Goal: Ask a question: Seek information or help from site administrators or community

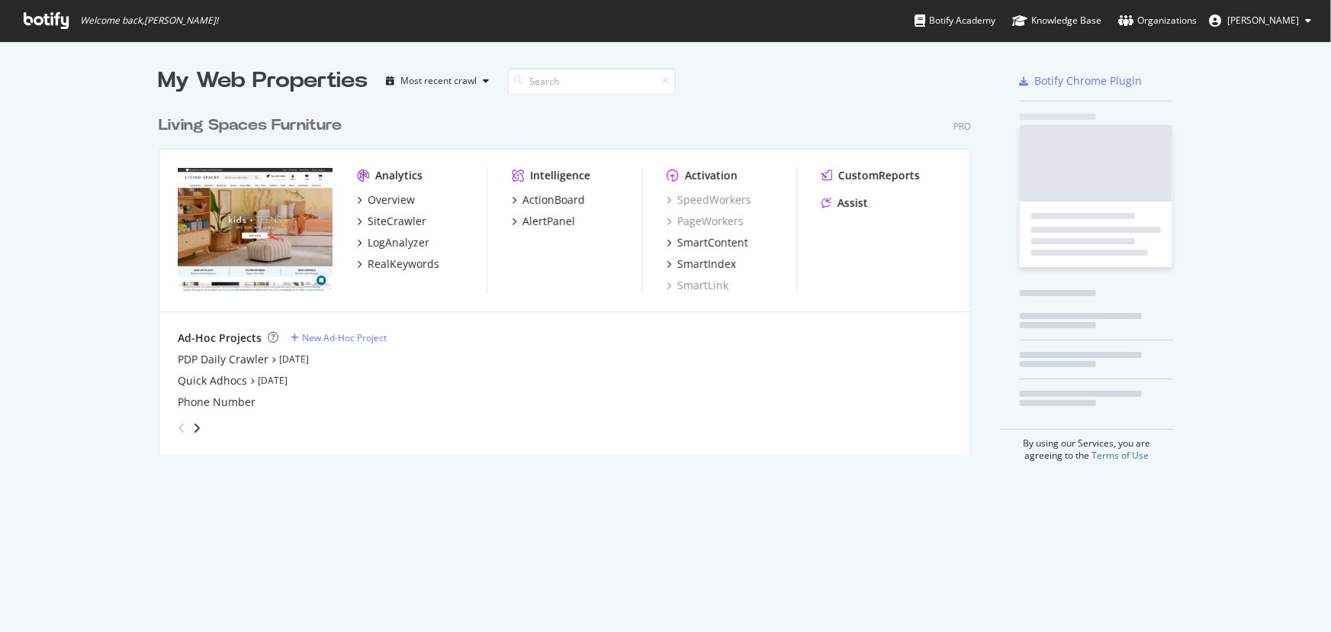
scroll to position [621, 1311]
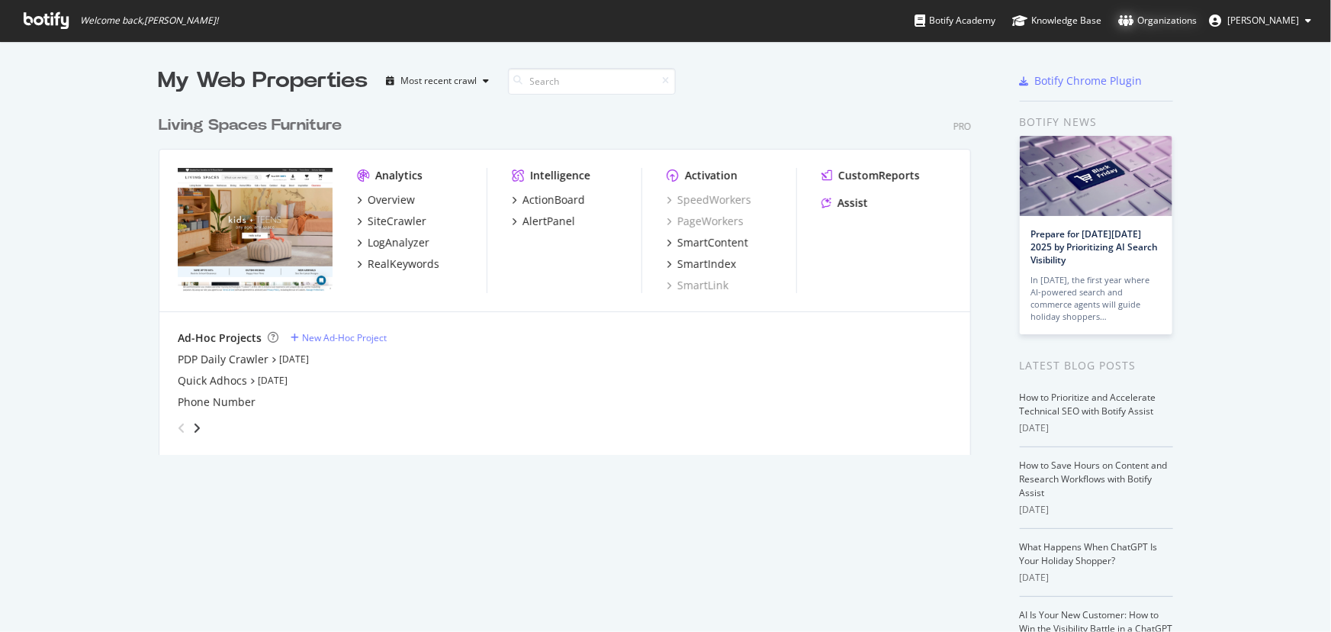
click at [1164, 25] on div "Organizations" at bounding box center [1158, 20] width 79 height 15
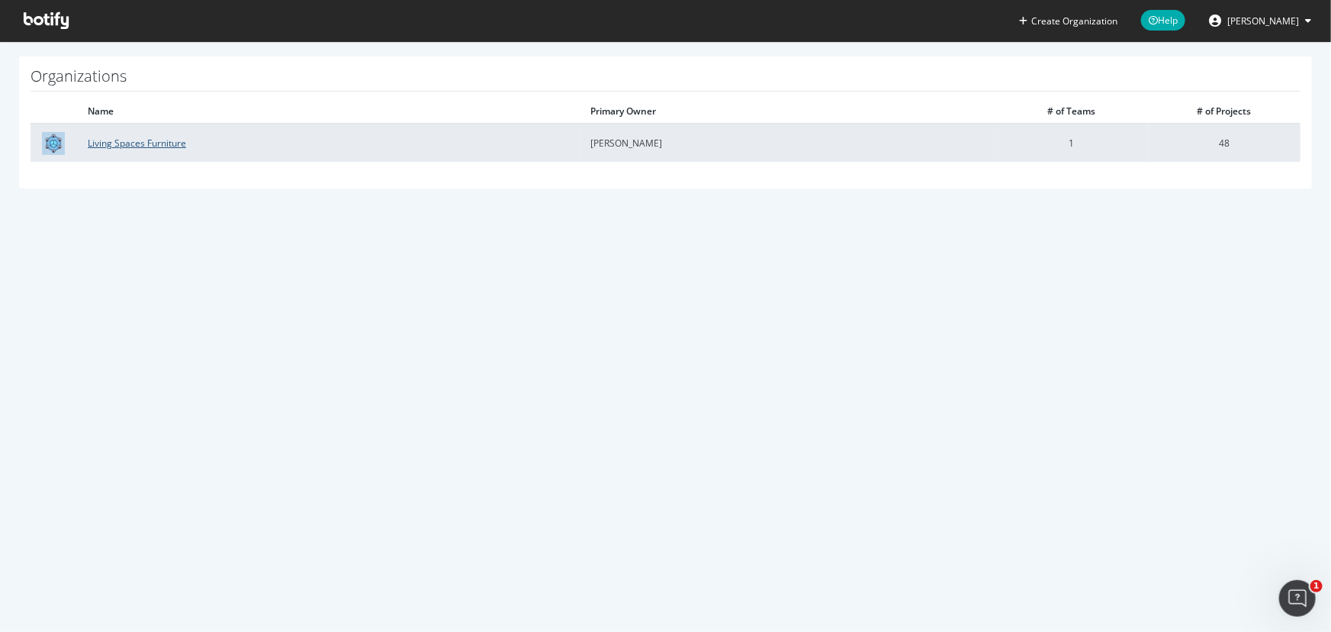
click at [144, 145] on link "Living Spaces Furniture" at bounding box center [137, 143] width 98 height 13
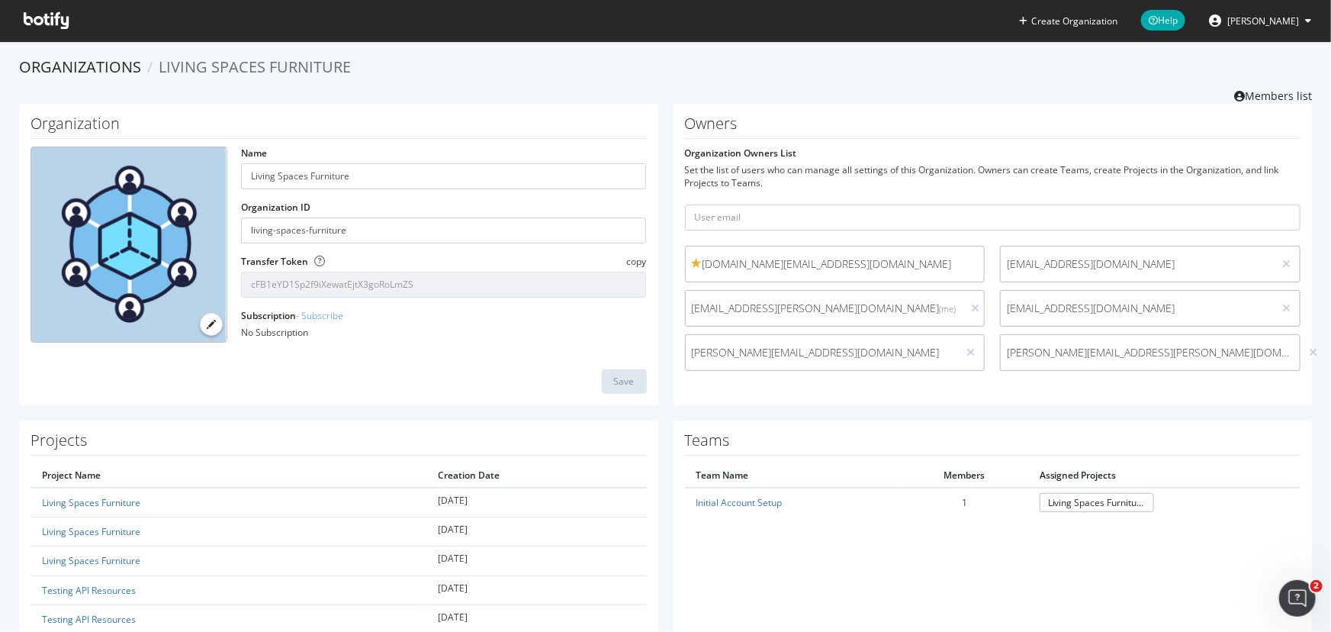
click at [1255, 18] on span "[PERSON_NAME]" at bounding box center [1264, 20] width 72 height 13
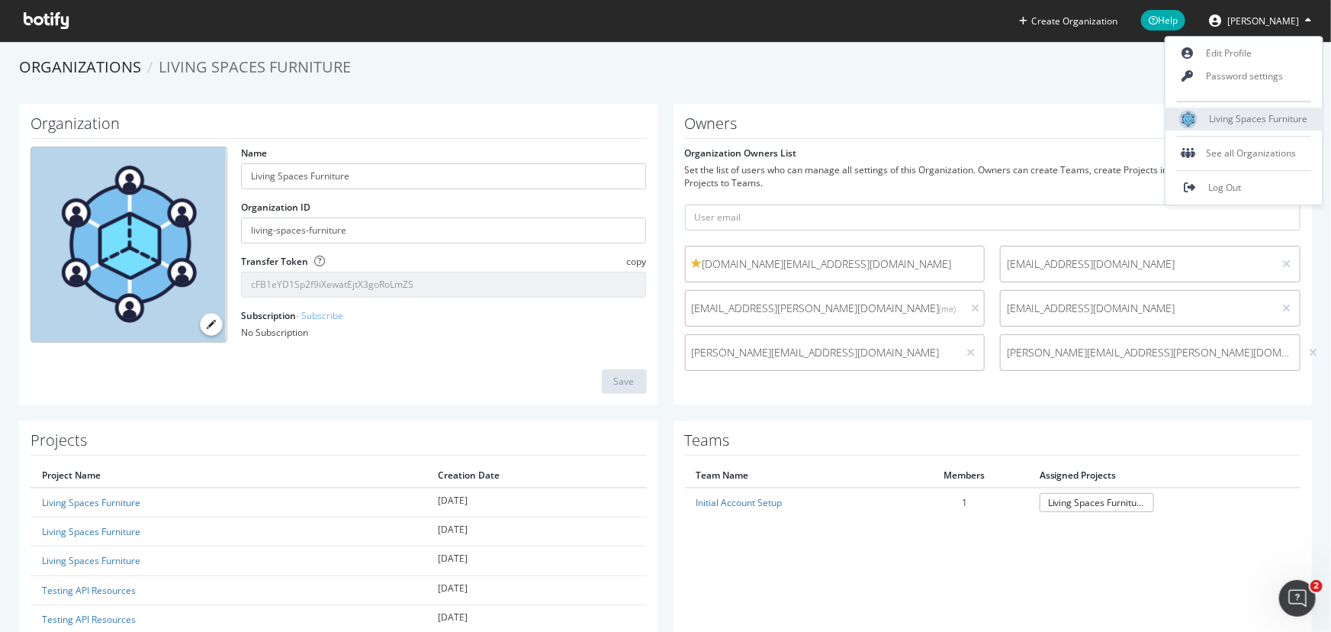
click at [1263, 122] on span "Living Spaces Furniture" at bounding box center [1258, 119] width 98 height 13
click at [45, 24] on icon at bounding box center [46, 20] width 45 height 17
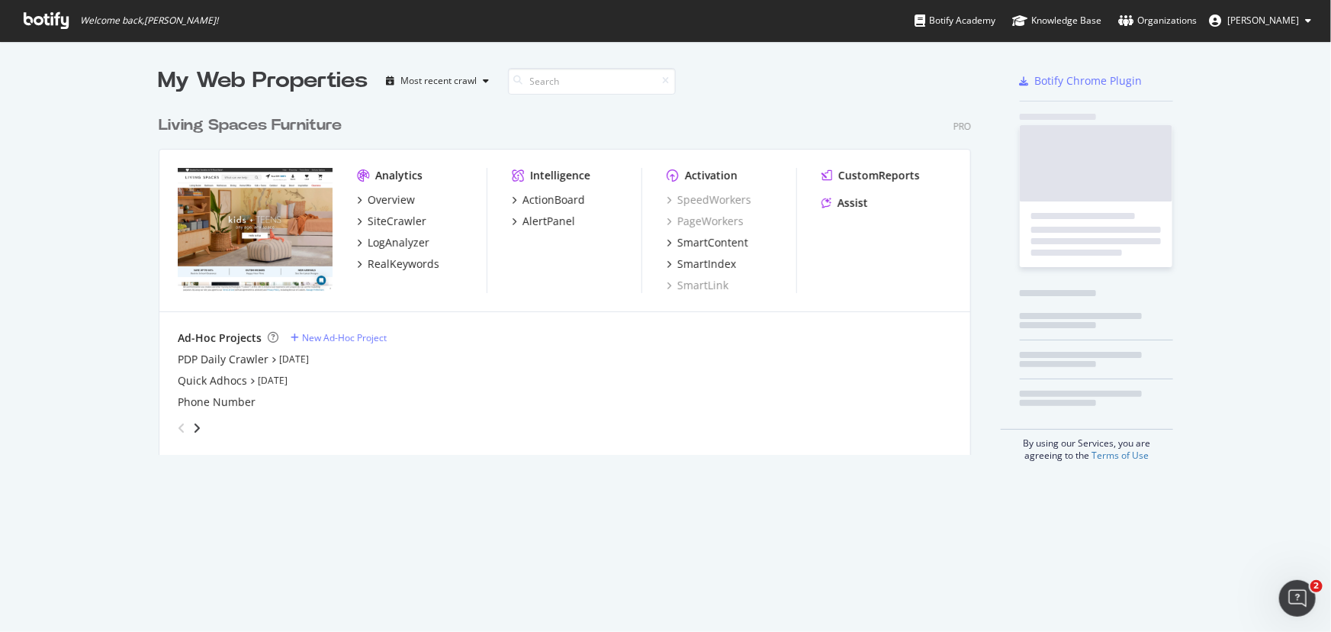
scroll to position [348, 814]
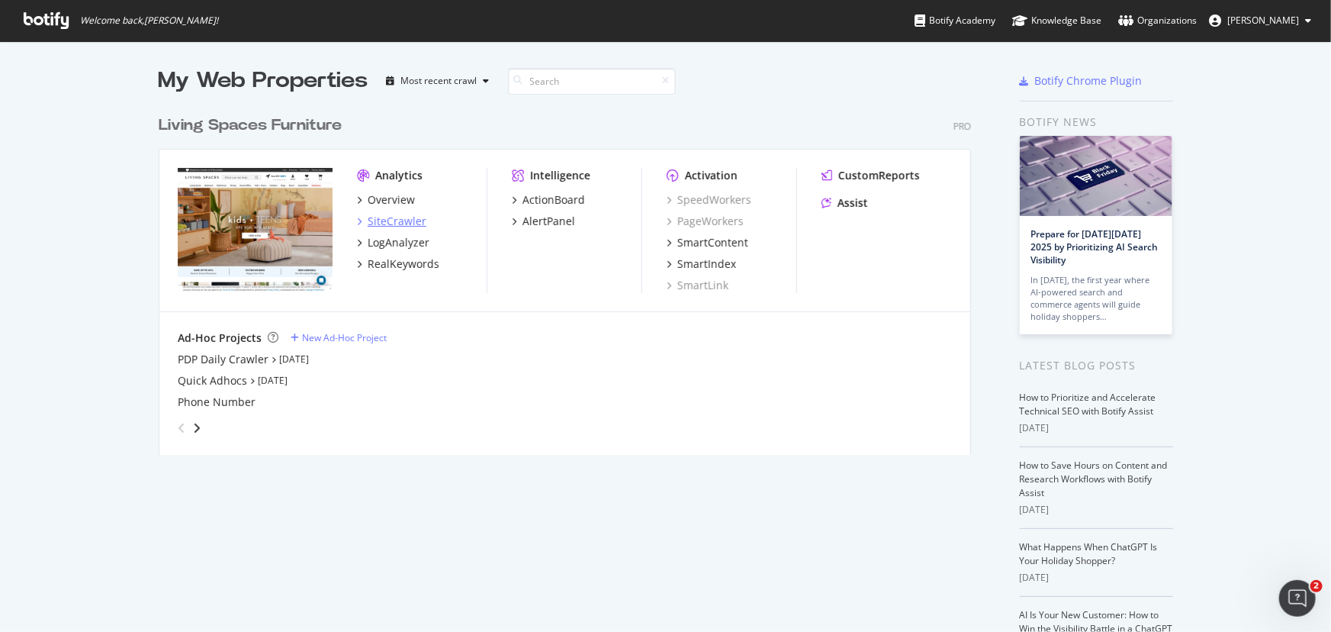
click at [406, 224] on div "SiteCrawler" at bounding box center [397, 221] width 59 height 15
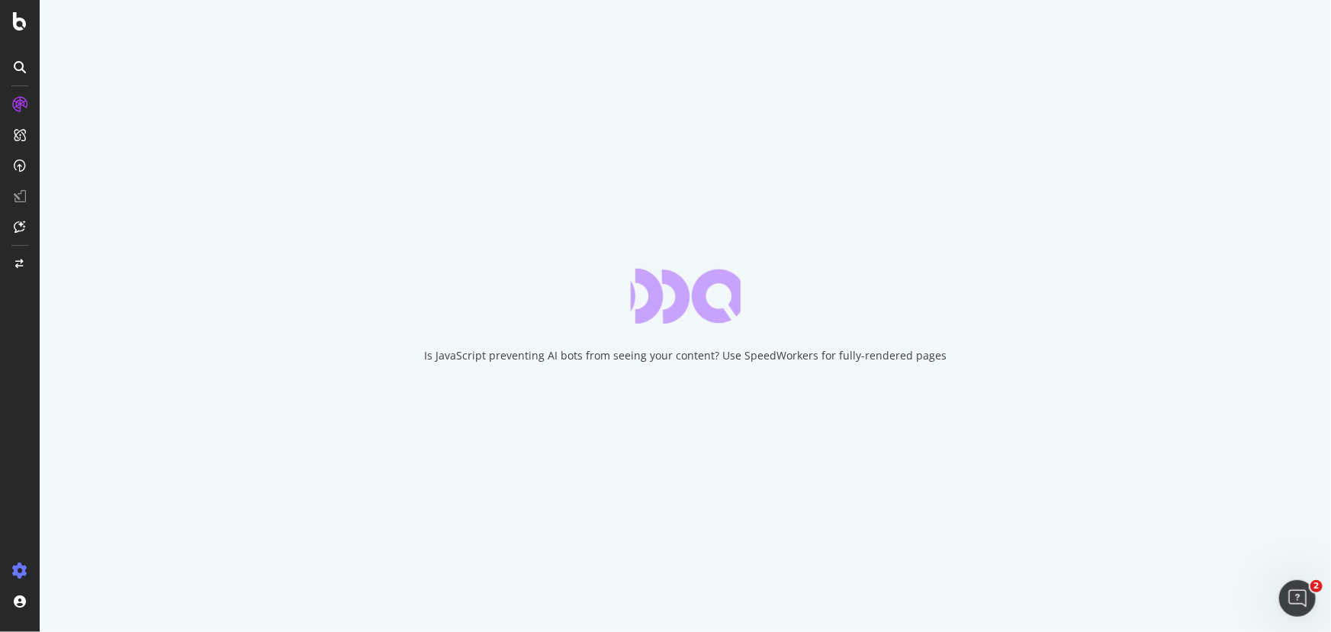
click at [26, 565] on icon at bounding box center [19, 570] width 15 height 15
click at [25, 572] on icon at bounding box center [19, 570] width 15 height 15
click at [24, 566] on icon at bounding box center [19, 570] width 15 height 15
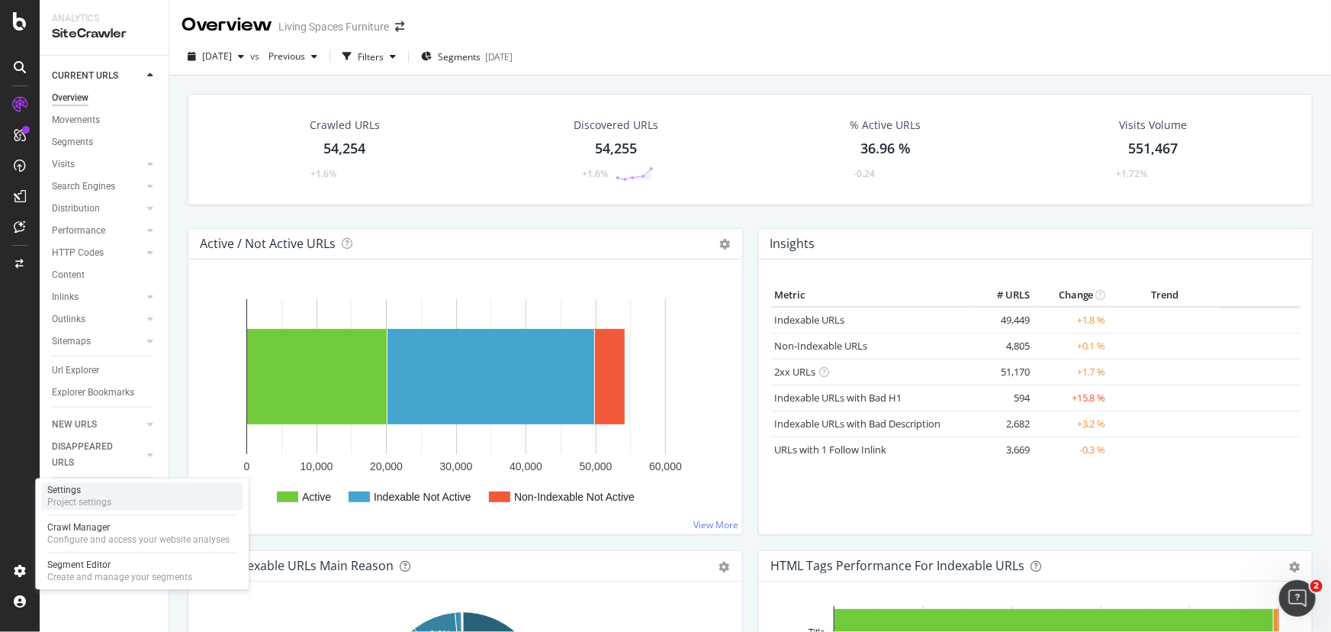
click at [77, 506] on div "Project settings" at bounding box center [79, 503] width 64 height 12
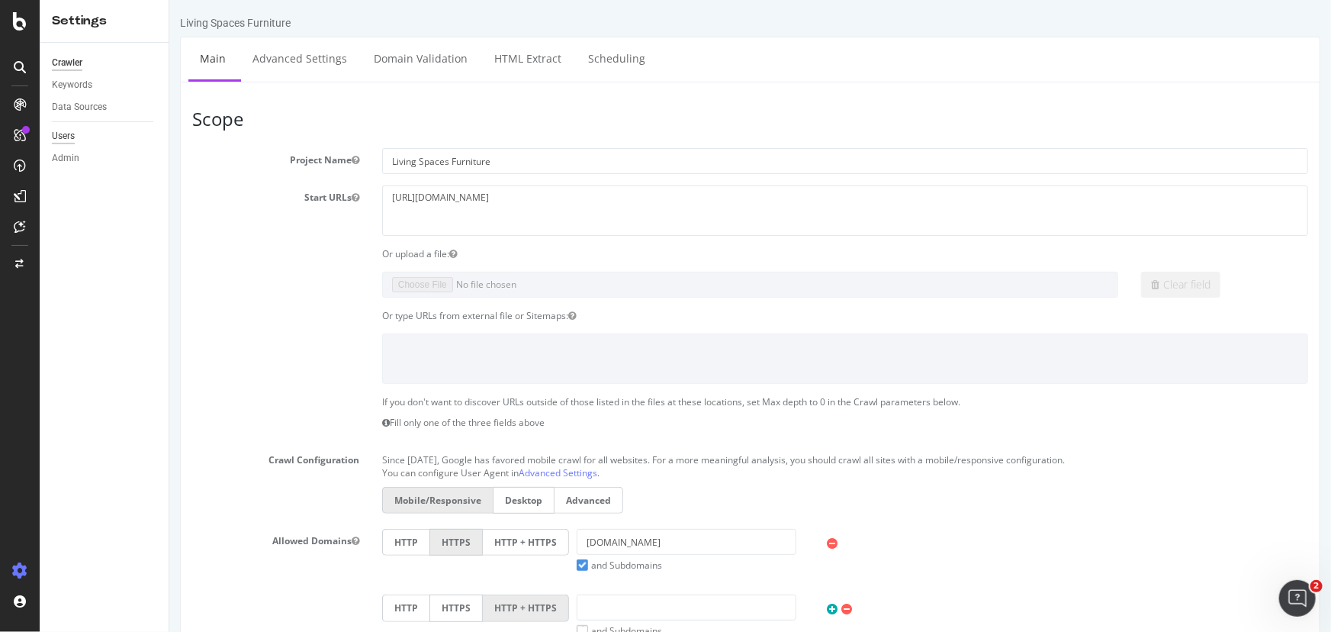
click at [72, 134] on div "Users" at bounding box center [63, 136] width 23 height 16
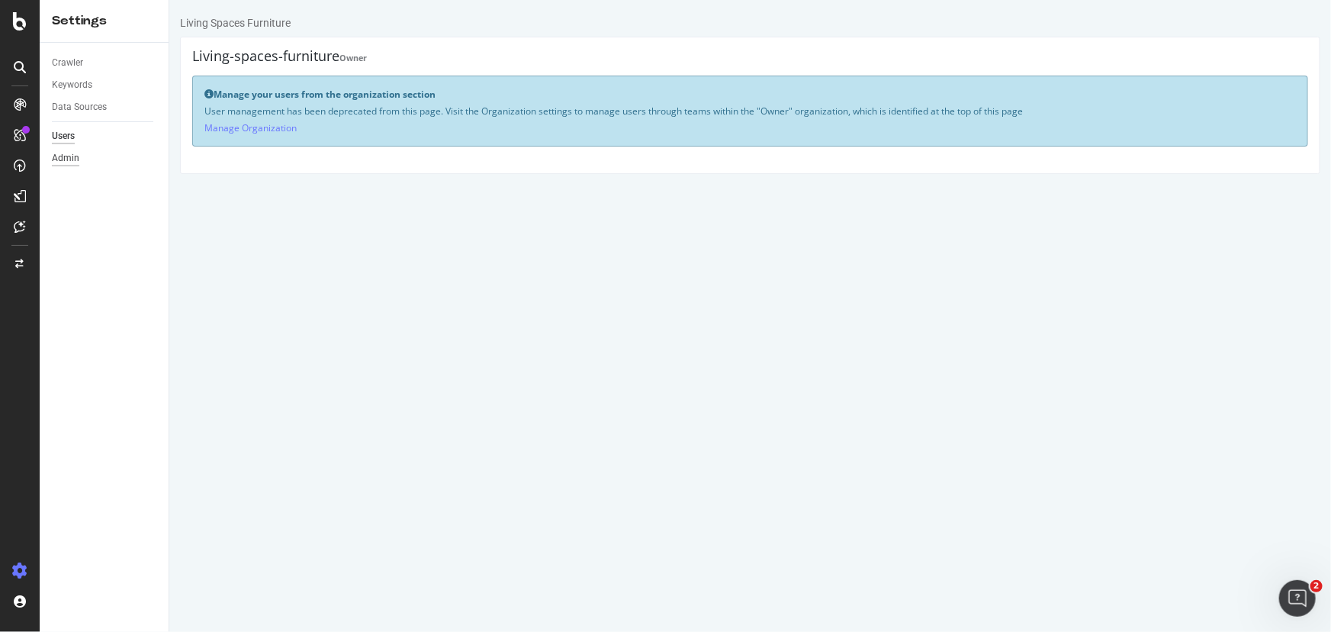
click at [69, 163] on div "Admin" at bounding box center [65, 158] width 27 height 16
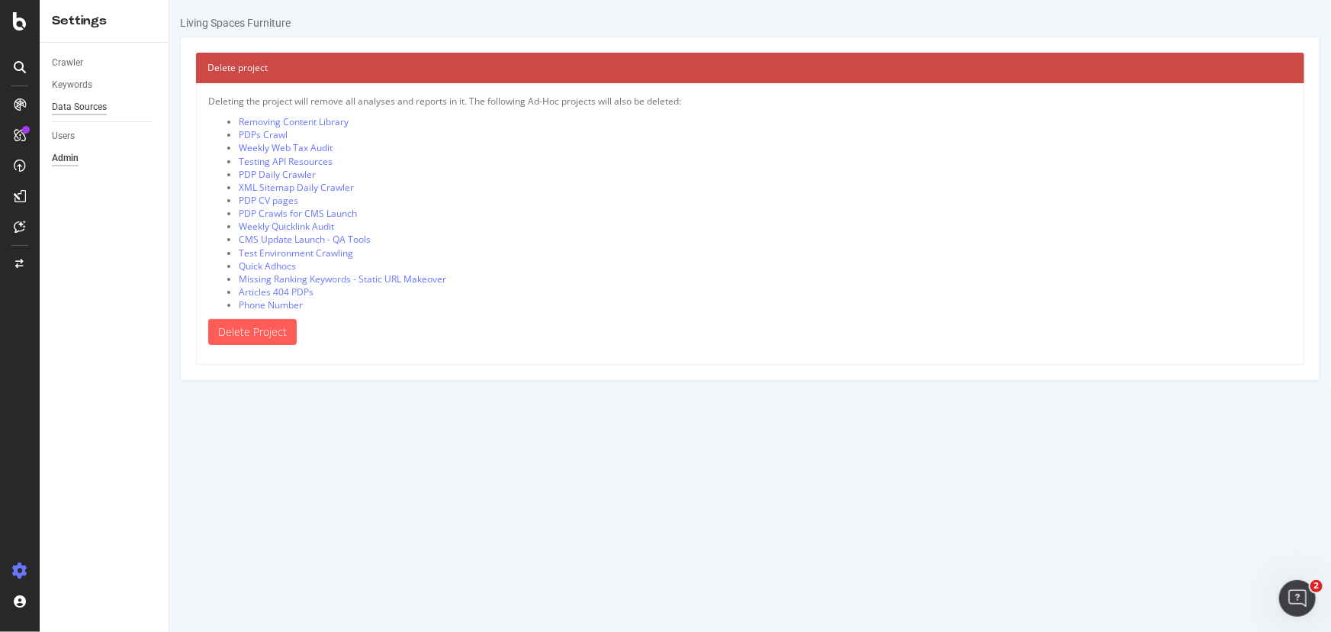
click at [66, 111] on div "Data Sources" at bounding box center [79, 107] width 55 height 16
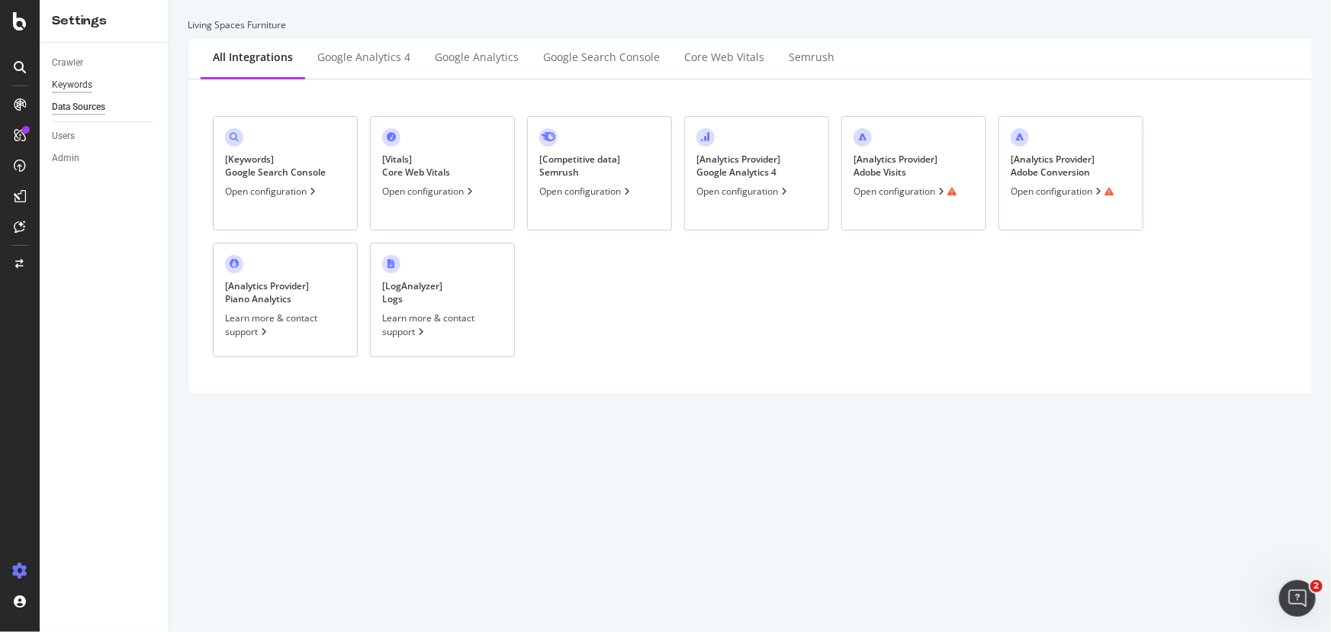
drag, startPoint x: 69, startPoint y: 89, endPoint x: 69, endPoint y: 79, distance: 9.9
click at [70, 89] on div "Keywords" at bounding box center [72, 85] width 40 height 16
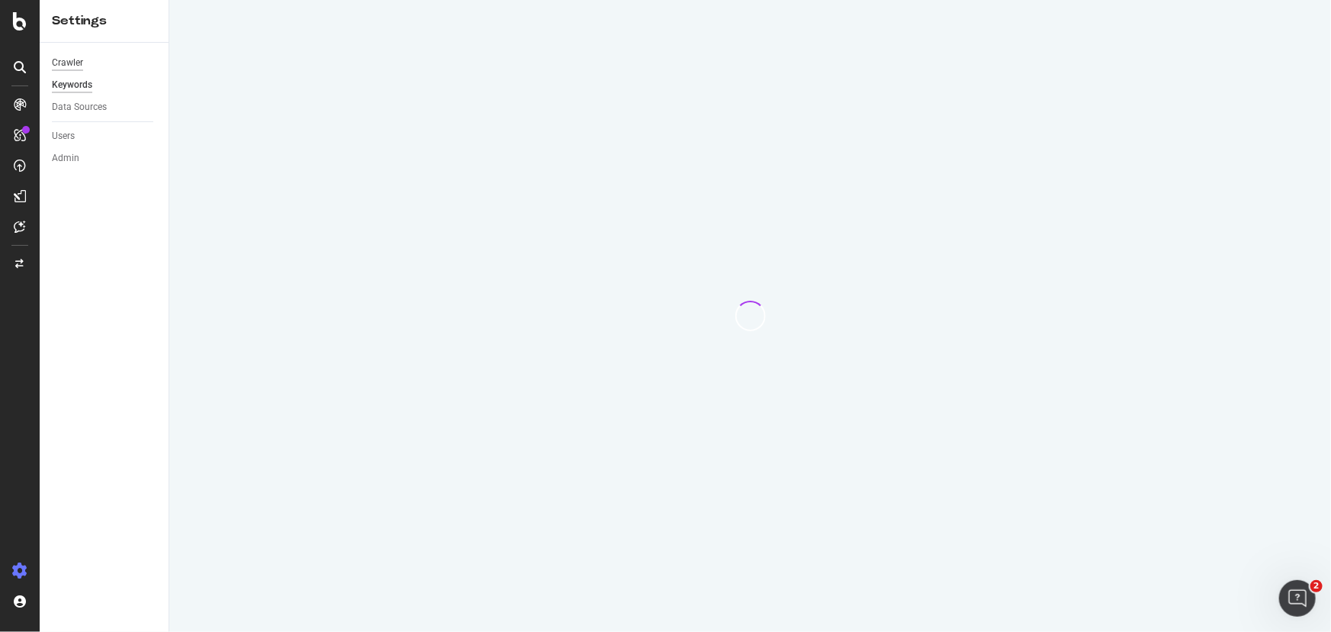
click at [65, 63] on div "Crawler" at bounding box center [67, 63] width 31 height 16
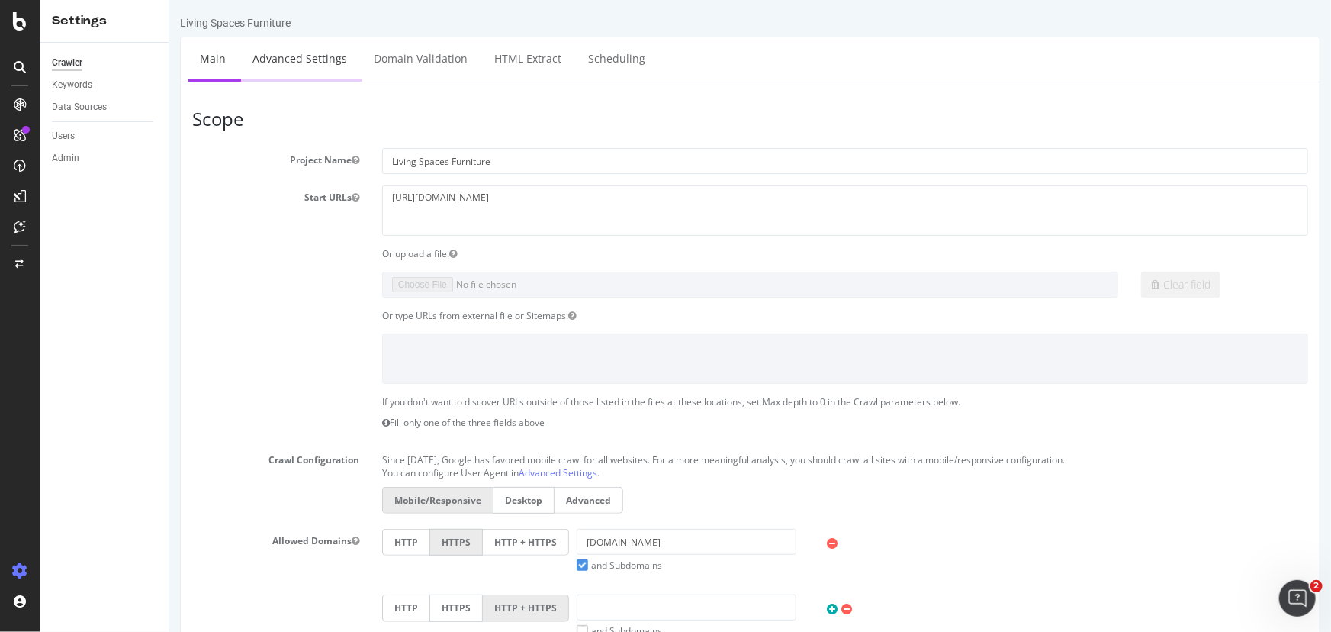
click at [320, 76] on link "Advanced Settings" at bounding box center [298, 58] width 117 height 42
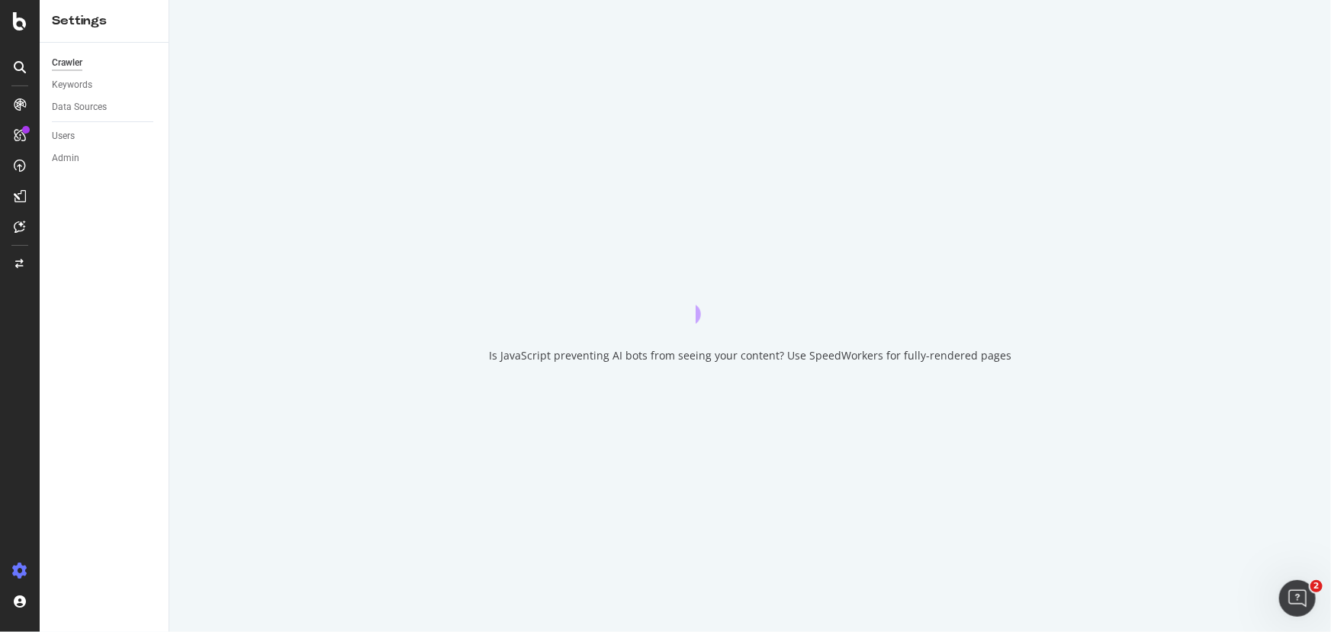
click at [320, 60] on div "Is JavaScript preventing AI bots from seeing your content? Use SpeedWorkers for…" at bounding box center [750, 316] width 1162 height 632
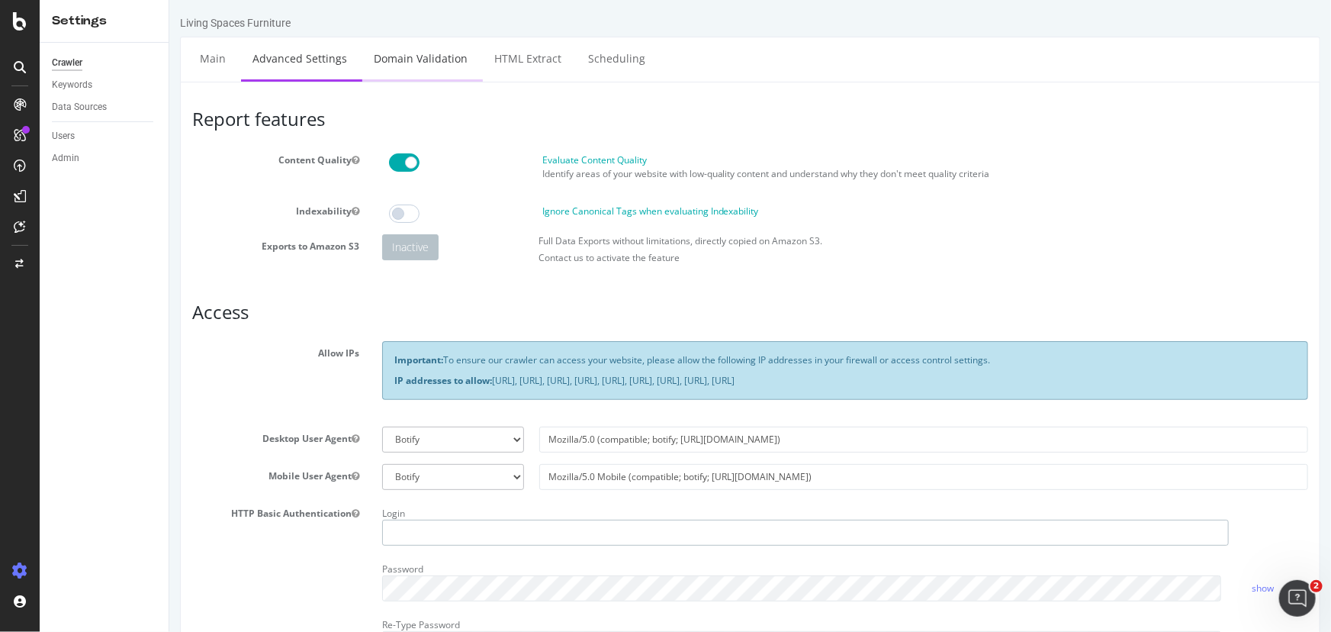
type input "[EMAIL_ADDRESS][PERSON_NAME][DOMAIN_NAME]"
click at [433, 62] on link "Domain Validation" at bounding box center [420, 58] width 117 height 42
click at [513, 53] on link "HTML Extract" at bounding box center [527, 58] width 90 height 42
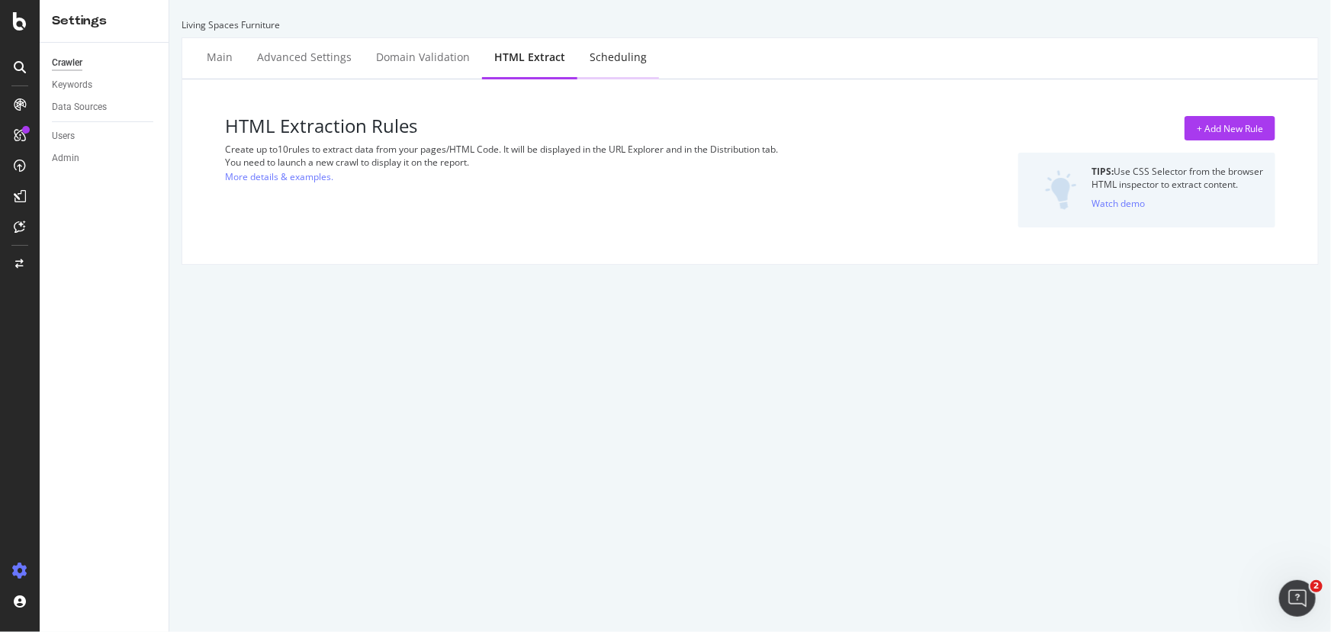
select select "exist"
select select "list"
select select "count"
select select "i"
select select "exist"
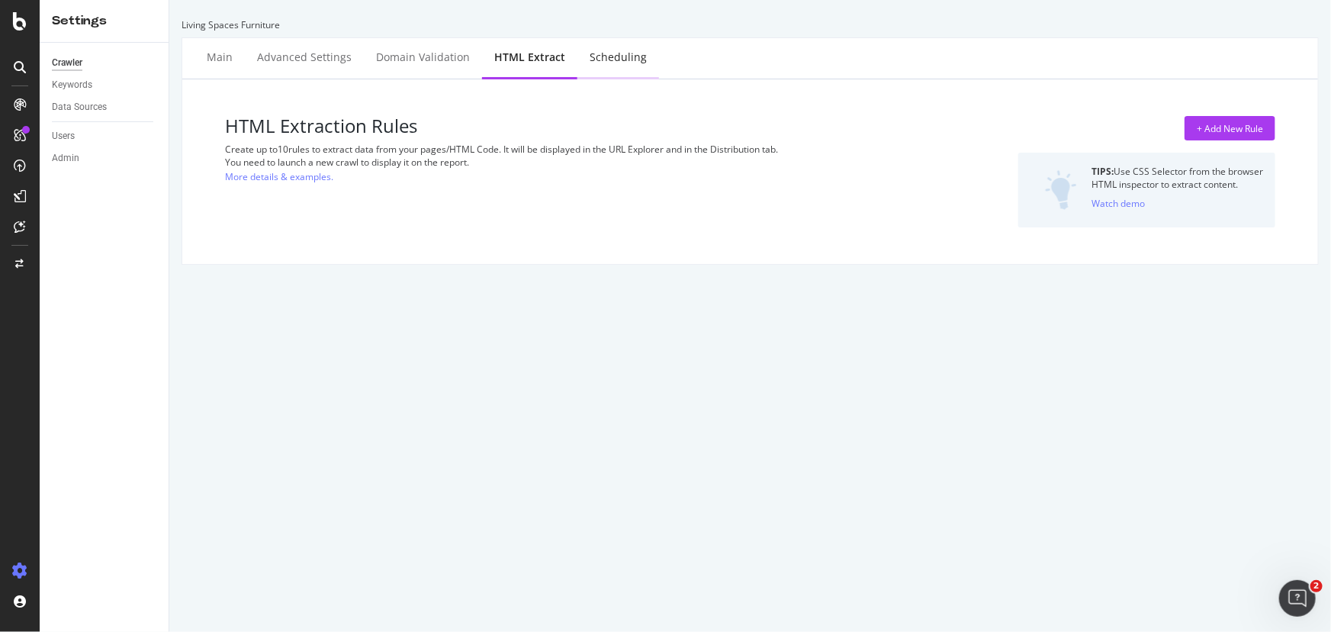
select select "exist"
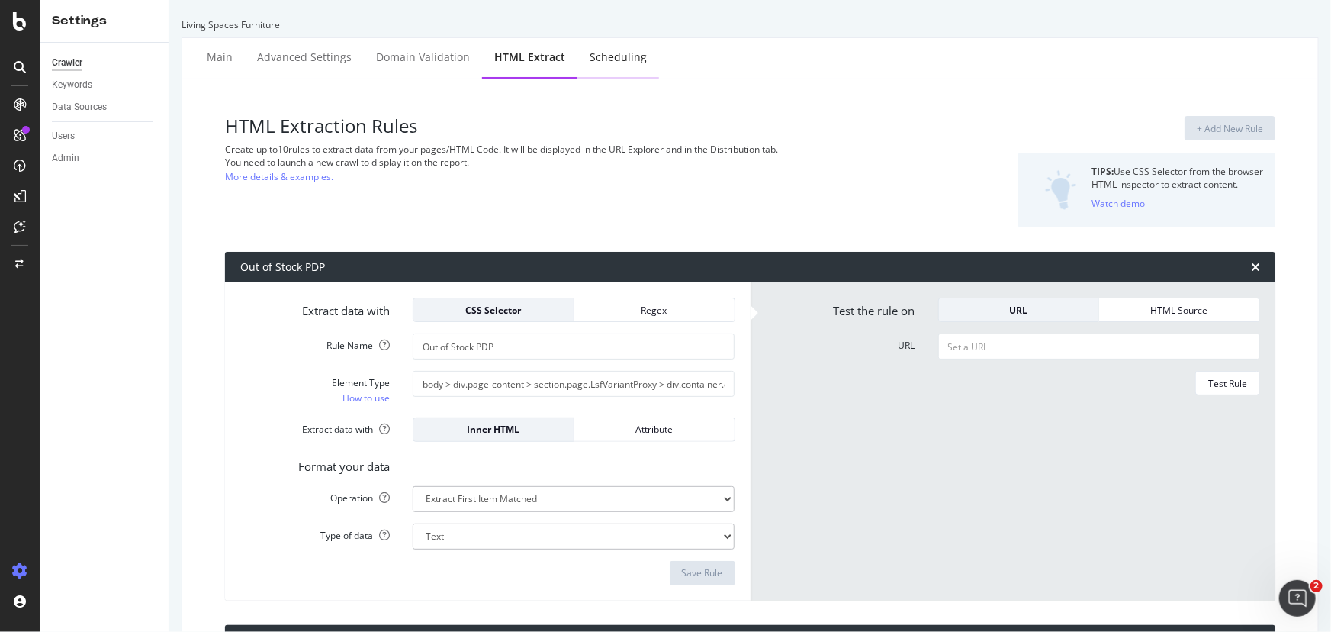
click at [590, 59] on div "Scheduling" at bounding box center [618, 57] width 57 height 15
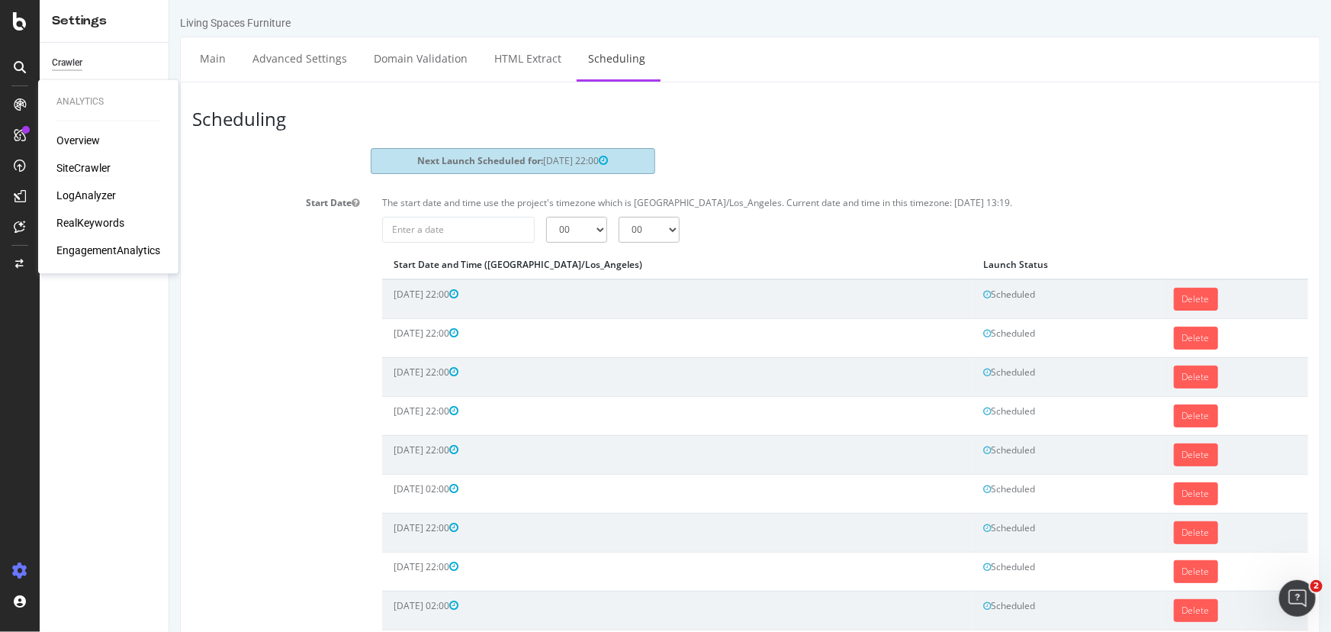
click at [75, 169] on div "SiteCrawler" at bounding box center [83, 168] width 54 height 15
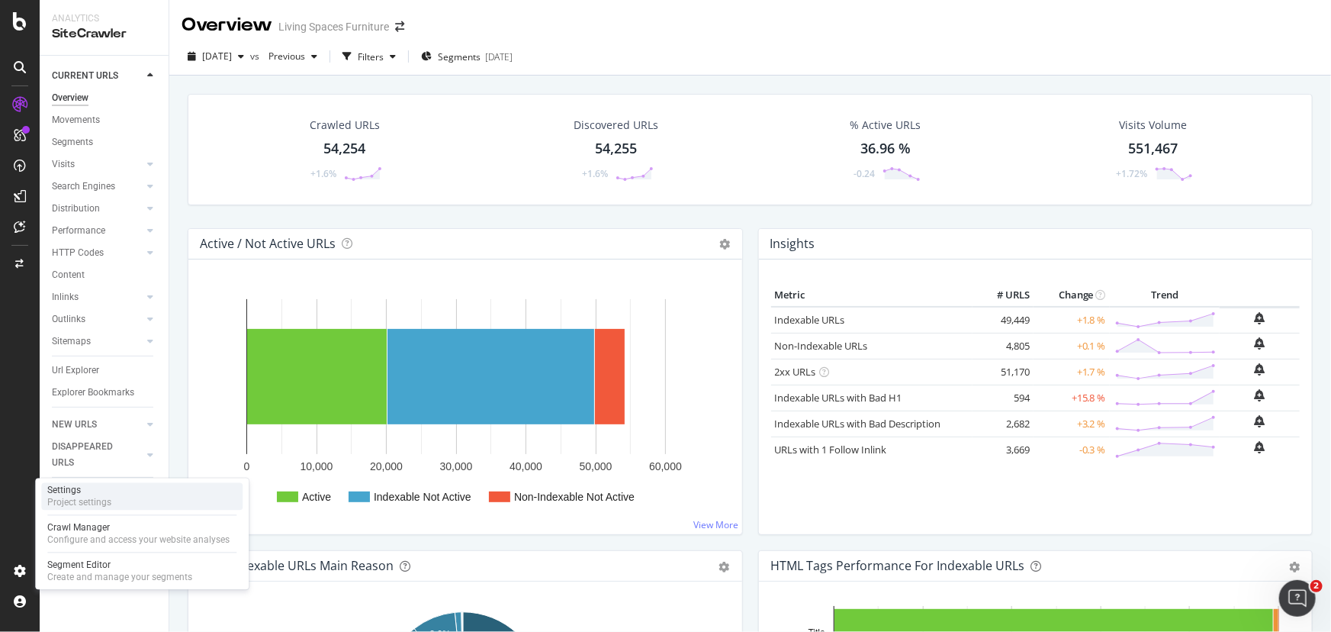
click at [70, 497] on div "Project settings" at bounding box center [79, 503] width 64 height 12
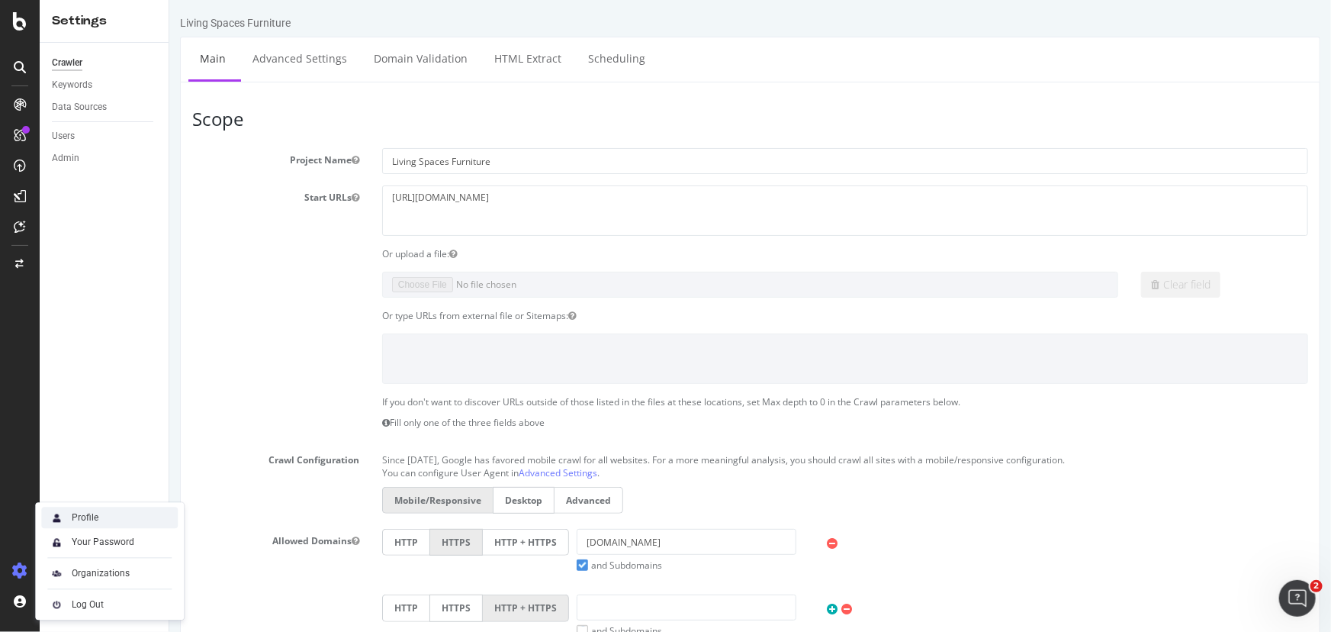
click at [83, 520] on div "Profile" at bounding box center [85, 518] width 27 height 12
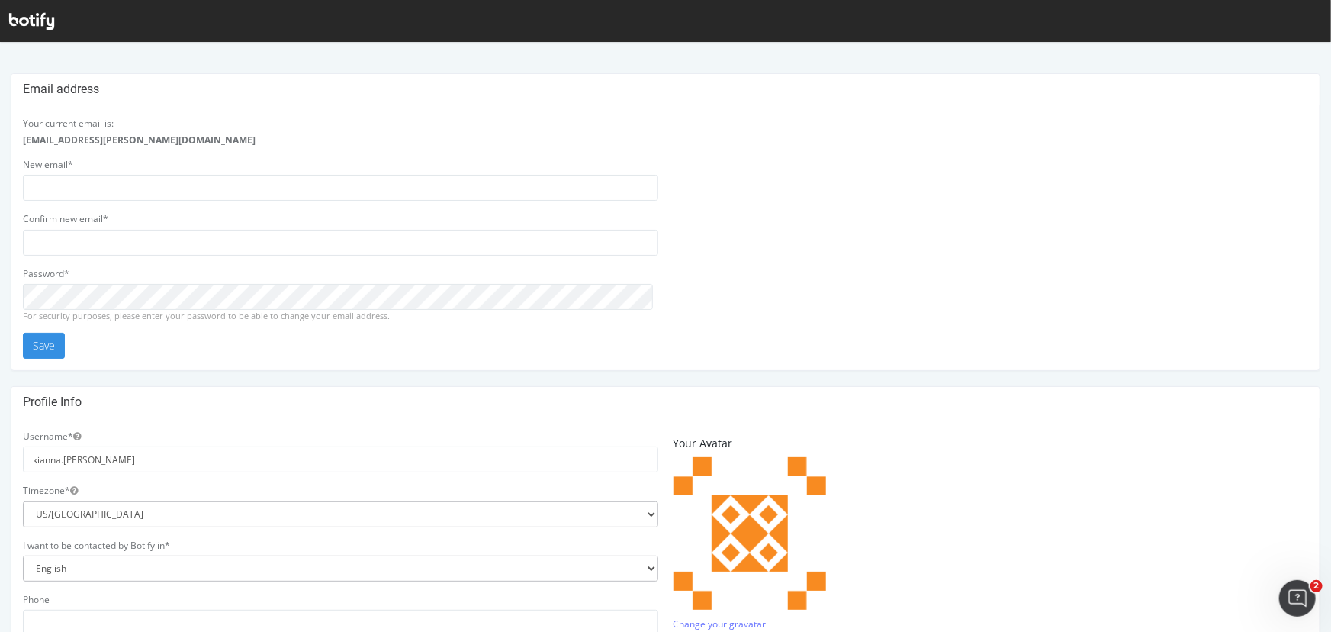
click at [21, 14] on icon at bounding box center [31, 21] width 45 height 17
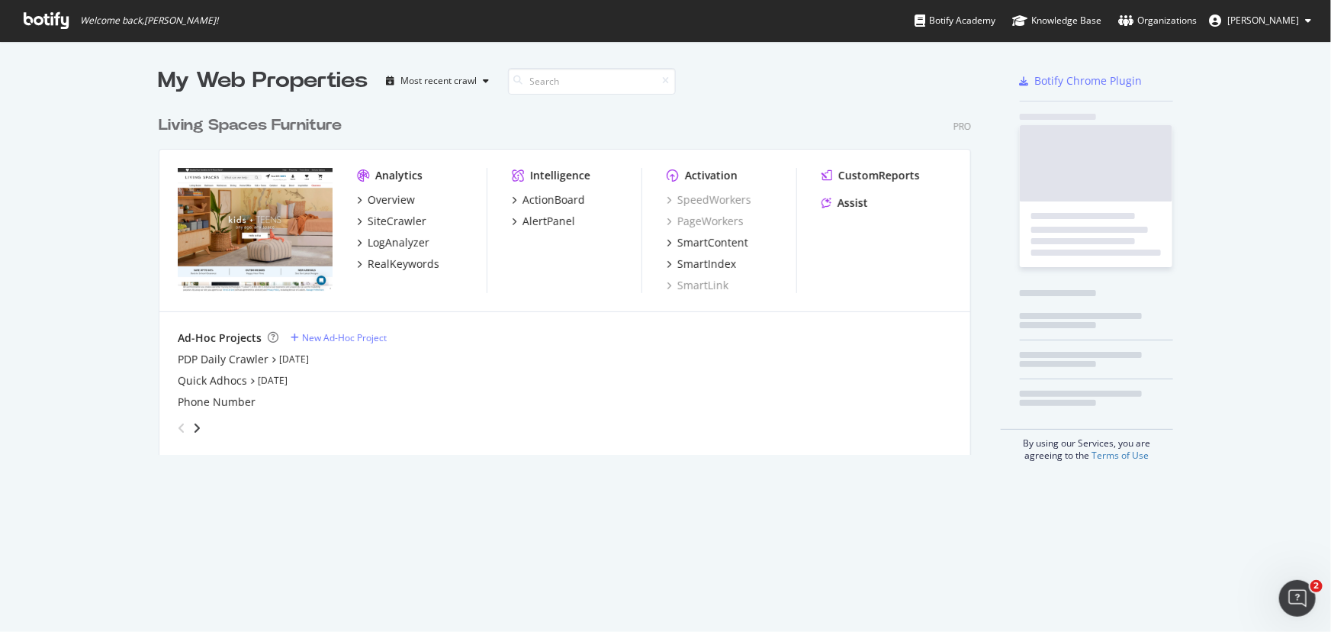
scroll to position [621, 1311]
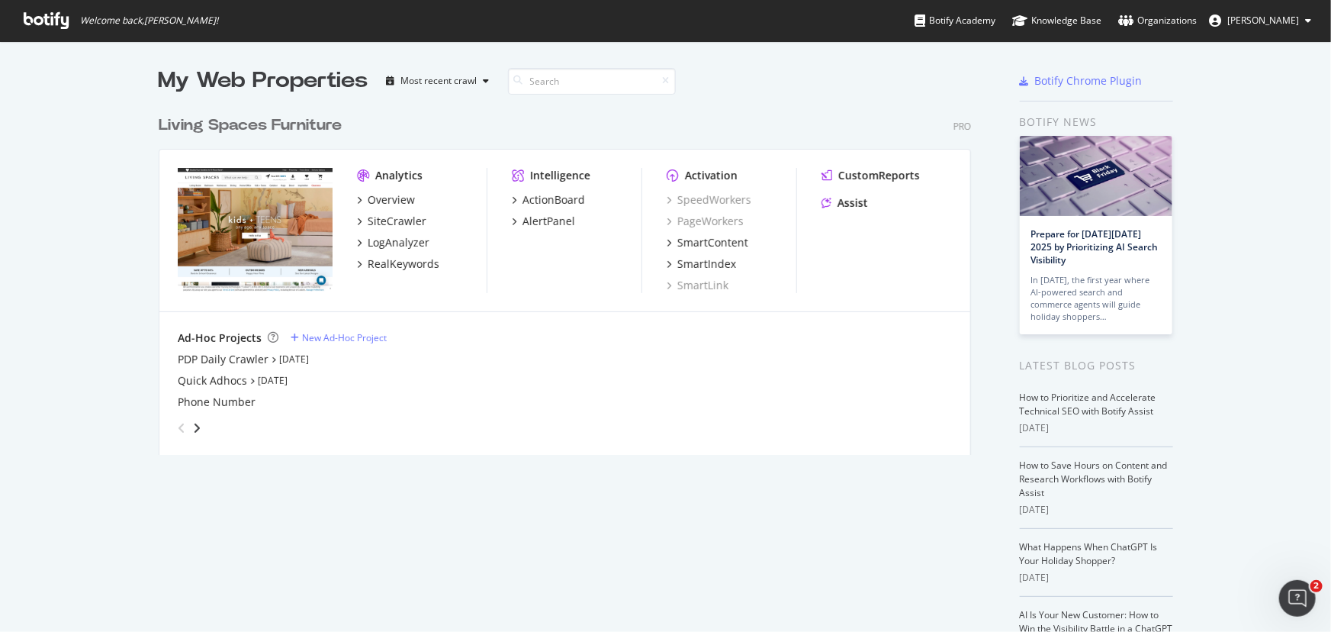
click at [1267, 19] on span "Kianna Vazquez" at bounding box center [1264, 20] width 72 height 13
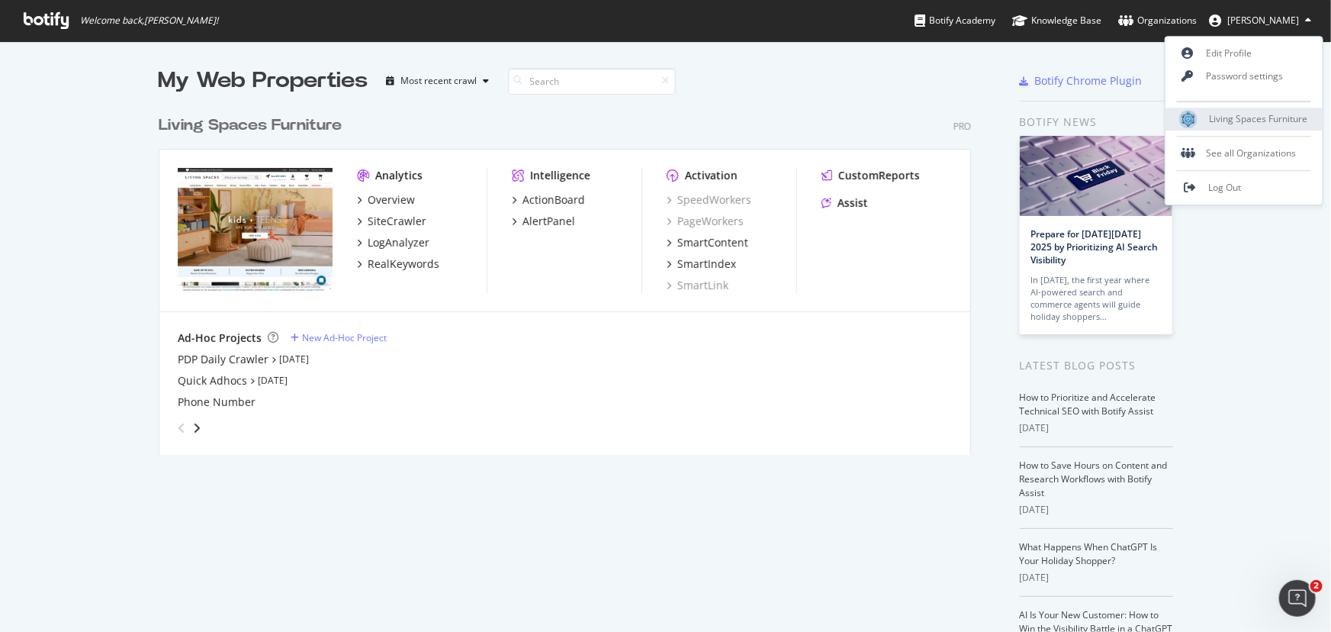
click at [1232, 117] on span "Living Spaces Furniture" at bounding box center [1258, 119] width 98 height 13
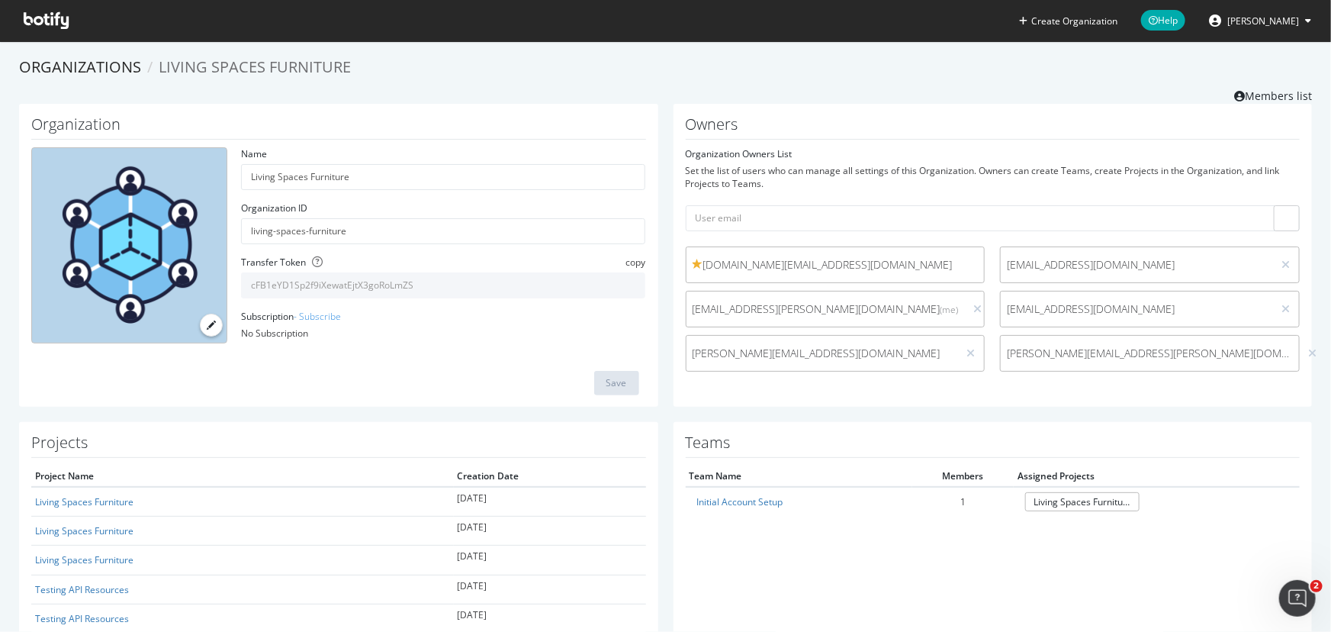
drag, startPoint x: 440, startPoint y: 287, endPoint x: 228, endPoint y: 288, distance: 212.1
click at [228, 288] on div "Name Living Spaces Furniture Organization ID living-spaces-furniture Transfer T…" at bounding box center [339, 251] width 630 height 208
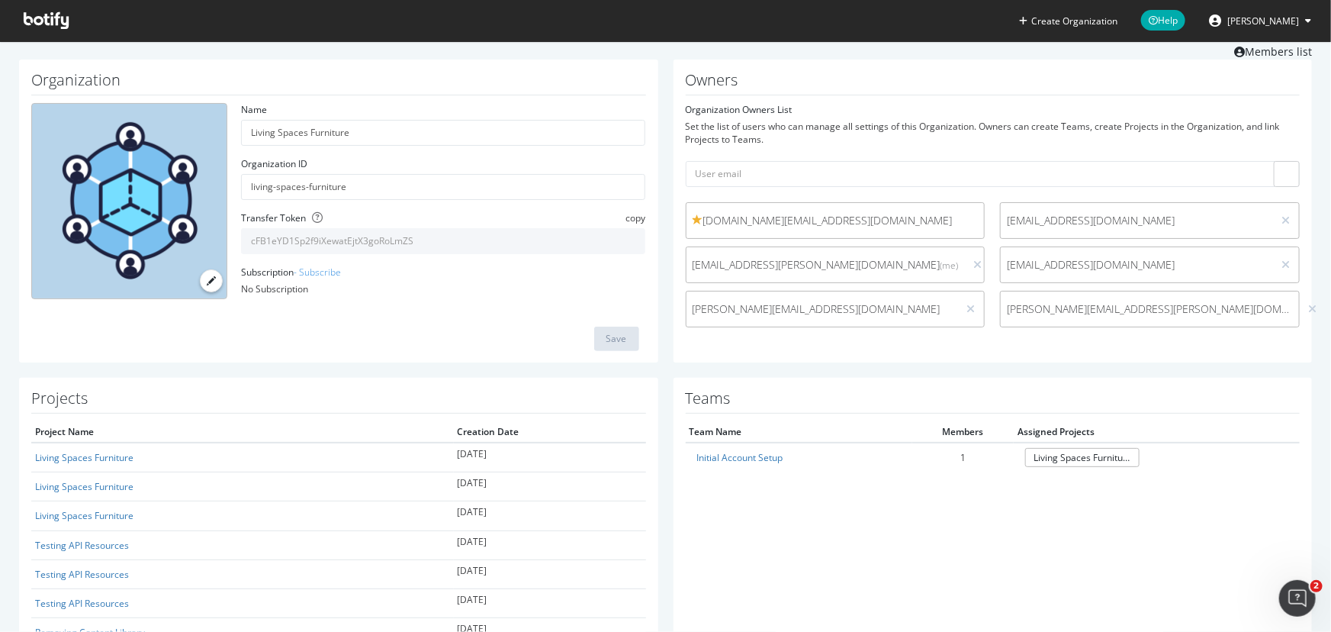
scroll to position [69, 0]
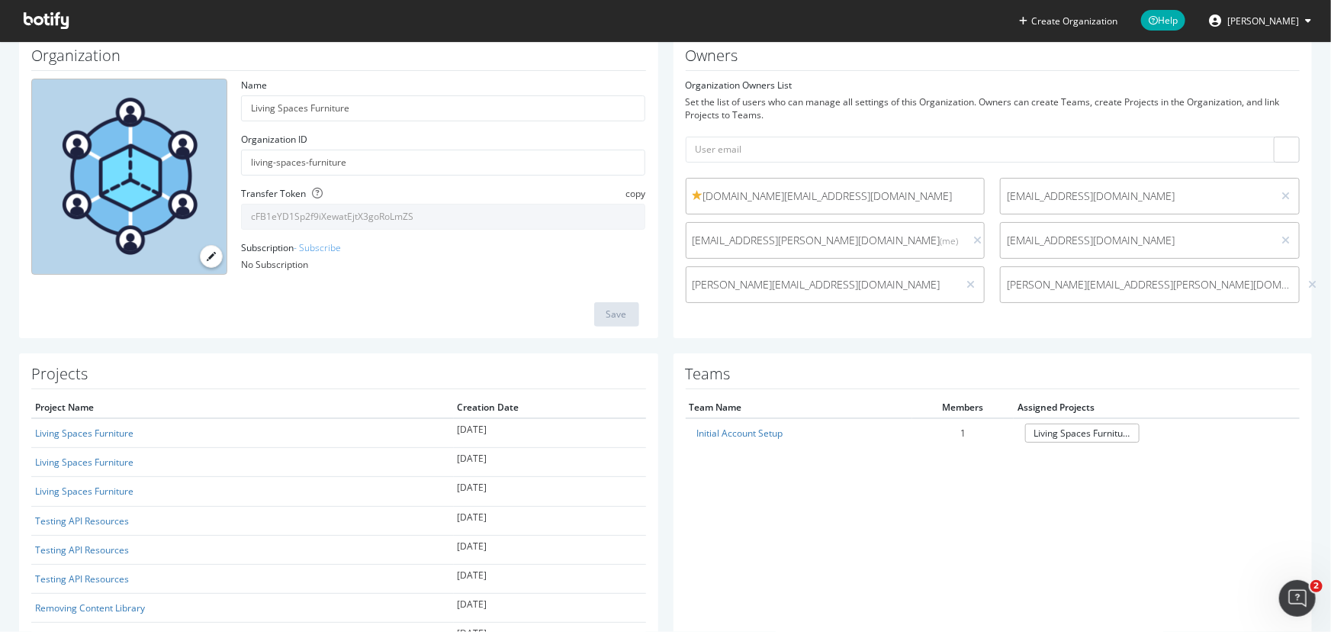
click at [1296, 21] on span "Kianna Vazquez" at bounding box center [1264, 20] width 72 height 13
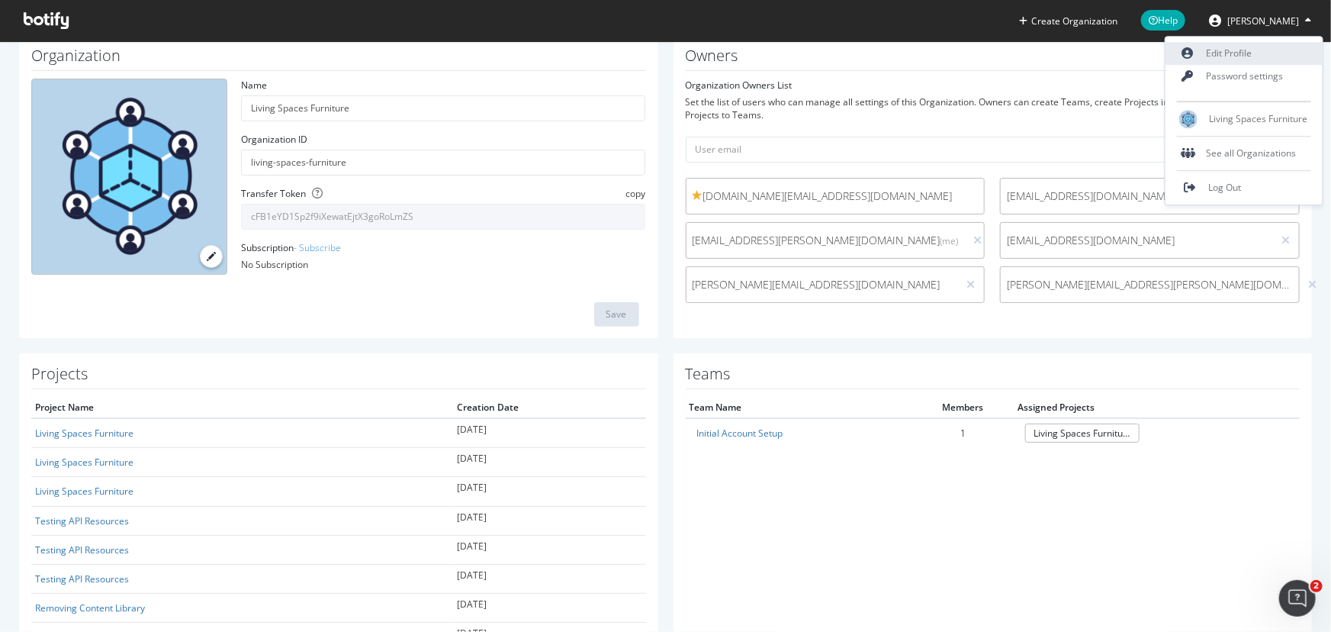
click at [1226, 59] on link "Edit Profile" at bounding box center [1244, 53] width 157 height 23
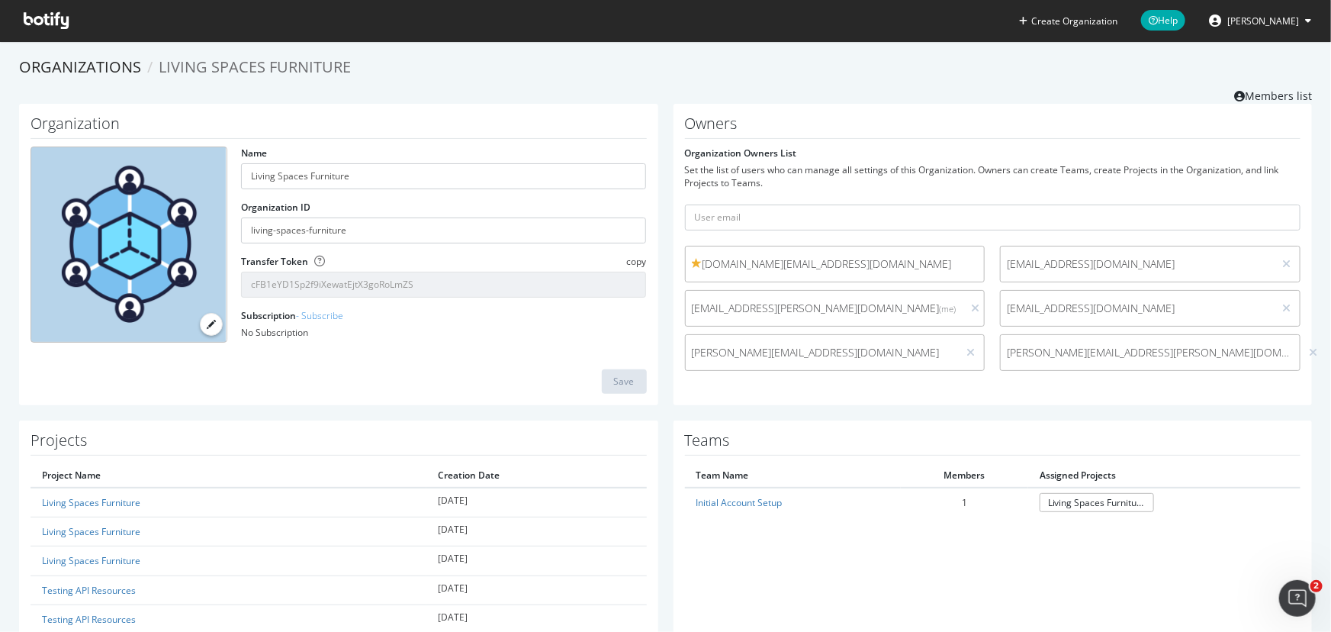
click at [1238, 22] on span "[PERSON_NAME]" at bounding box center [1264, 20] width 72 height 13
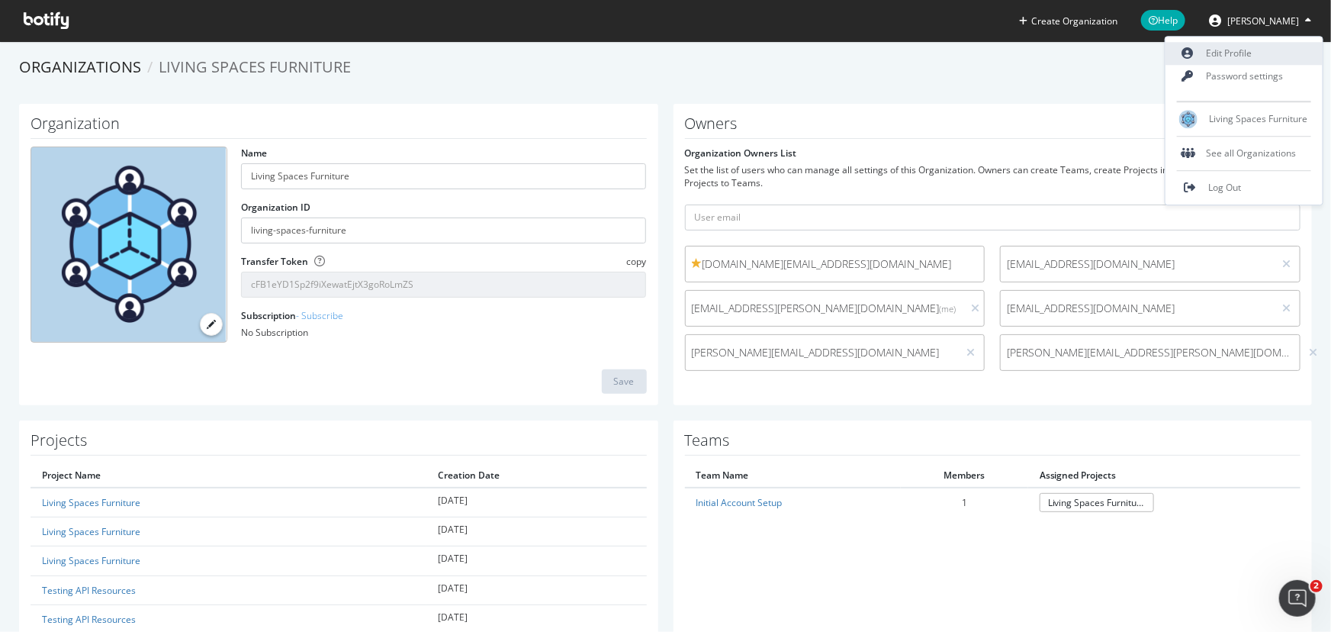
click at [1231, 50] on link "Edit Profile" at bounding box center [1244, 53] width 157 height 23
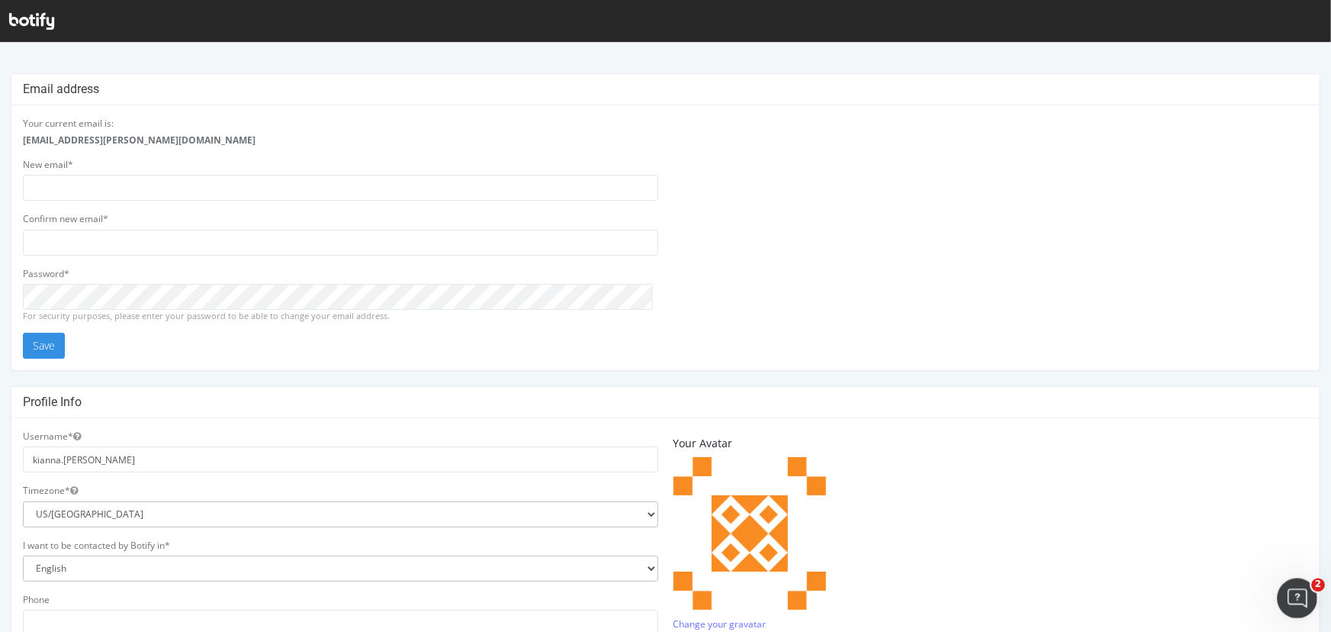
click at [1290, 600] on icon "Open Intercom Messenger" at bounding box center [1295, 596] width 11 height 12
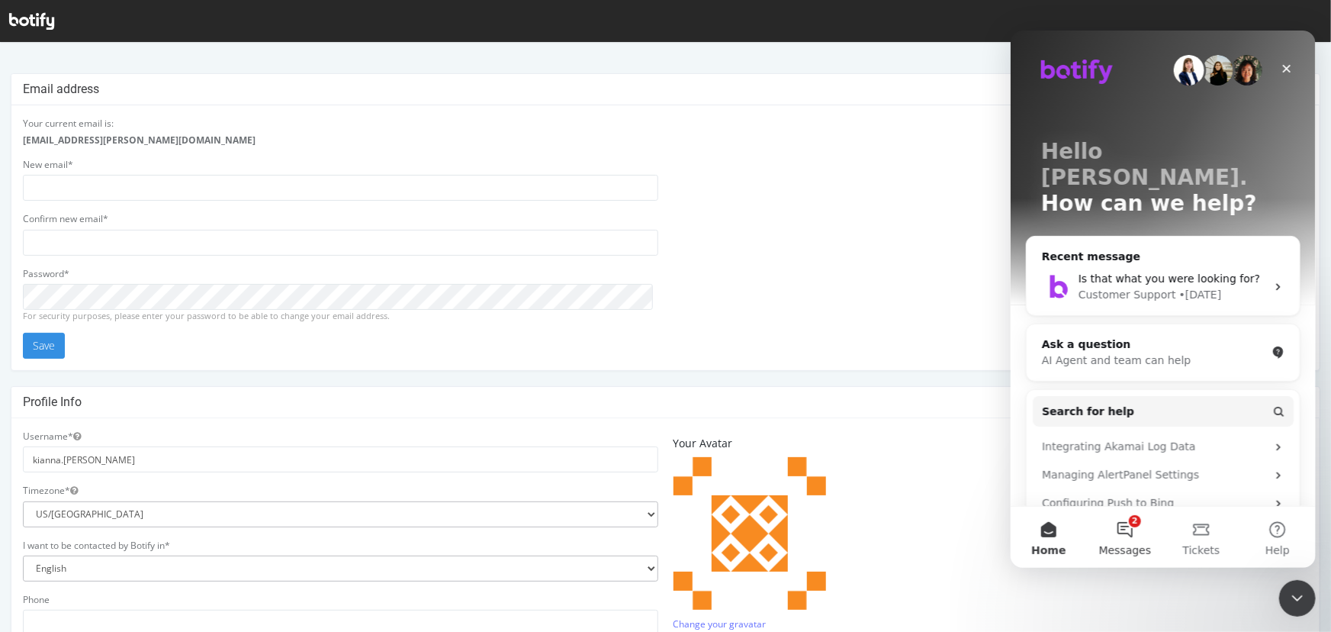
click at [1135, 530] on button "2 Messages" at bounding box center [1124, 536] width 76 height 61
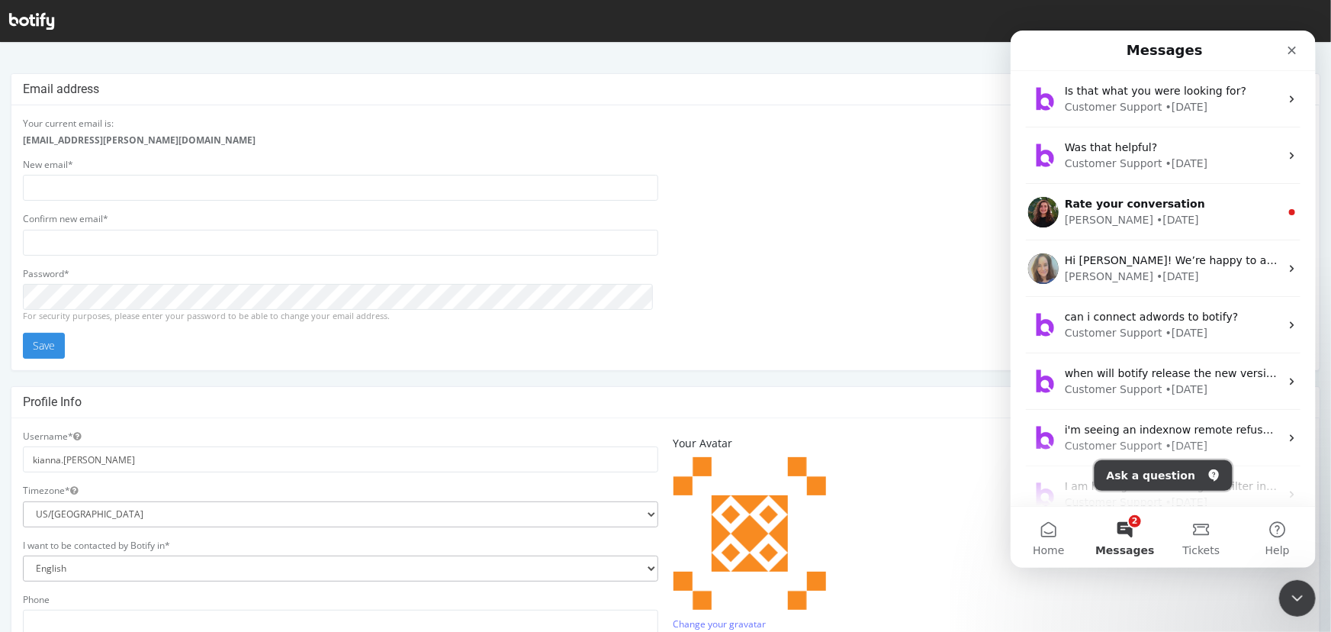
click at [1167, 484] on button "Ask a question" at bounding box center [1163, 474] width 138 height 31
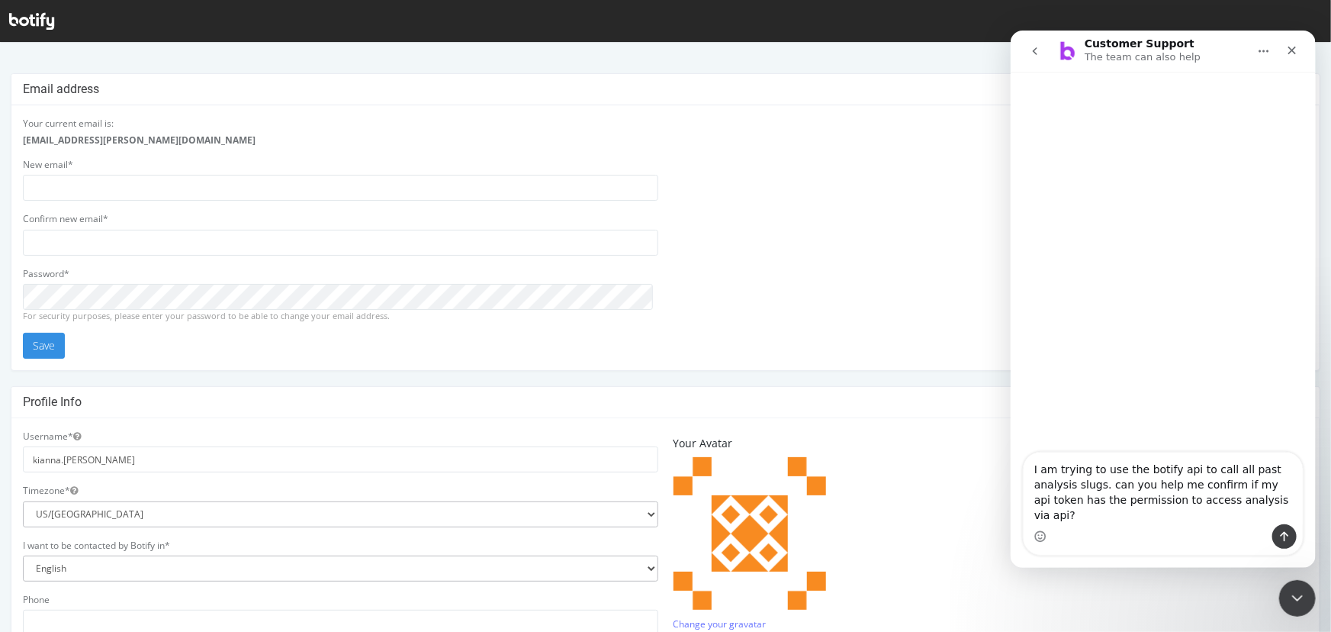
type textarea "I am trying to use the botify api to call all past analysis slugs. can you help…"
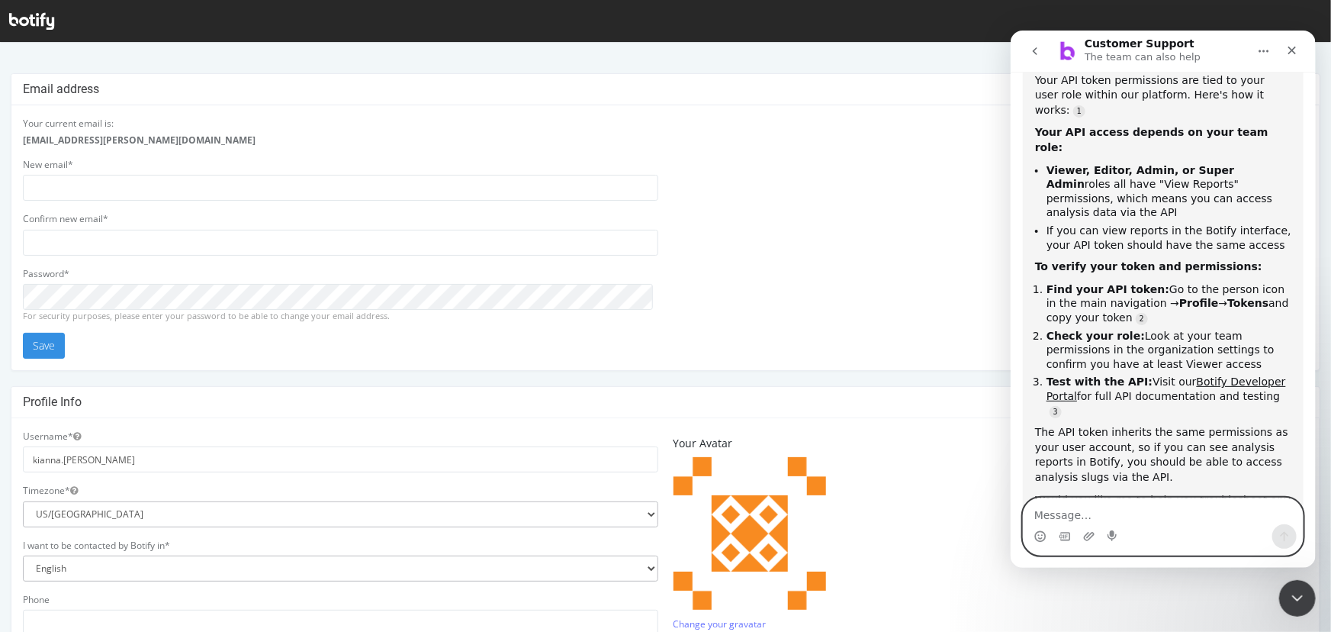
scroll to position [330, 0]
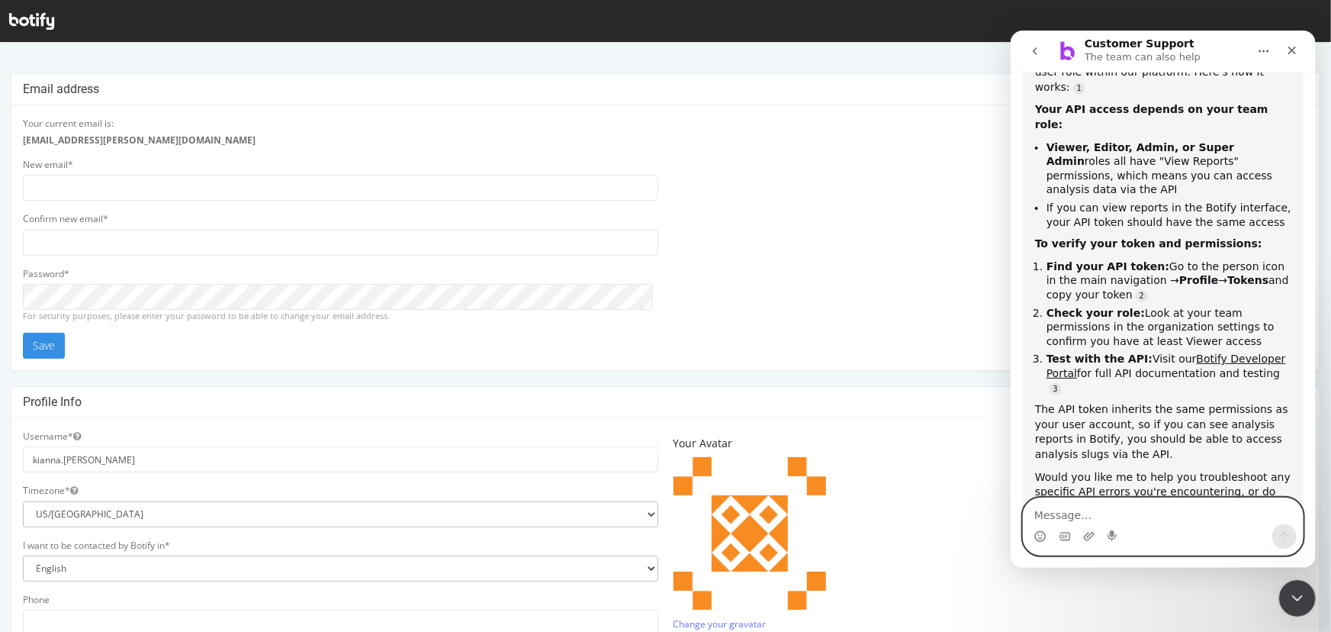
click at [1137, 517] on textarea "Message…" at bounding box center [1162, 510] width 279 height 26
paste textarea "Error fetching analyses list. Response Code: 404. Body: {"error": {"message": "…"
type textarea "Error fetching analyses list. Response Code: 404. Body: {"error": {"message": "…"
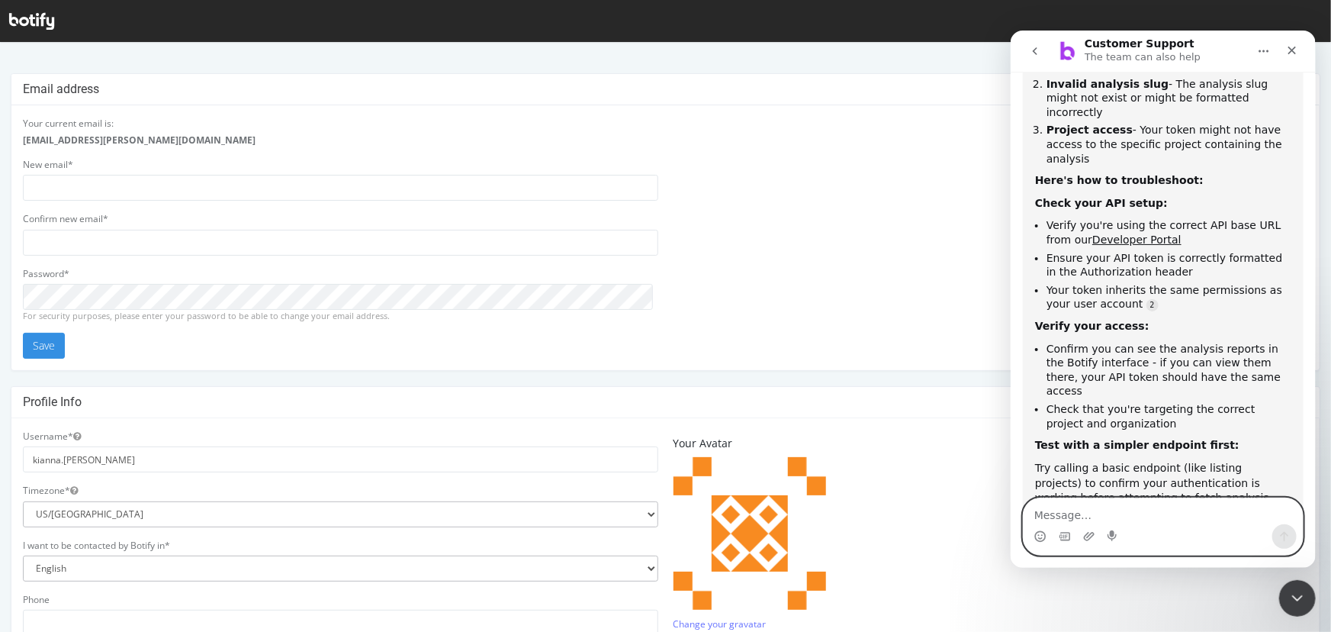
scroll to position [1028, 0]
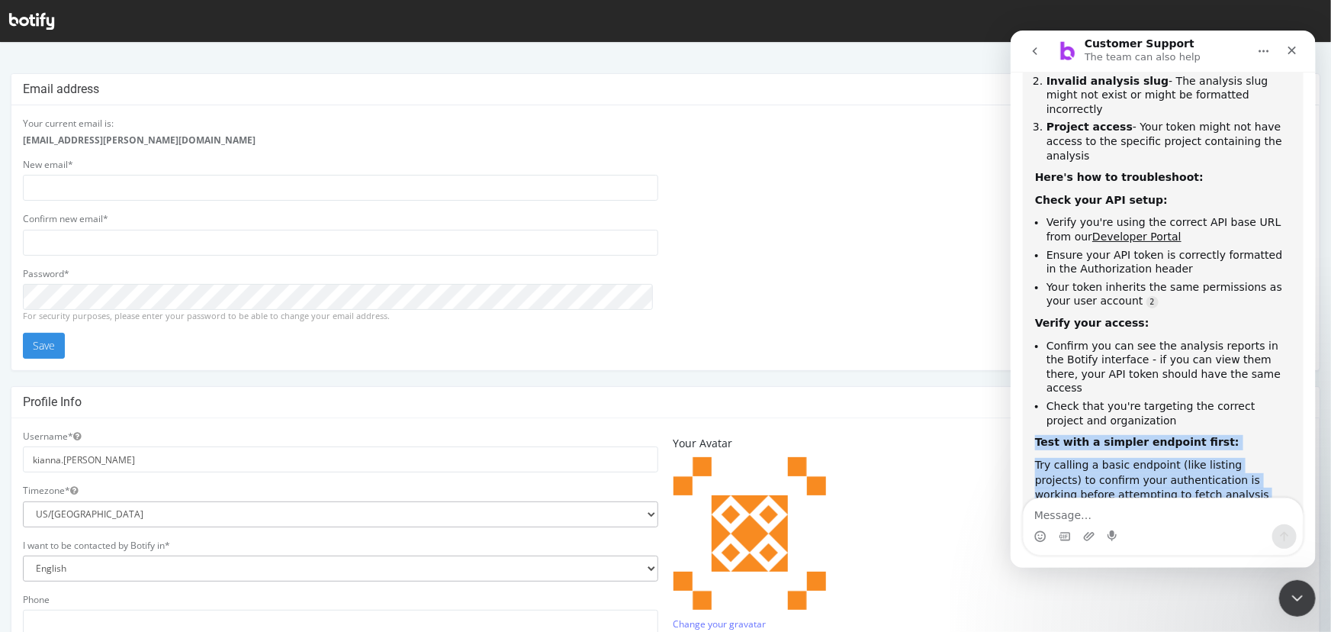
drag, startPoint x: 1034, startPoint y: 307, endPoint x: 1180, endPoint y: 449, distance: 203.9
click at [1180, 449] on div "That 404 error suggests there might be an issue with your API endpoint URL or t…" at bounding box center [1163, 276] width 256 height 678
copy div "Test with a simpler endpoint first: Try calling a basic endpoint (like listing …"
type input "[EMAIL_ADDRESS][PERSON_NAME][DOMAIN_NAME]"
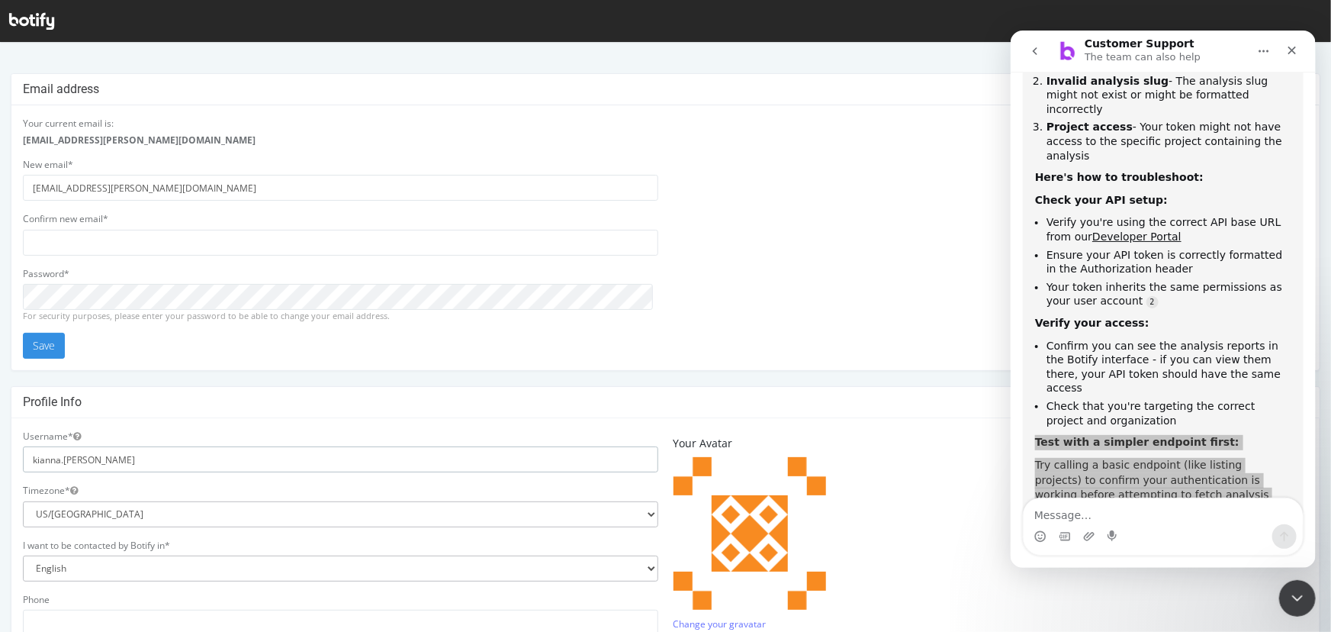
drag, startPoint x: 98, startPoint y: 460, endPoint x: 0, endPoint y: 444, distance: 99.7
click at [0, 444] on div "Email address Your current email is: Kianna.Vazquez@livingspaces.com New email*…" at bounding box center [665, 529] width 1331 height 914
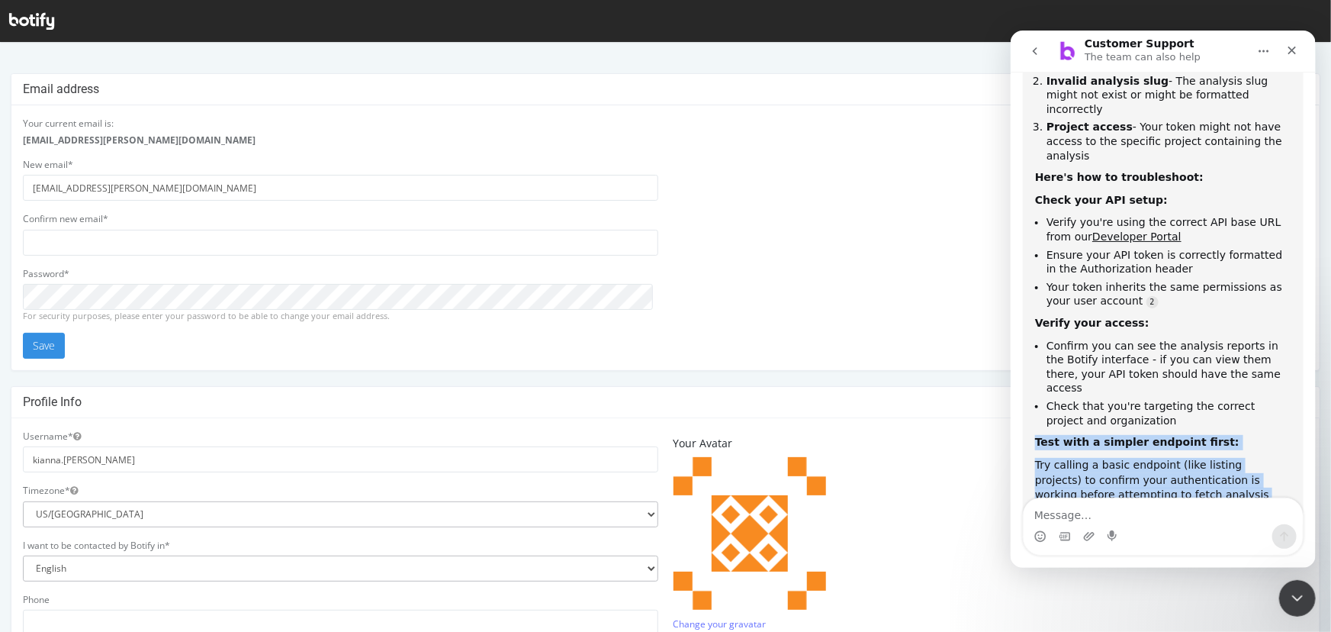
click at [1054, 524] on div "Could you share the specific API endpoint URL you're using? That would help me …" at bounding box center [1163, 569] width 256 height 90
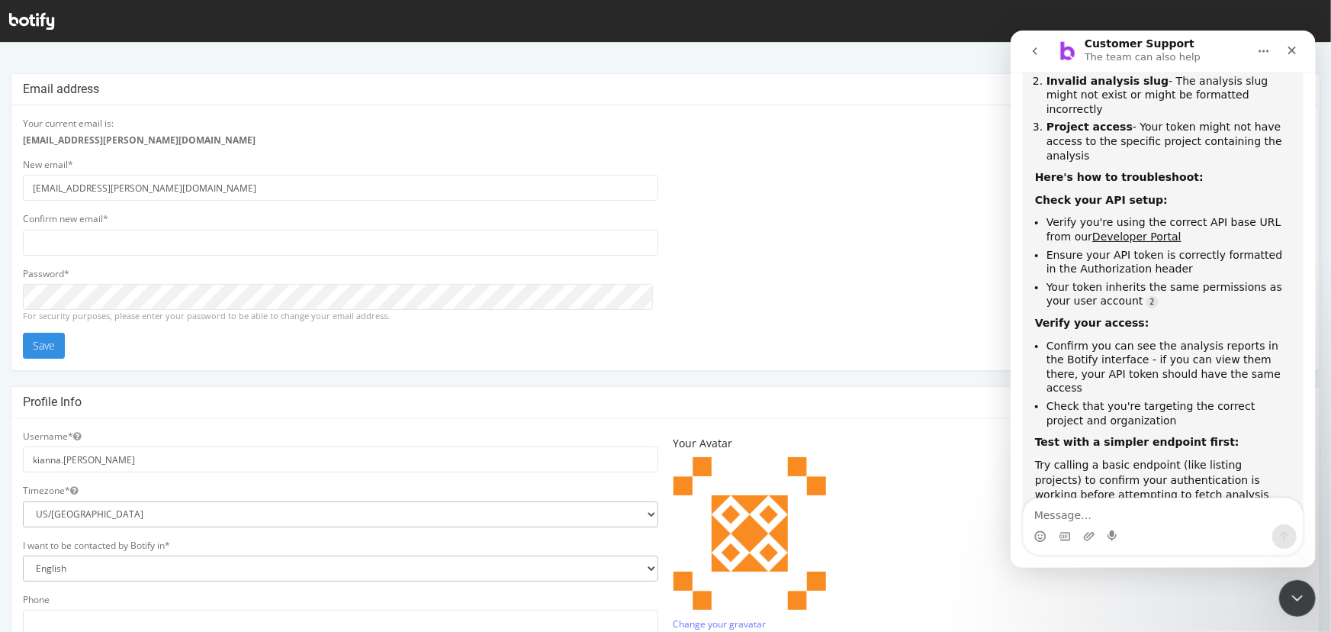
drag, startPoint x: 1035, startPoint y: 388, endPoint x: 1096, endPoint y: 403, distance: 62.9
click at [1096, 524] on div "Could you share the specific API endpoint URL you're using? That would help me …" at bounding box center [1163, 569] width 256 height 90
copy div "Could you share the specific API endpoint URL you're using?"
click at [1079, 509] on textarea "Message…" at bounding box center [1162, 510] width 279 height 26
paste textarea "https://api.botify.com/v1/projects/{usernameSlug}"
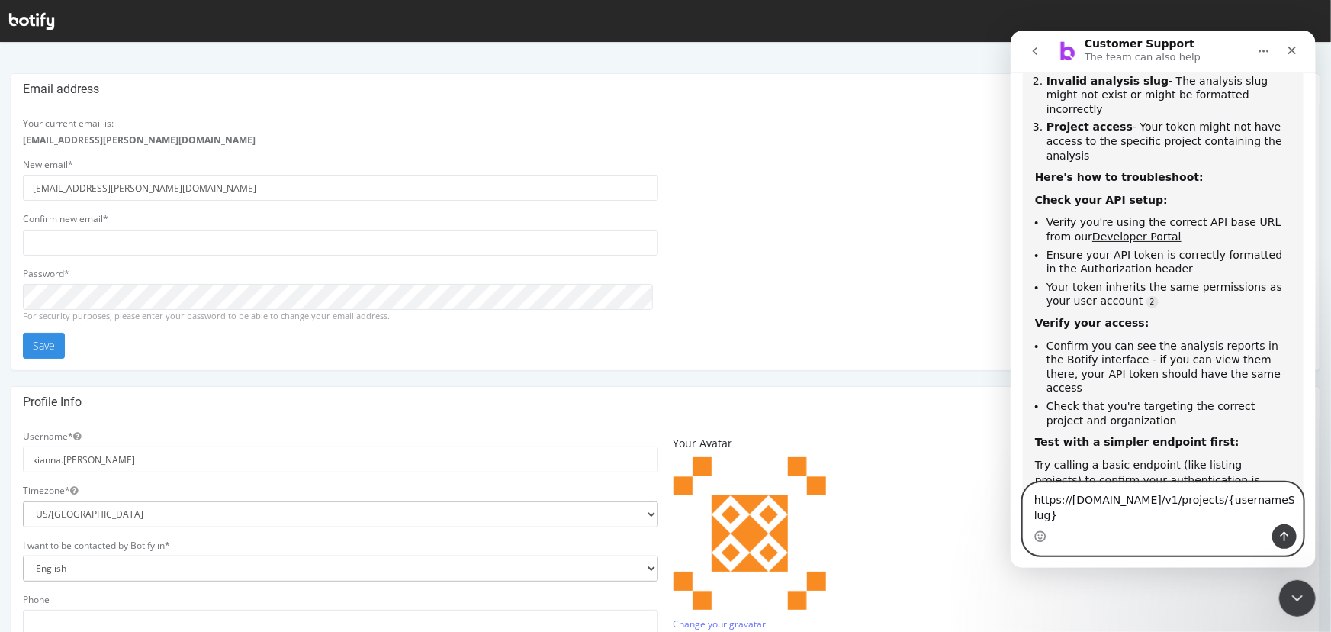
drag, startPoint x: 1195, startPoint y: 511, endPoint x: 1312, endPoint y: 511, distance: 117.5
click at [1315, 513] on div "https://api.botify.com/v1/projects/{usernameSlug} https://api.botify.com/v1/pro…" at bounding box center [1162, 517] width 305 height 73
type textarea "[URL][DOMAIN_NAME]"
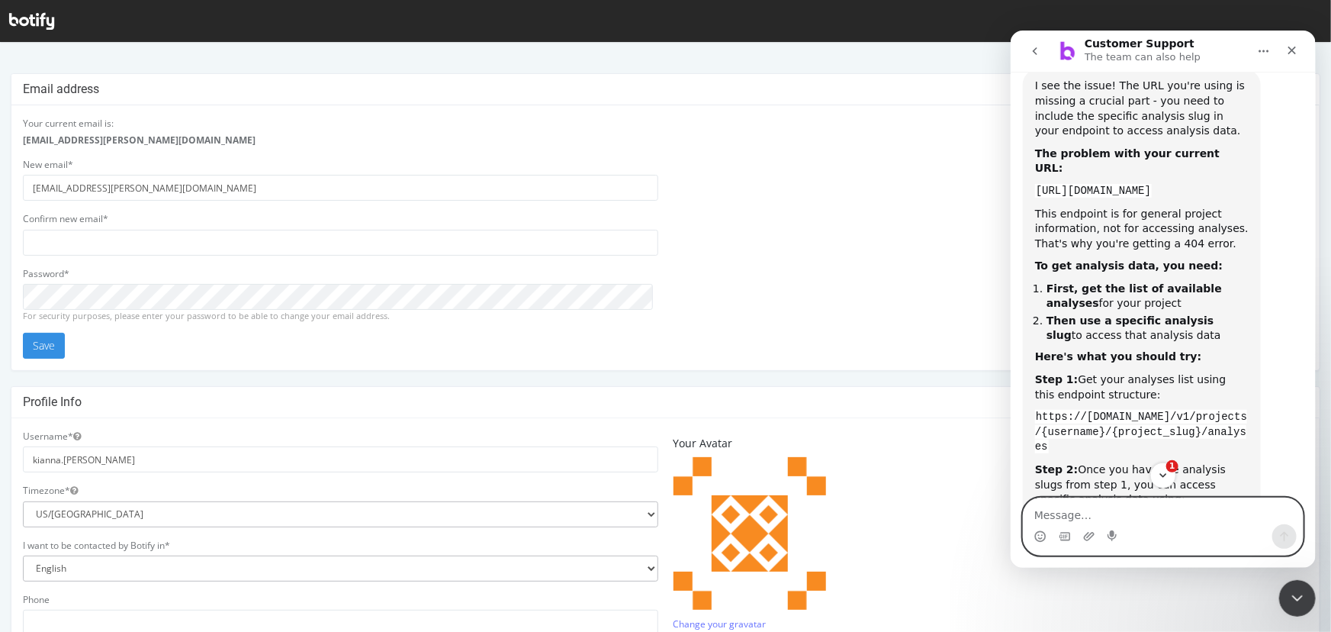
scroll to position [1708, 0]
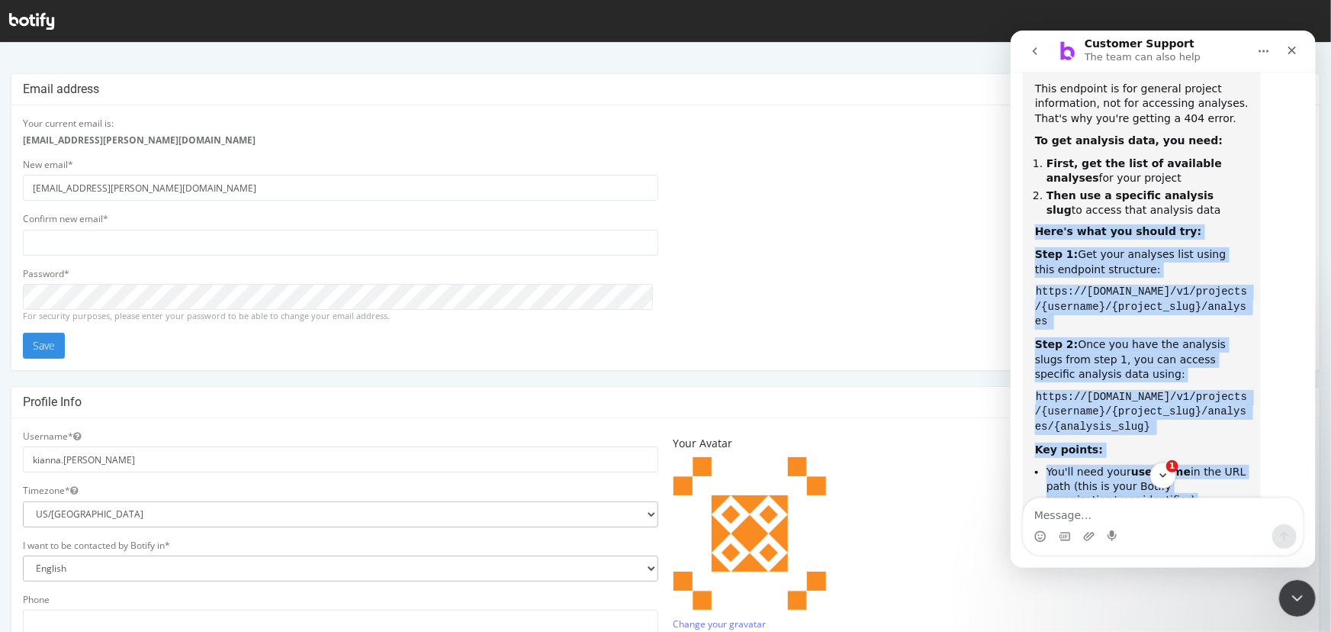
drag, startPoint x: 1035, startPoint y: 154, endPoint x: 1139, endPoint y: 401, distance: 268.4
click at [1141, 410] on div "I see the issue! The URL you're using is missing a crucial part - you need to i…" at bounding box center [1142, 351] width 214 height 797
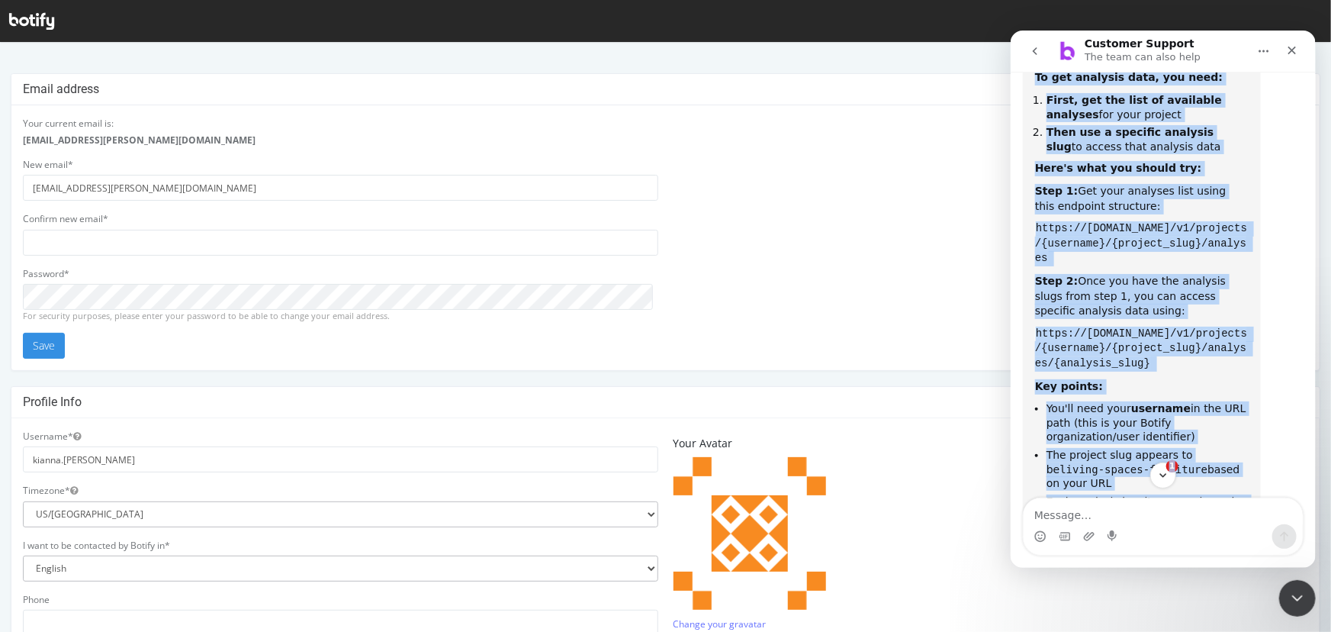
scroll to position [1904, 0]
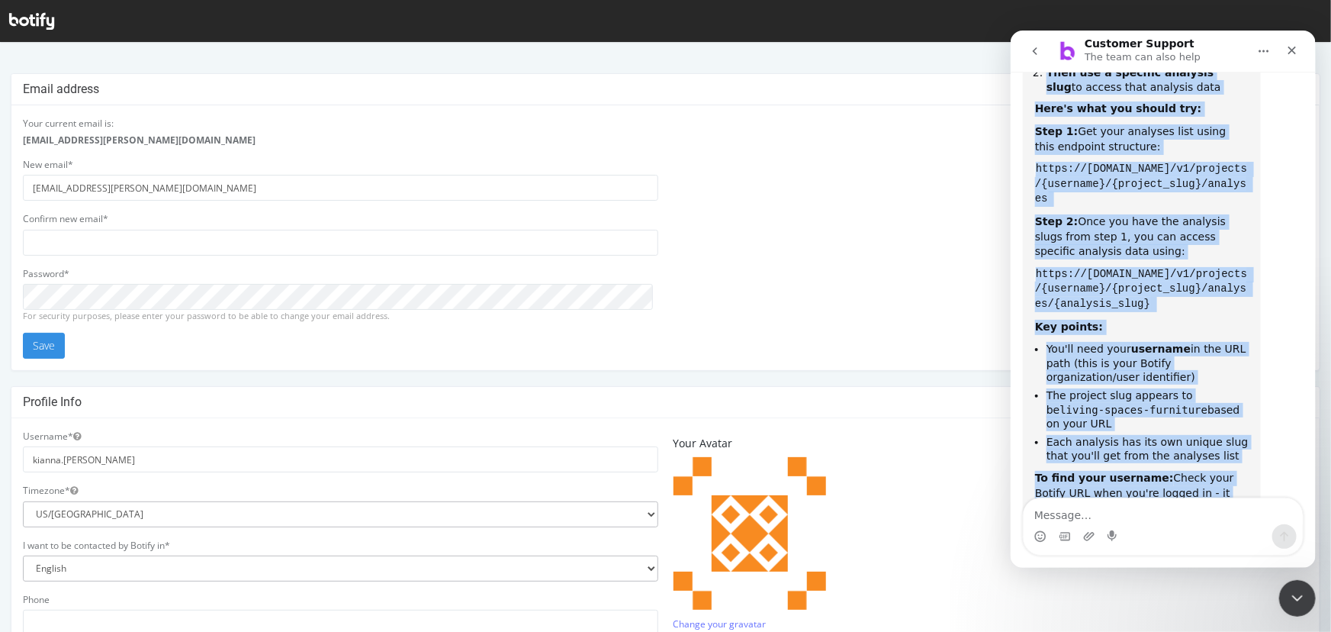
drag, startPoint x: 1033, startPoint y: 159, endPoint x: 1241, endPoint y: 447, distance: 354.7
click at [1241, 447] on div "I see the issue! The URL you're using is missing a crucial part - you need to i…" at bounding box center [1141, 229] width 238 height 816
copy div "I see the issue! The URL you're using is missing a crucial part - you need to i…"
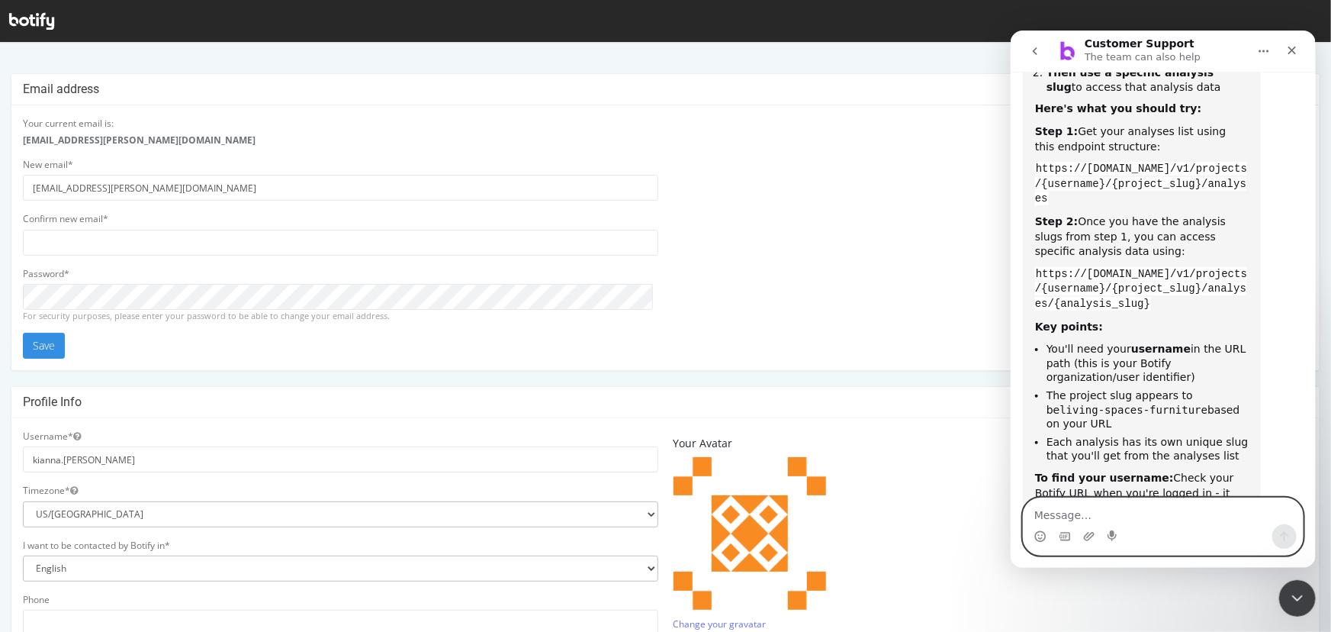
click at [1098, 516] on textarea "Message…" at bounding box center [1162, 510] width 279 height 26
type textarea "i tried"
click at [20, 20] on icon at bounding box center [31, 21] width 45 height 17
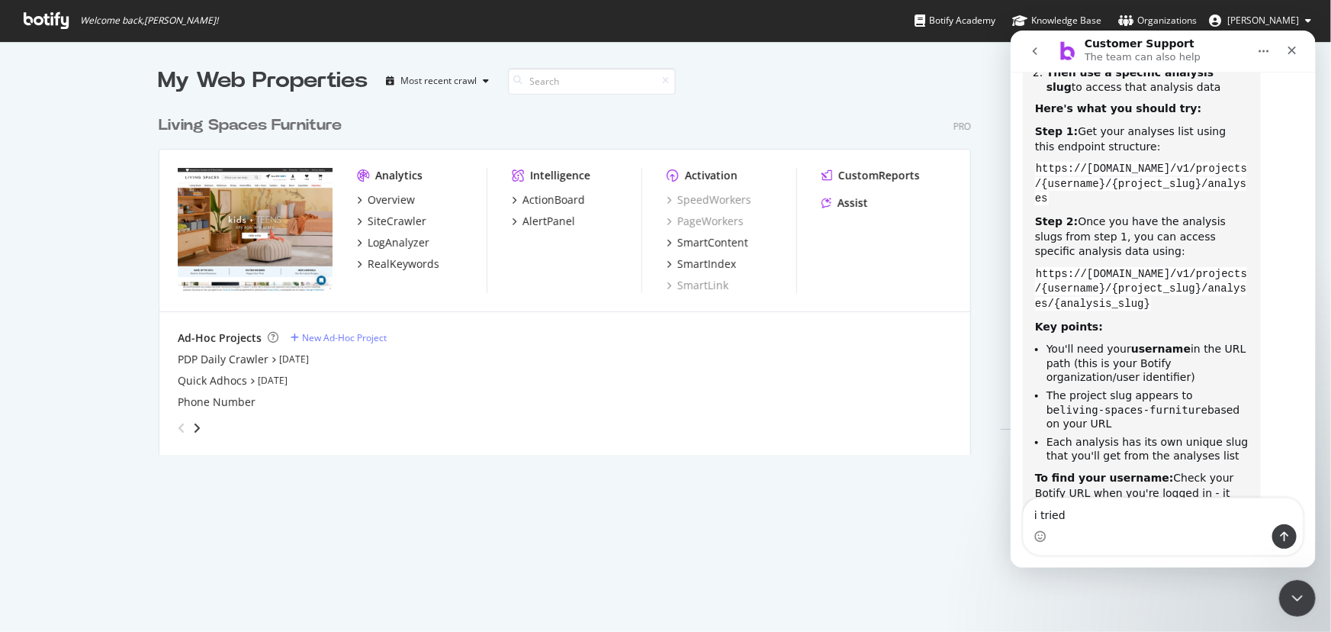
scroll to position [348, 814]
click at [1241, 27] on span "Kianna Vazquez" at bounding box center [1264, 20] width 72 height 13
click at [1163, 15] on div "Organizations" at bounding box center [1158, 20] width 79 height 15
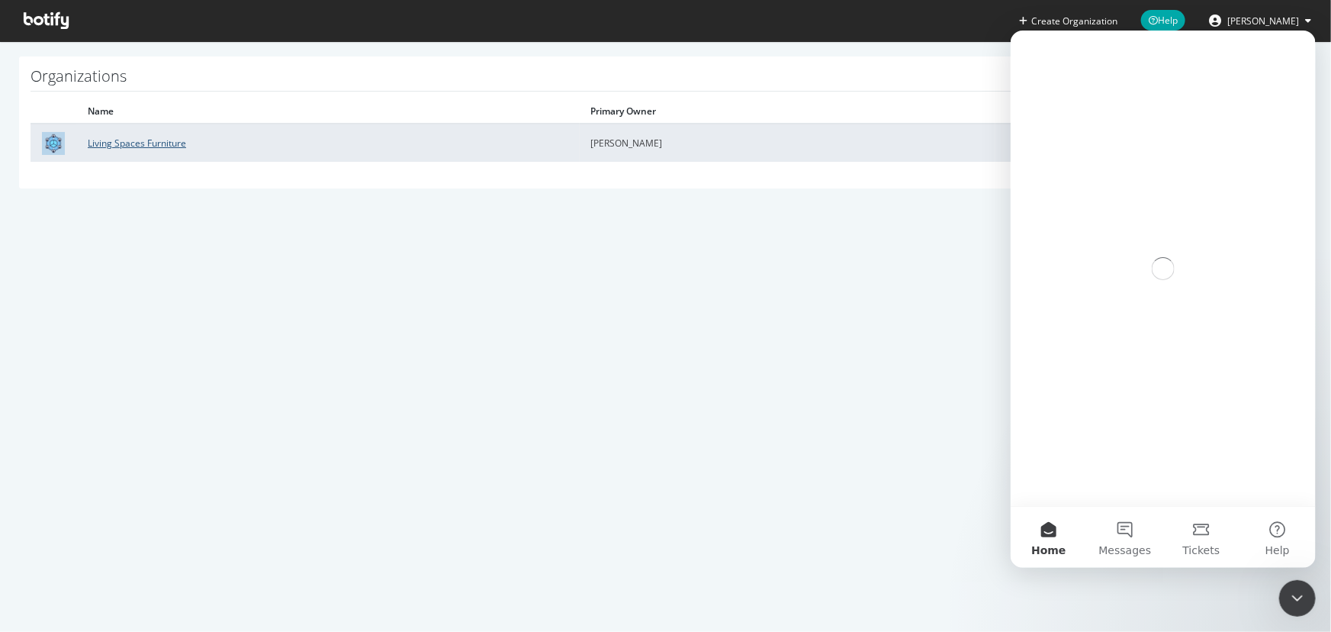
click at [179, 140] on link "Living Spaces Furniture" at bounding box center [137, 143] width 98 height 13
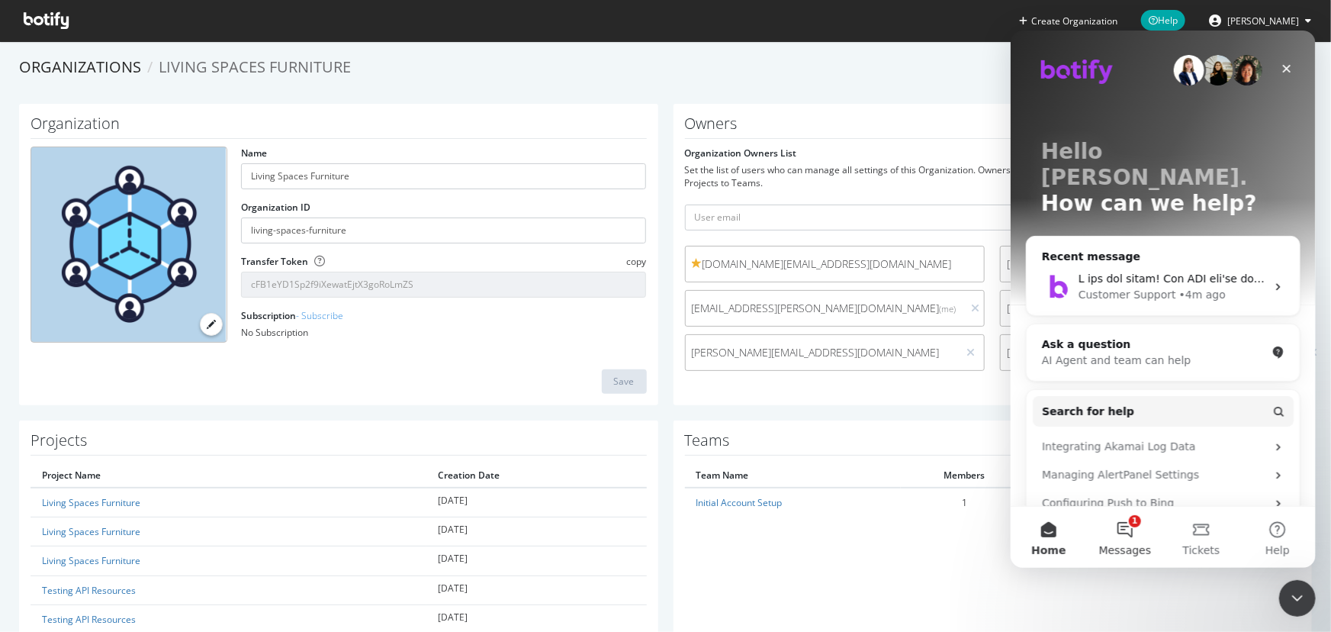
click at [1131, 536] on button "1 Messages" at bounding box center [1124, 536] width 76 height 61
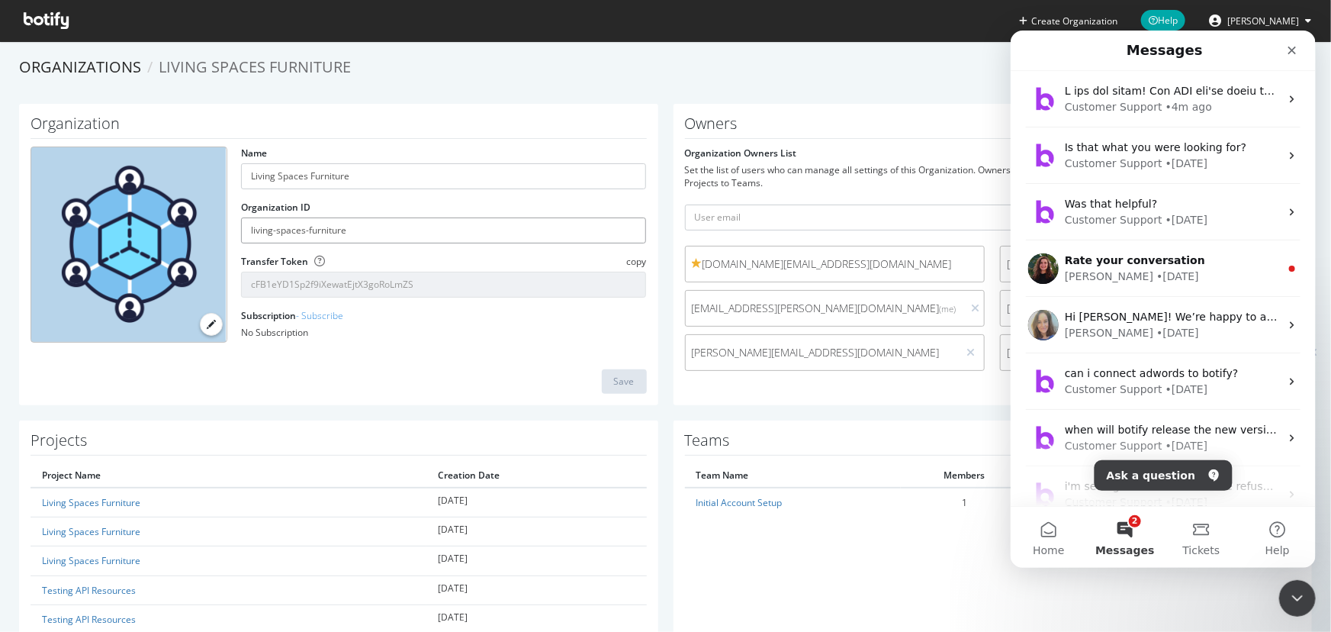
drag, startPoint x: 372, startPoint y: 231, endPoint x: 202, endPoint y: 237, distance: 170.2
click at [202, 237] on div "Name Living Spaces Furniture Organization ID living-spaces-furniture Transfer T…" at bounding box center [339, 250] width 632 height 208
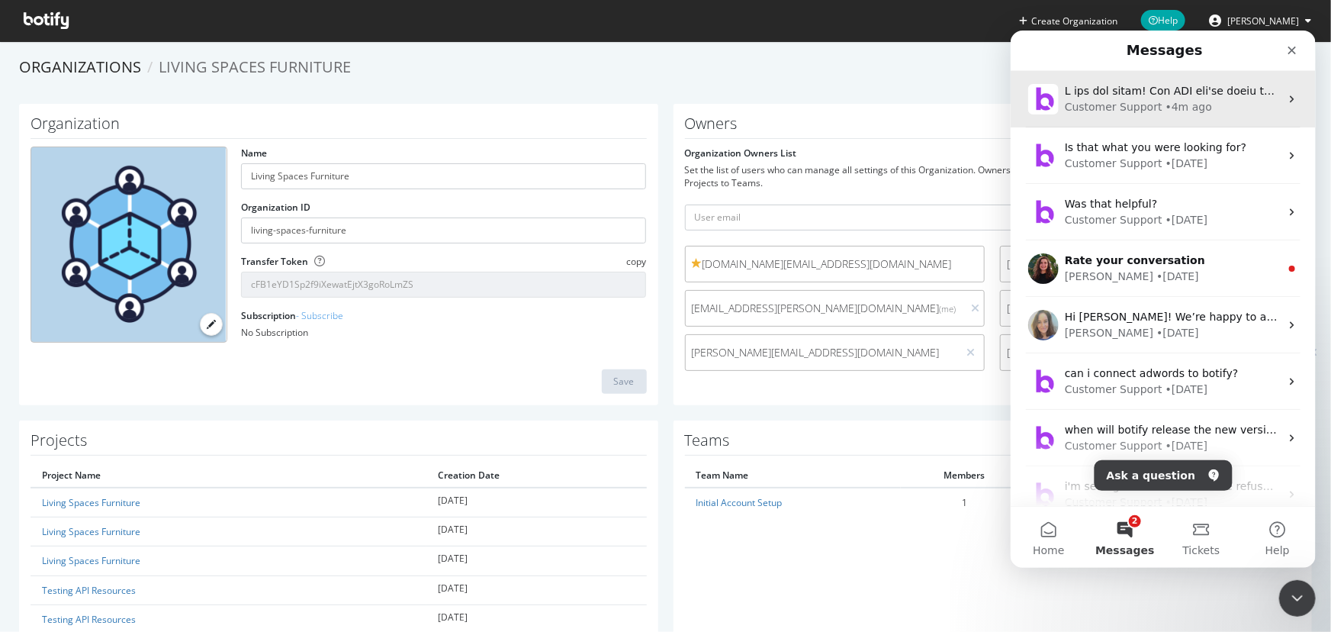
click at [1148, 110] on div "Customer Support" at bounding box center [1113, 106] width 98 height 16
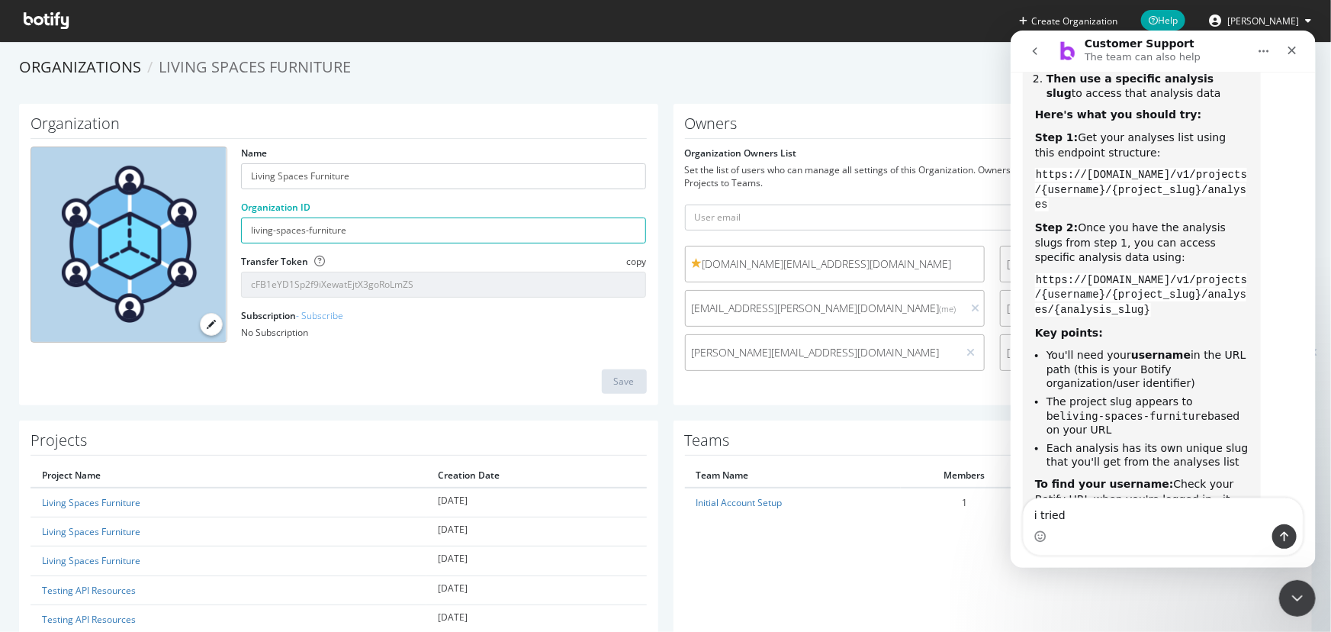
scroll to position [1888, 0]
drag, startPoint x: 2018, startPoint y: 533, endPoint x: 1018, endPoint y: 500, distance: 1000.8
click at [1025, 499] on textarea "i tried" at bounding box center [1162, 510] width 279 height 26
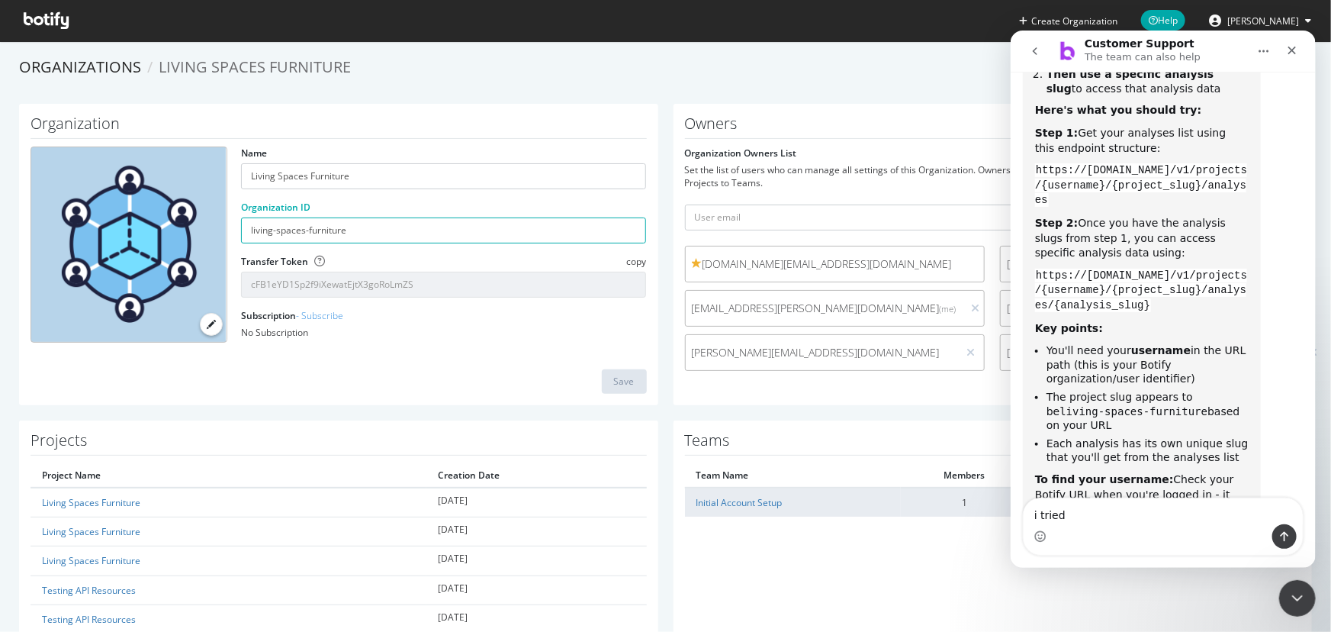
type textarea "y"
type textarea "yeah, it's living-spaces-furniture"
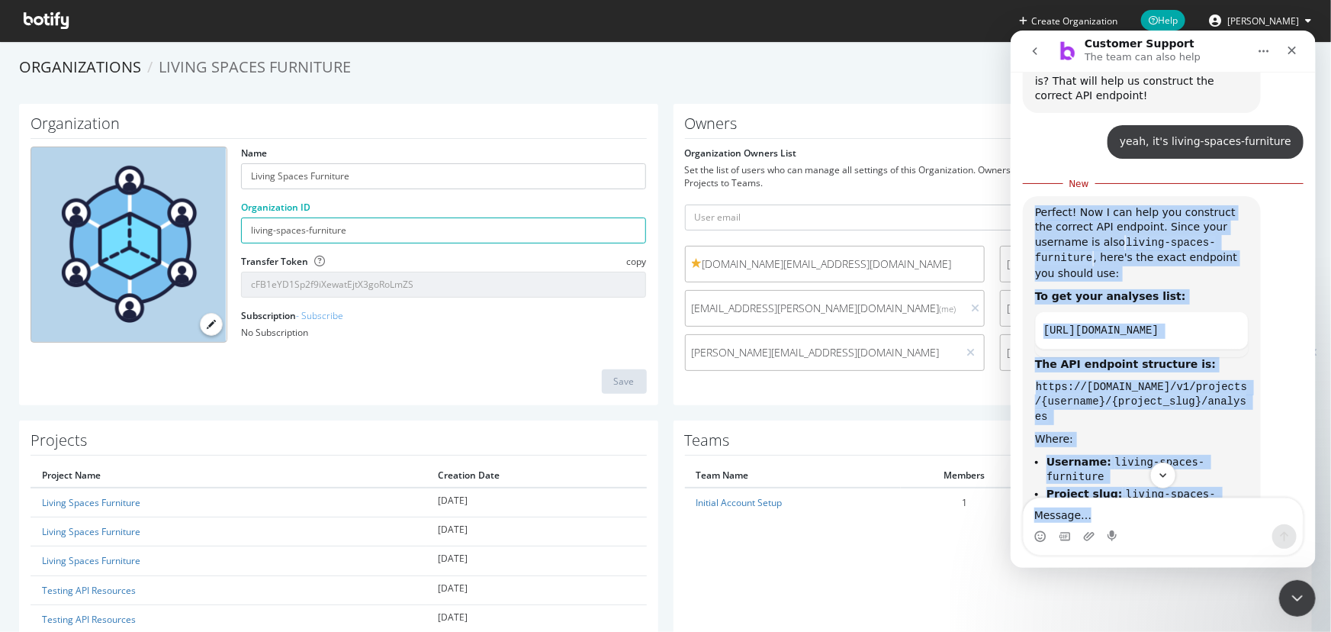
scroll to position [2596, 0]
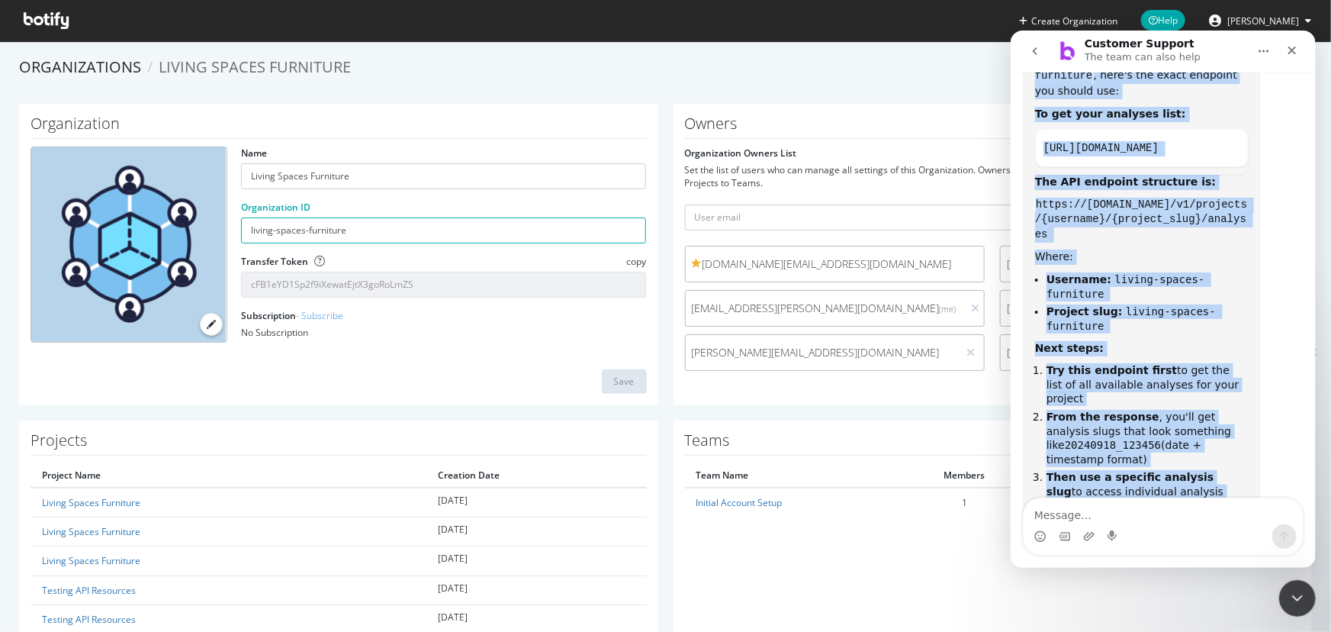
drag, startPoint x: 1034, startPoint y: 199, endPoint x: 1239, endPoint y: 455, distance: 327.8
click at [1239, 455] on div "Perfect! Now I can help you construct the correct API endpoint. Since your user…" at bounding box center [1142, 365] width 214 height 687
copy div "Perfect! Now I can help you construct the correct API endpoint. Since your user…"
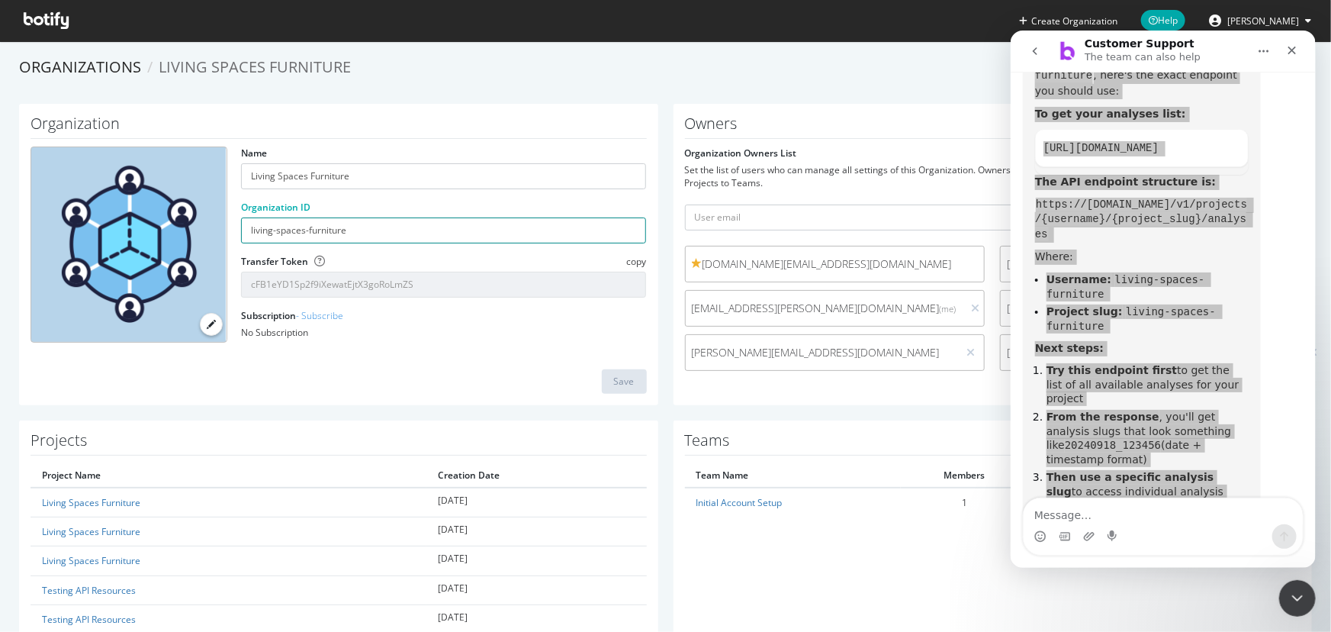
copy div "Perfect! Now I can help you construct the correct API endpoint. Since your user…"
drag, startPoint x: 1269, startPoint y: 15, endPoint x: 1262, endPoint y: 24, distance: 10.8
click at [1269, 15] on span "[PERSON_NAME]" at bounding box center [1264, 20] width 72 height 13
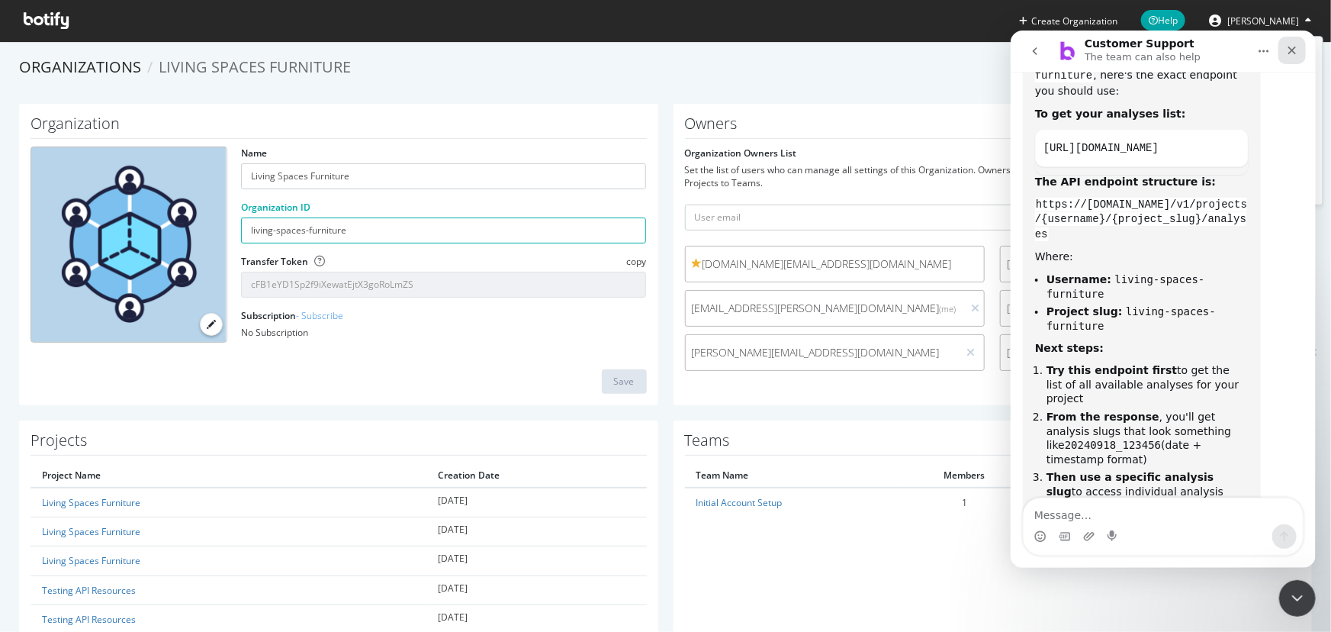
click at [1292, 47] on icon "Close" at bounding box center [1292, 49] width 12 height 12
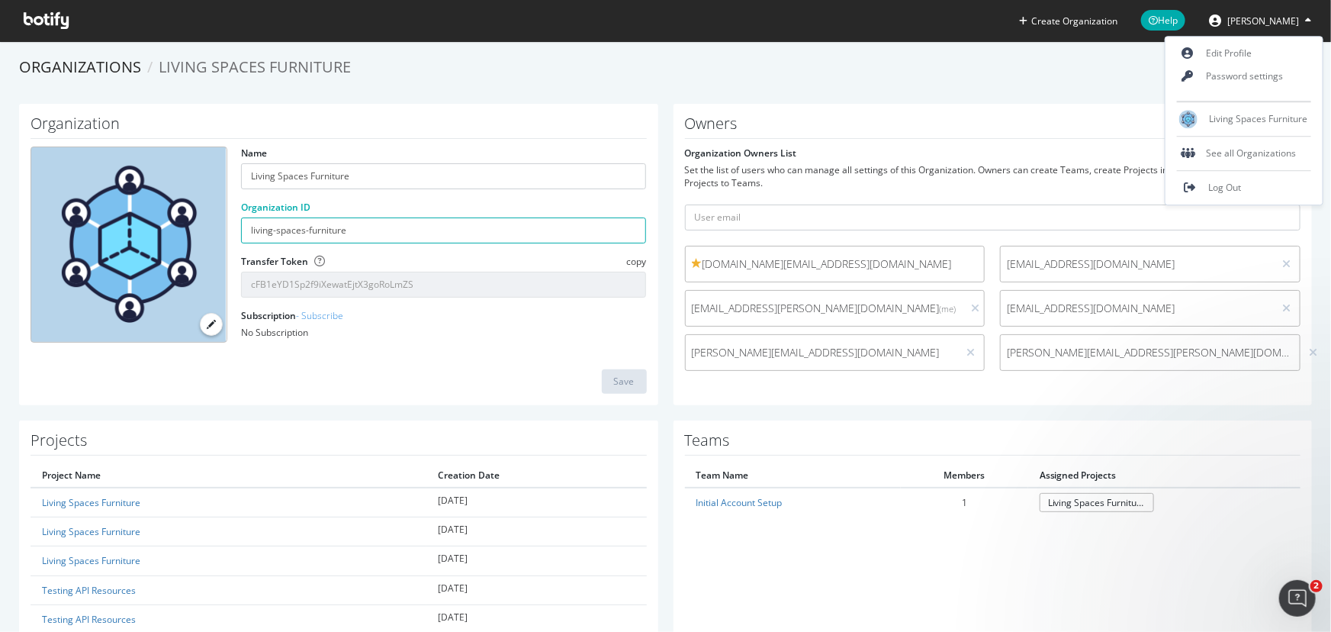
scroll to position [0, 0]
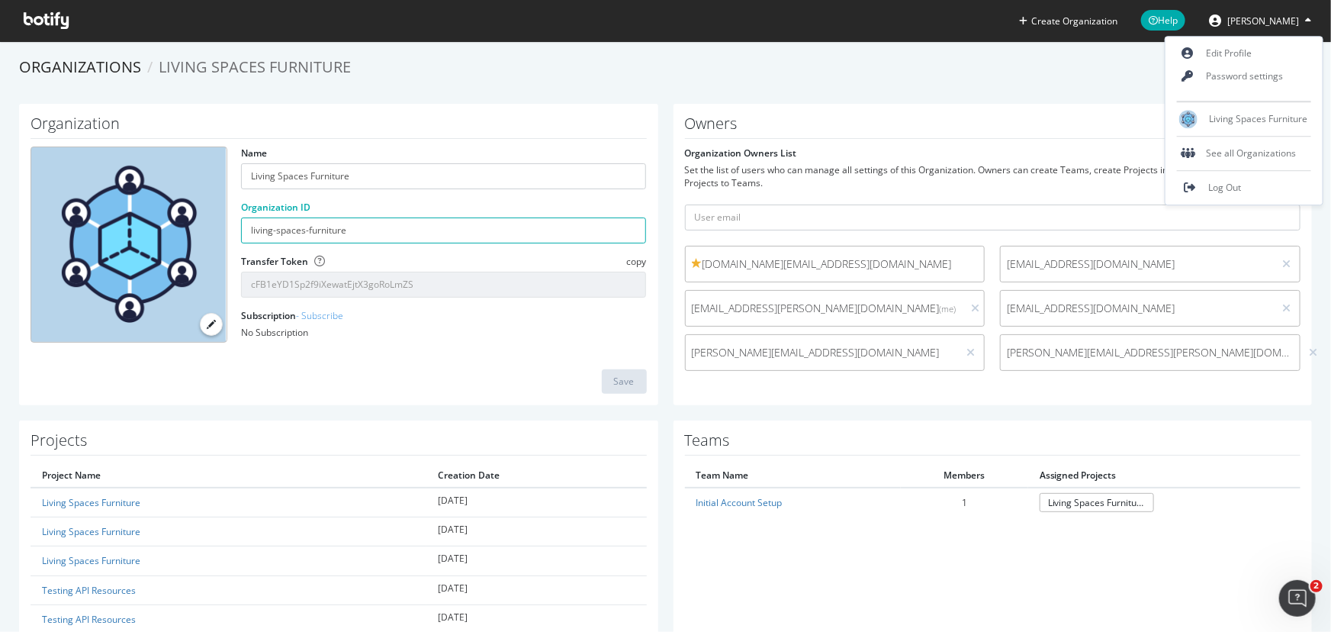
click at [1304, 19] on button "Kianna Vazquez" at bounding box center [1260, 20] width 127 height 24
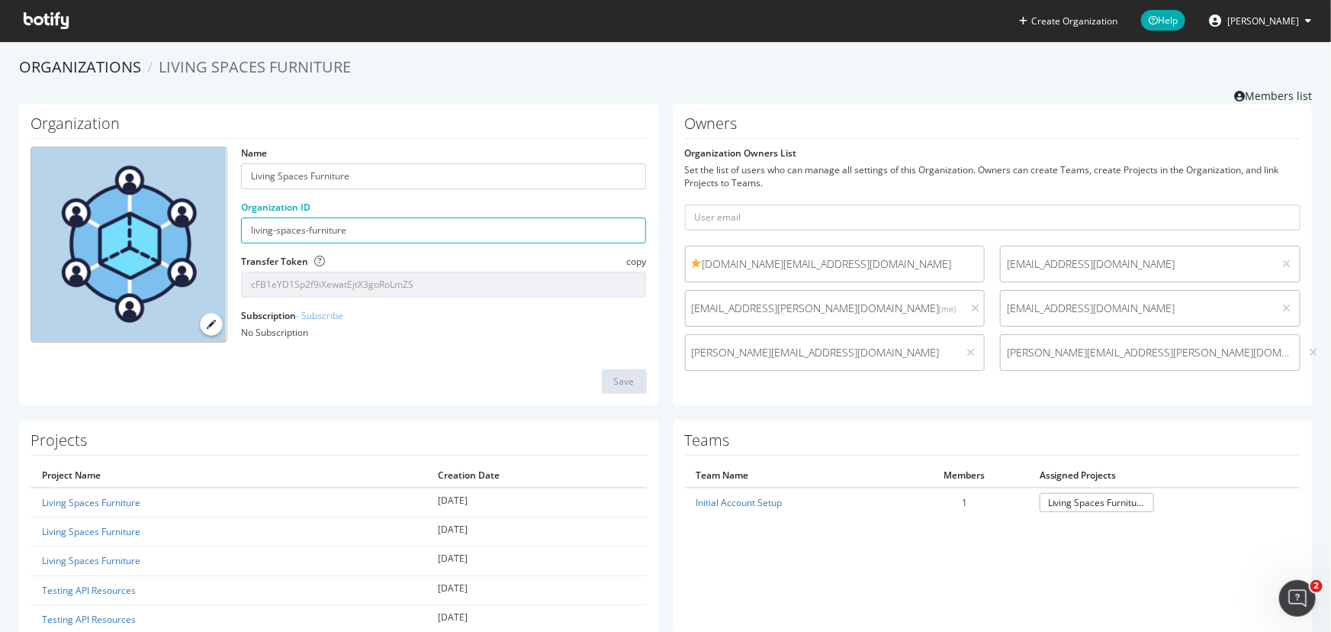
click at [1302, 22] on button "Kianna Vazquez" at bounding box center [1260, 20] width 127 height 24
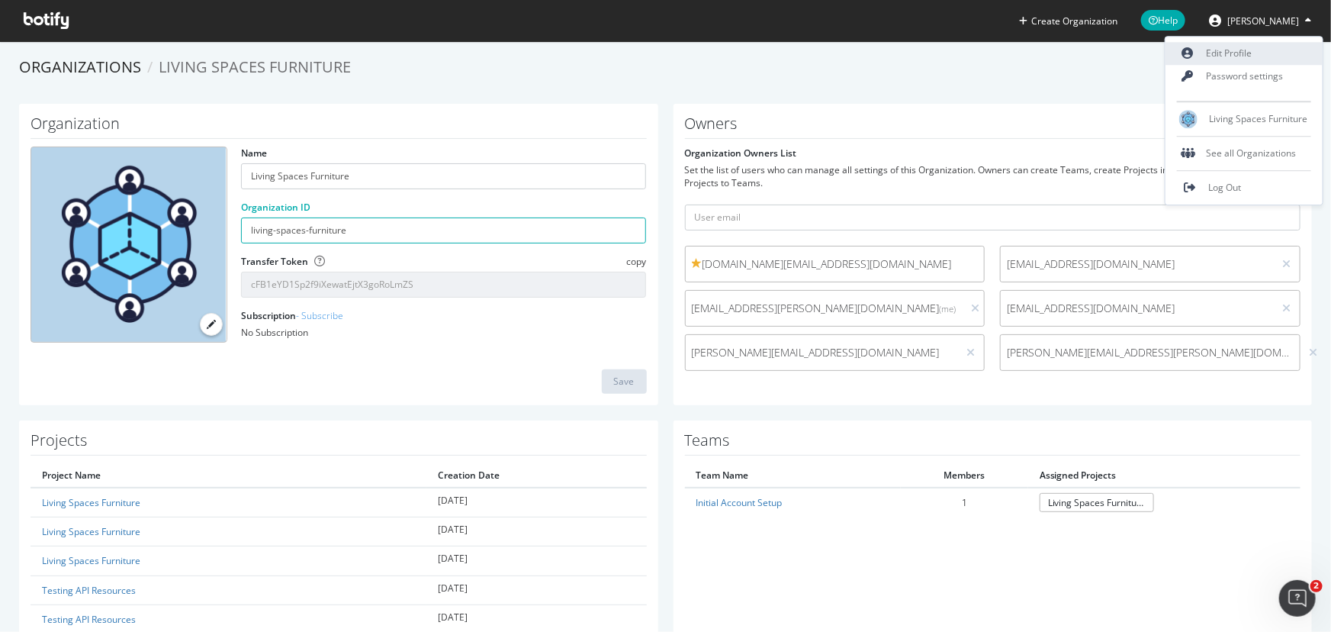
click at [1273, 47] on link "Edit Profile" at bounding box center [1244, 53] width 157 height 23
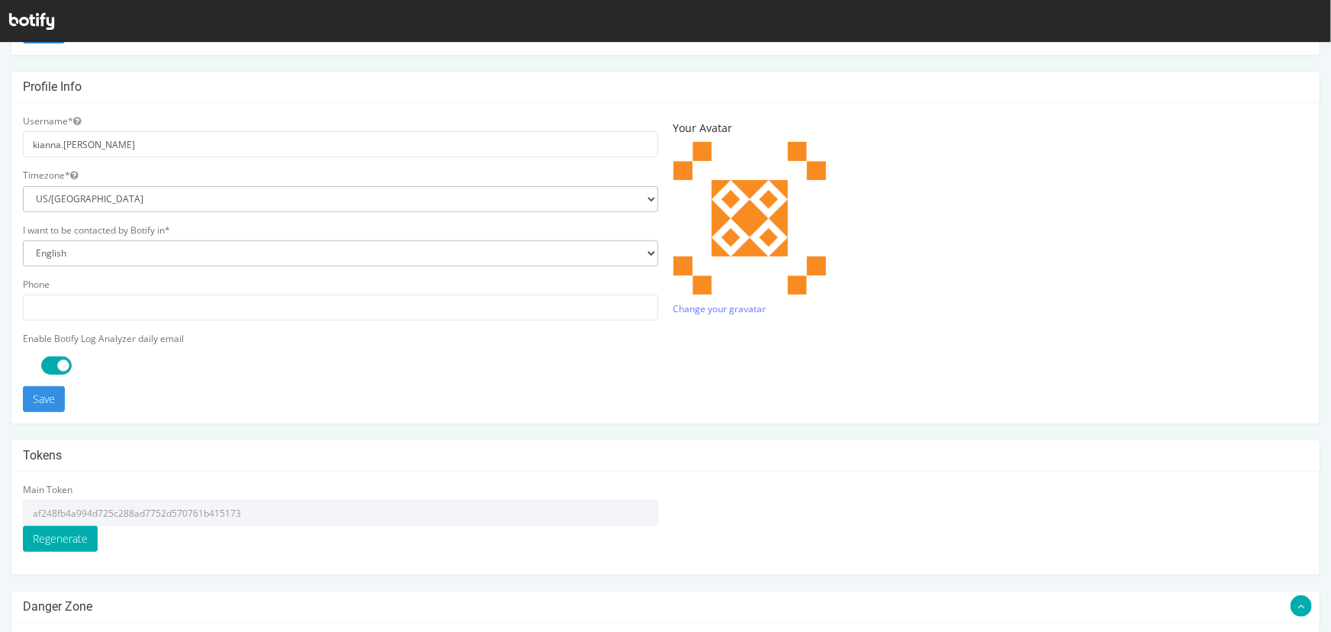
scroll to position [369, 0]
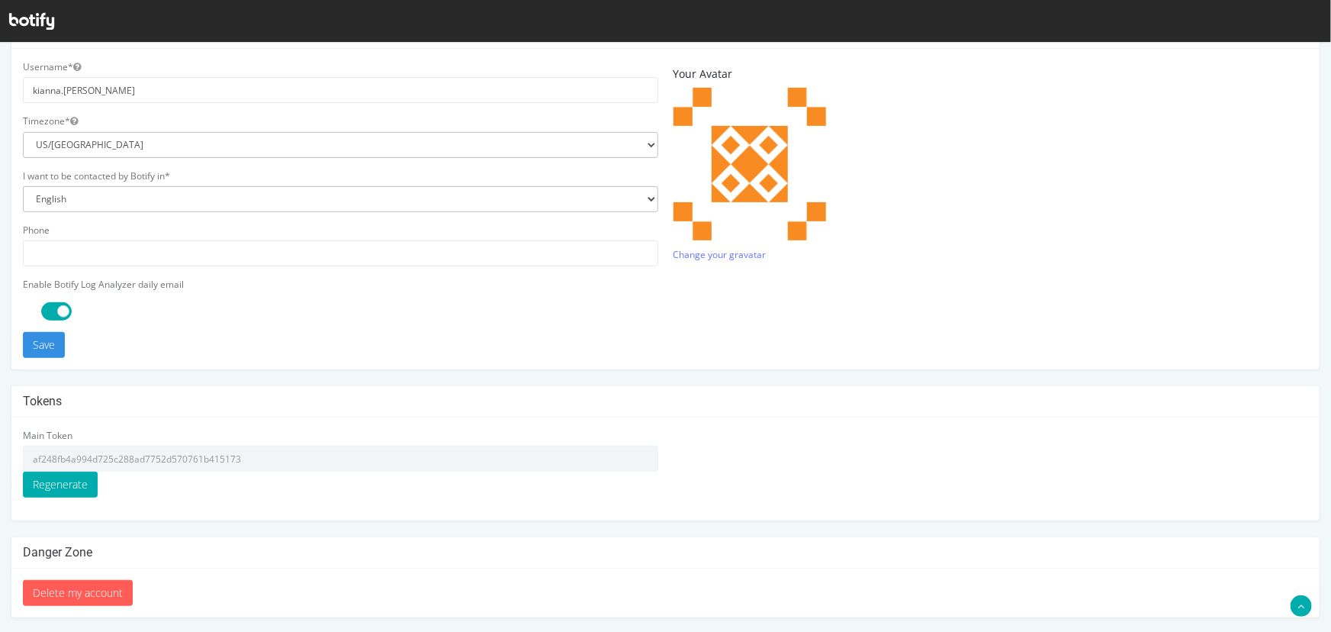
type input "[EMAIL_ADDRESS][PERSON_NAME][DOMAIN_NAME]"
drag, startPoint x: 131, startPoint y: 447, endPoint x: 8, endPoint y: 452, distance: 123.7
click at [8, 452] on div "Email address Your current email is: Kianna.Vazquez@livingspaces.com New email*…" at bounding box center [665, 160] width 1331 height 914
click at [1314, 605] on html at bounding box center [1295, 596] width 37 height 37
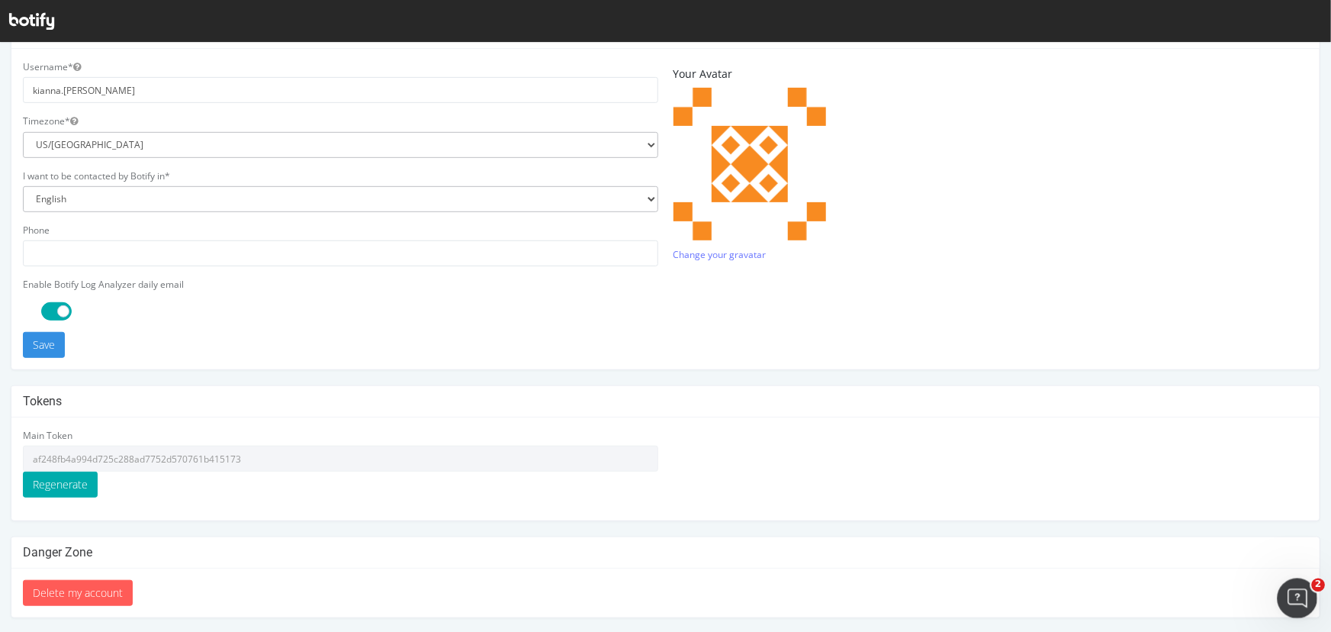
click at [1311, 599] on div "Open Intercom Messenger" at bounding box center [1295, 596] width 50 height 50
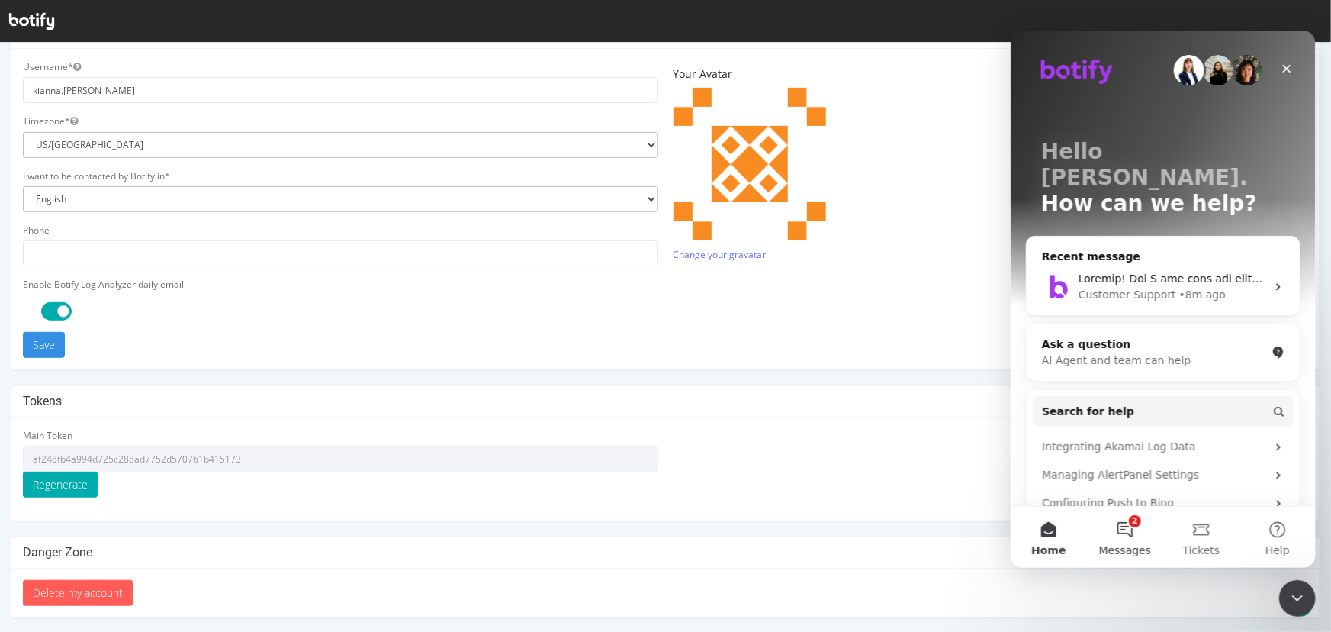
click at [1106, 530] on button "2 Messages" at bounding box center [1124, 536] width 76 height 61
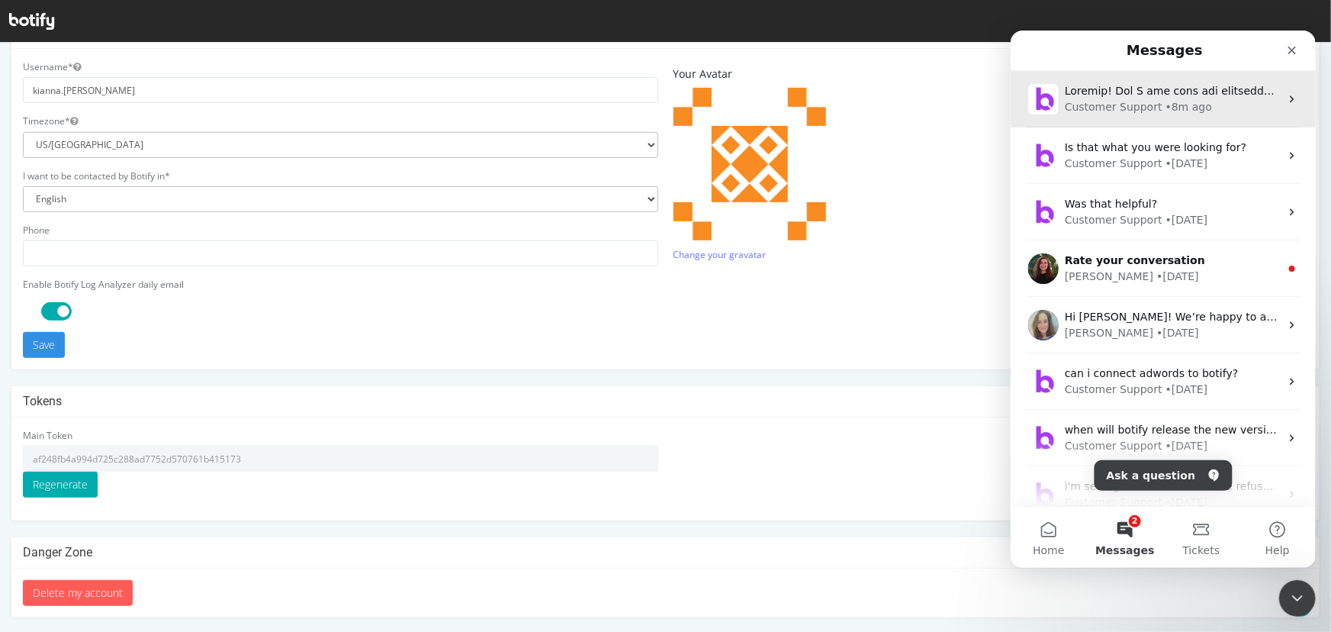
click at [1122, 107] on div "Customer Support" at bounding box center [1113, 106] width 98 height 16
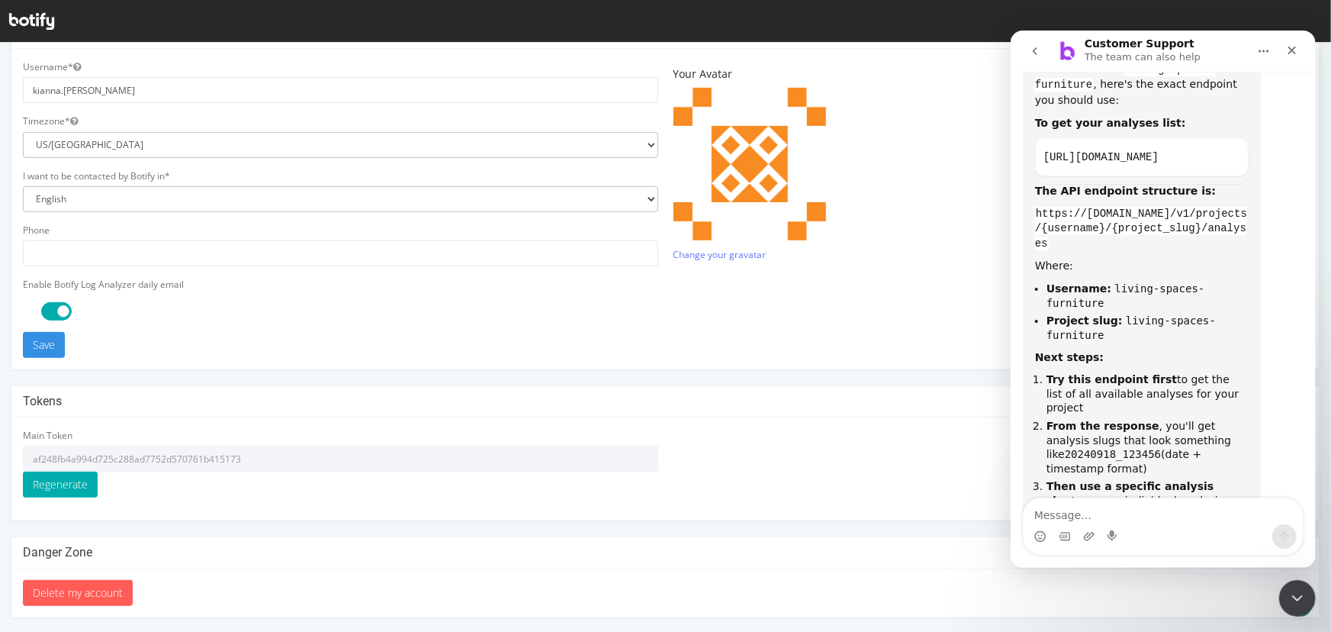
scroll to position [2571, 0]
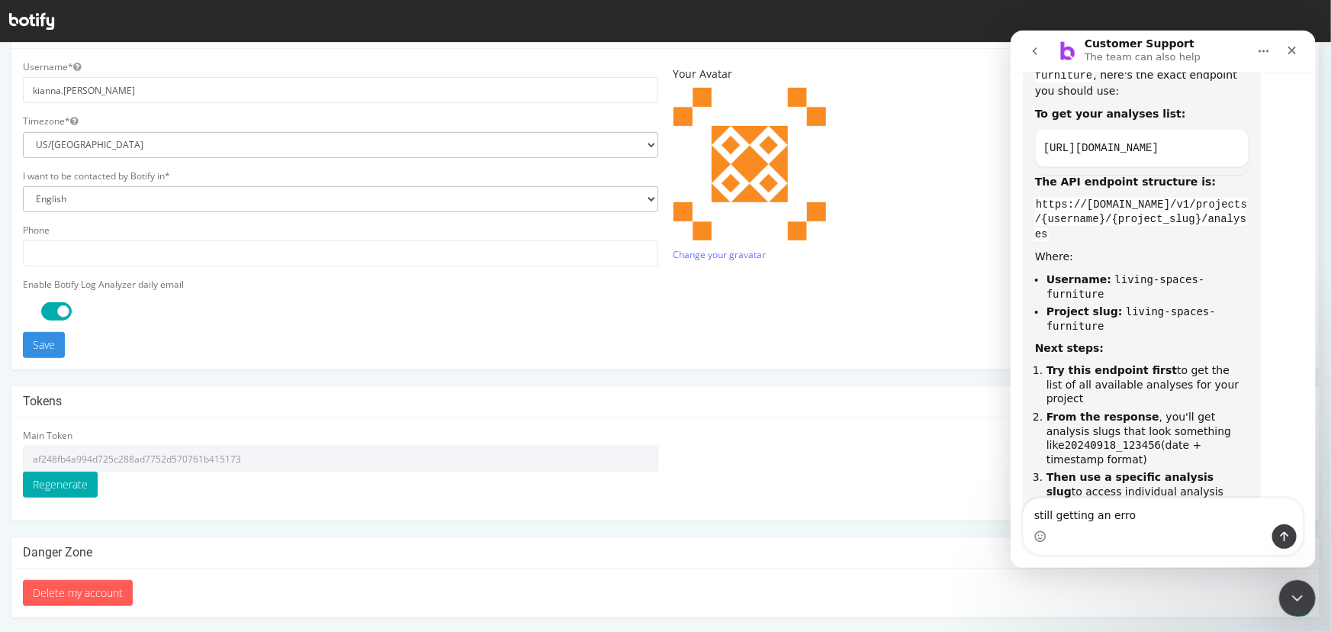
type textarea "still getting an error"
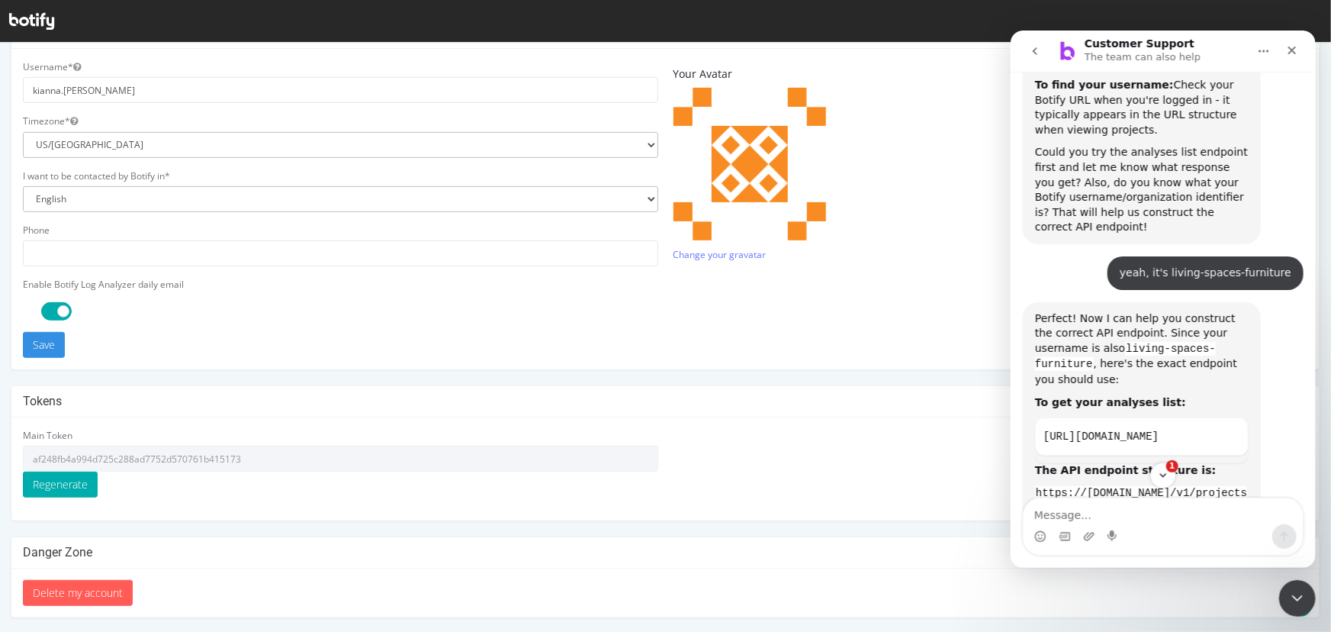
scroll to position [2181, 0]
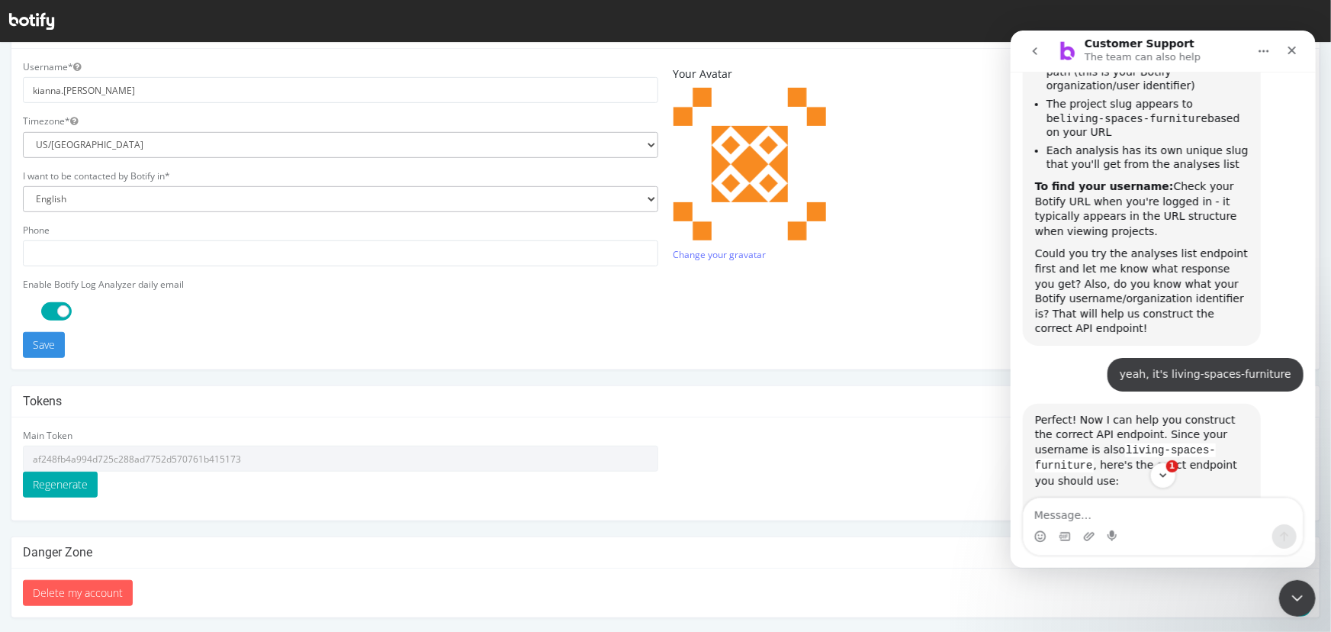
click at [1104, 507] on textarea "Message…" at bounding box center [1162, 510] width 279 height 26
type textarea "can you write me a simple json script to try it out"
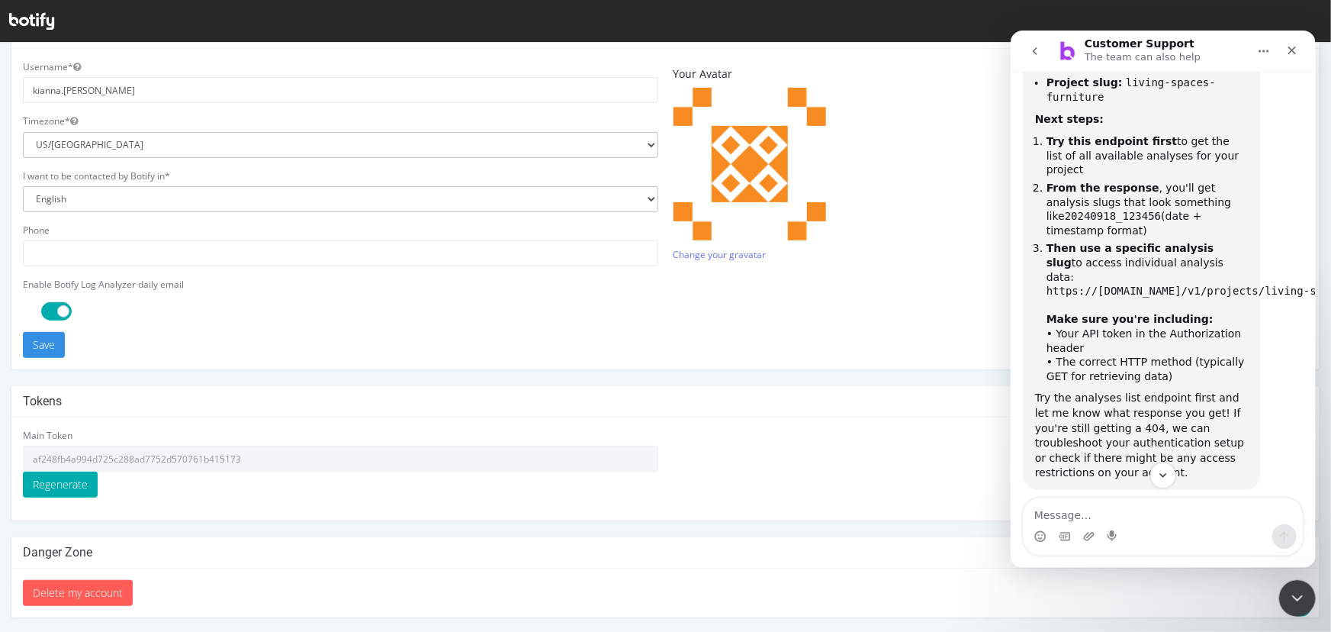
scroll to position [3008, 0]
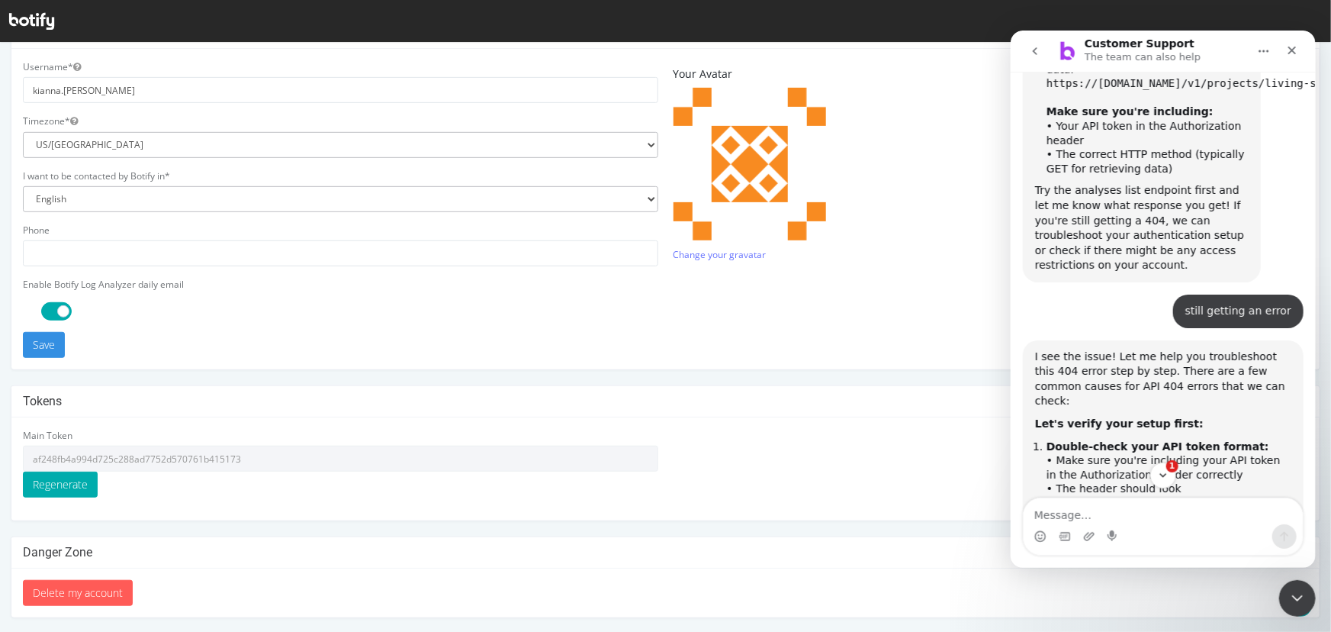
drag, startPoint x: 1061, startPoint y: 297, endPoint x: 1343, endPoint y: 291, distance: 282.3
click at [1315, 291] on html "Customer Support The team can also help We're here to help. Ask us anything and…" at bounding box center [1162, 298] width 305 height 537
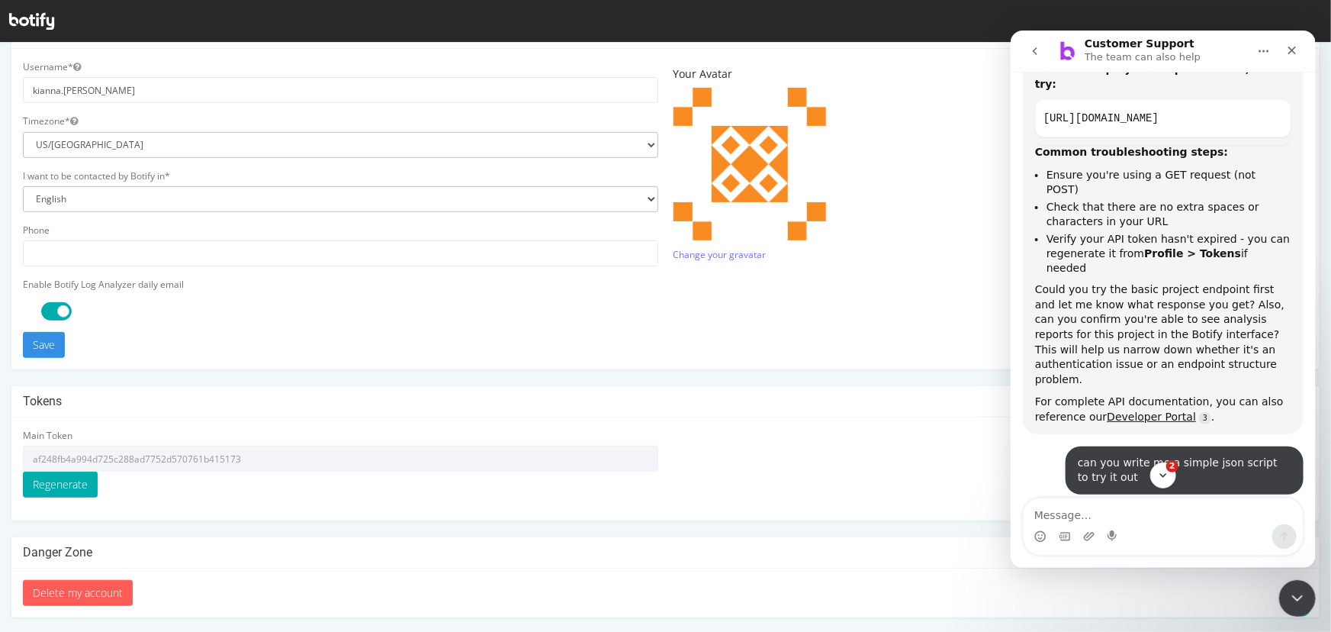
scroll to position [3771, 0]
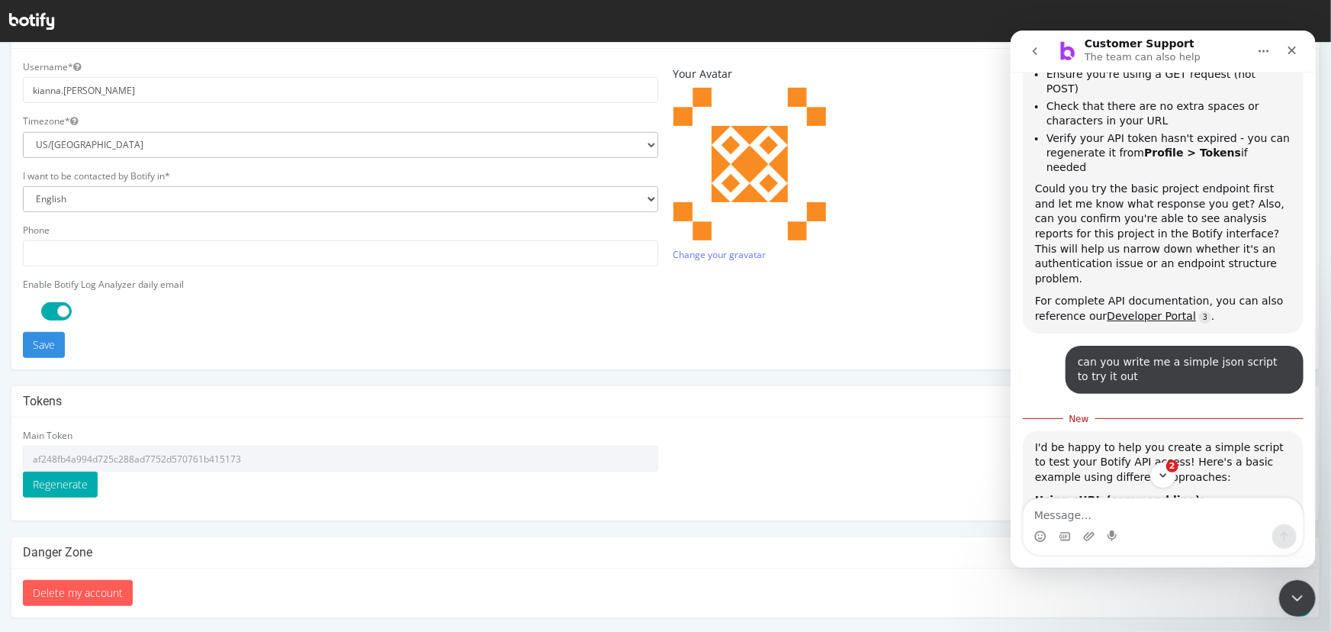
click at [1267, 631] on icon "Copy this code block to your clipboard." at bounding box center [1273, 644] width 12 height 12
click at [1264, 520] on div "Customer Support says…" at bounding box center [1272, 533] width 26 height 26
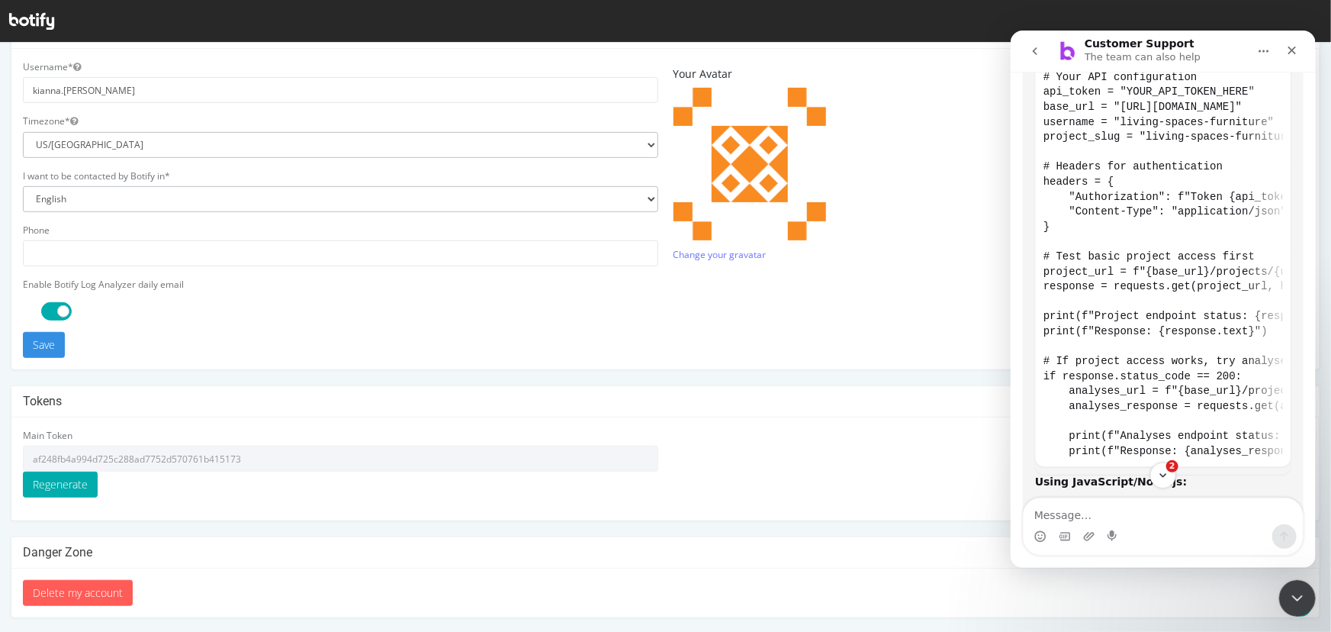
scroll to position [4433, 0]
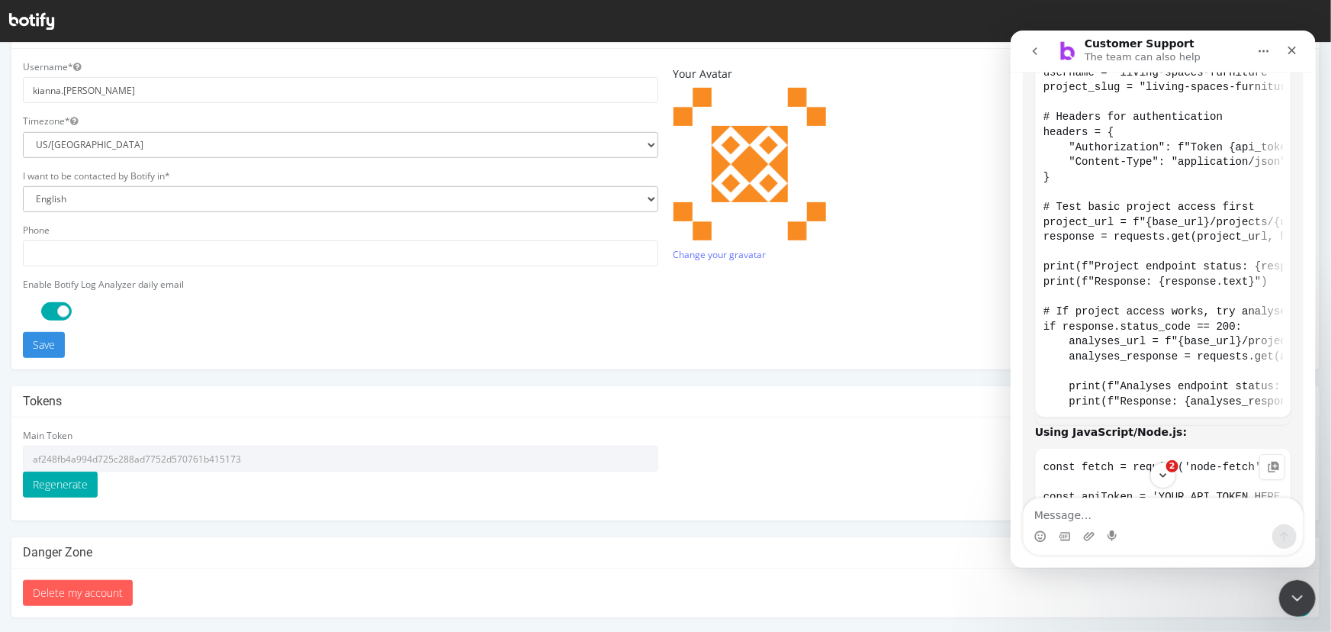
drag, startPoint x: 1212, startPoint y: 192, endPoint x: 1255, endPoint y: 157, distance: 55.4
click at [1211, 455] on code "const fetch = require('node-fetch'); const apiToken = 'YOUR_API_TOKEN_HERE'; co…" at bounding box center [1163, 608] width 240 height 307
click at [1260, 453] on div "Customer Support says…" at bounding box center [1272, 466] width 26 height 26
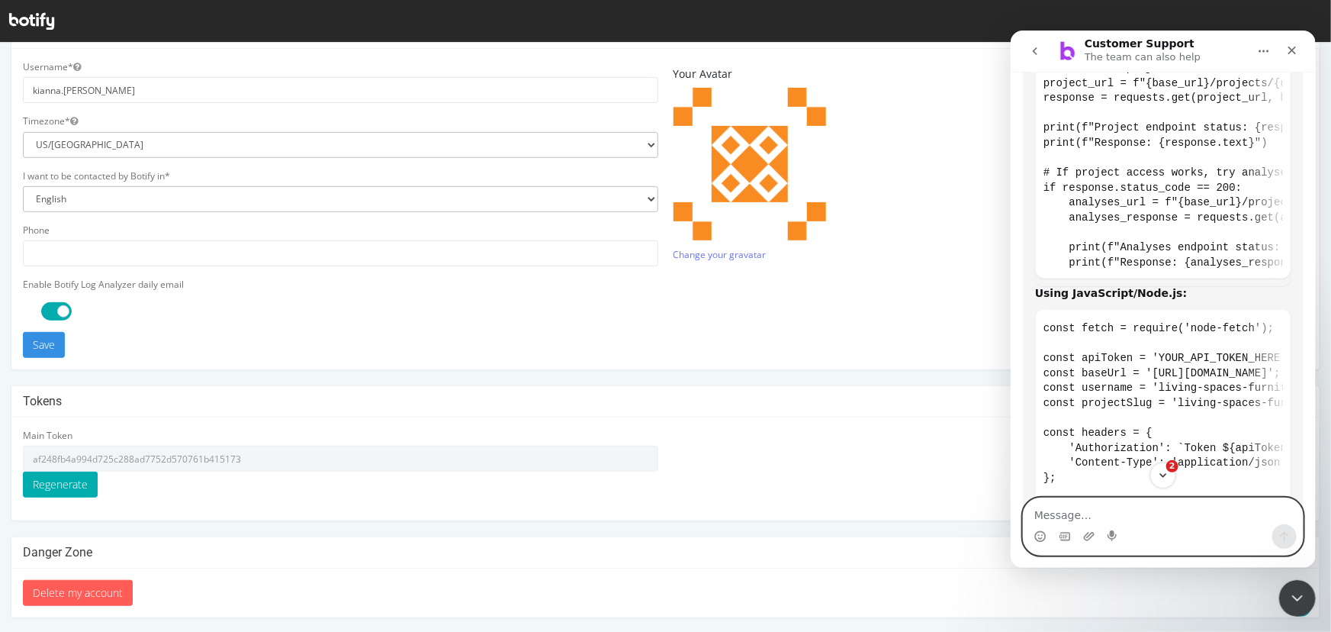
click at [1103, 508] on textarea "Message…" at bounding box center [1162, 510] width 279 height 26
type textarea "2:12:22 PM Info --- Starting API Test for Listing Analyses (As per Support) ---…"
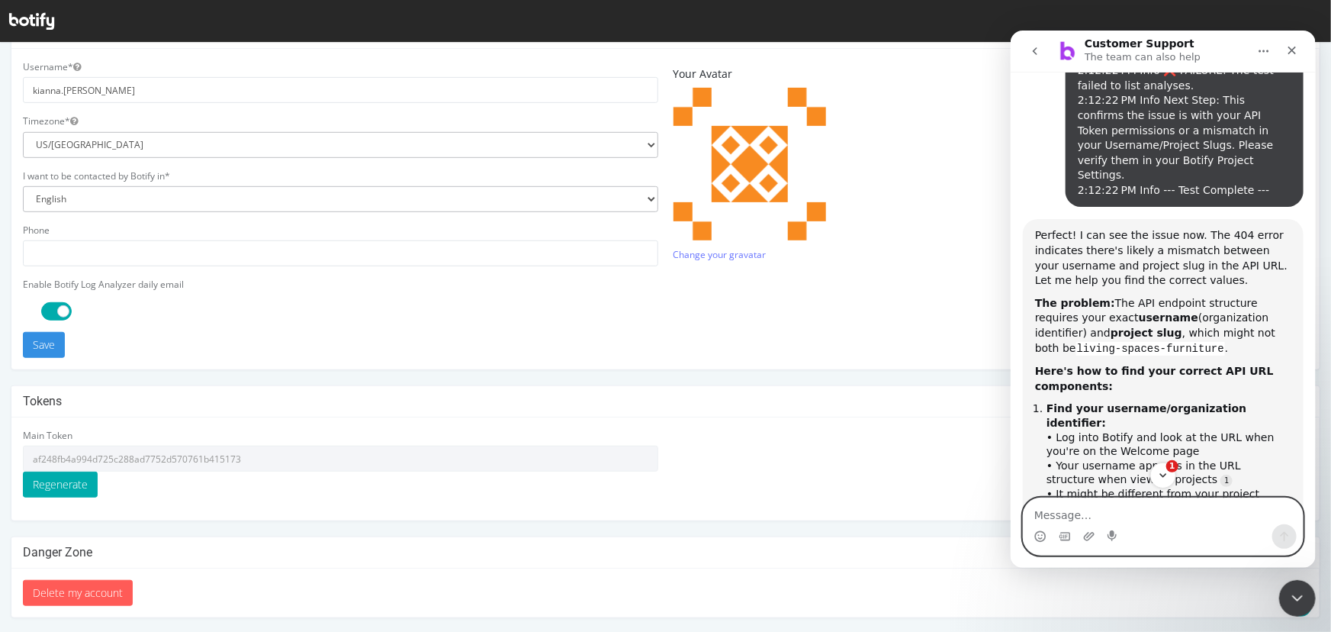
scroll to position [5587, 0]
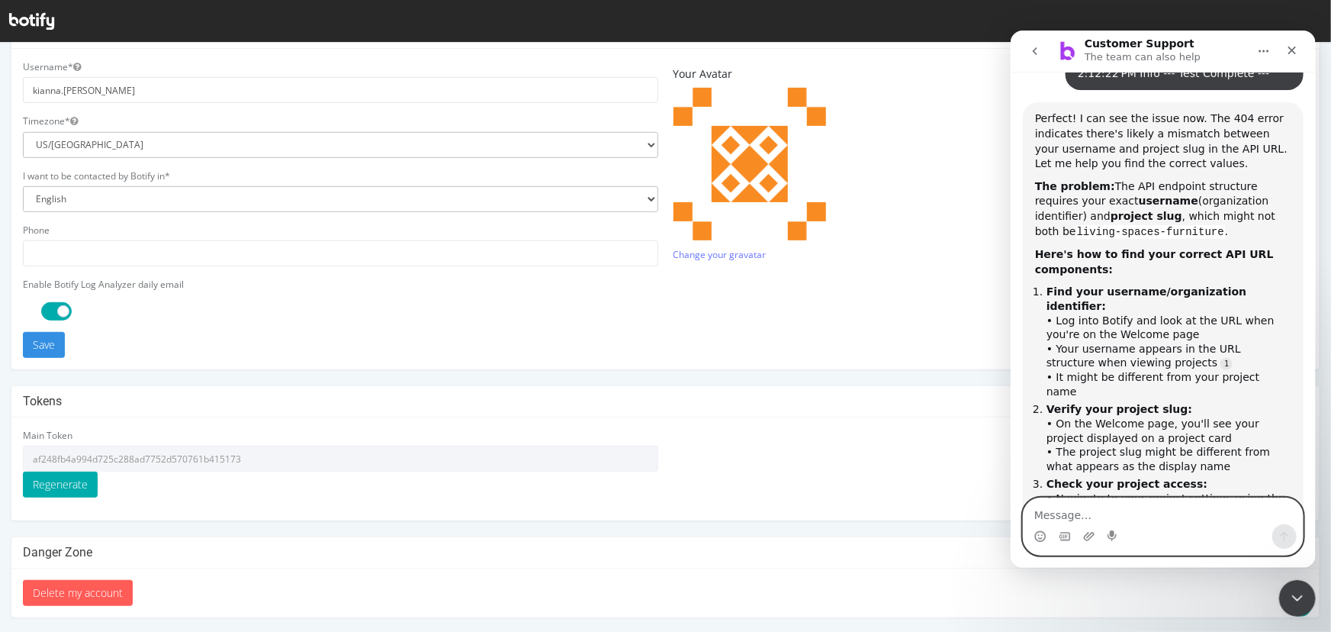
click at [1133, 513] on textarea "Message…" at bounding box center [1162, 510] width 279 height 26
paste textarea "[URL][DOMAIN_NAME]"
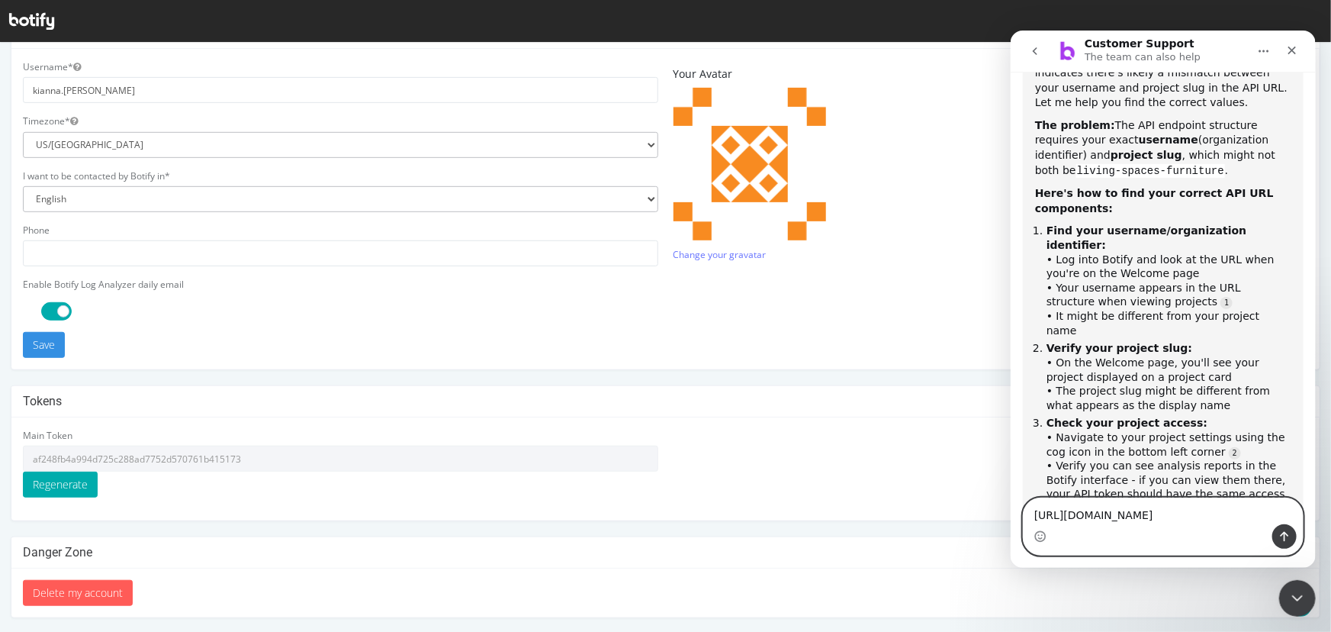
type textarea "[URL][DOMAIN_NAME]"
click at [1280, 544] on button "Send a message…" at bounding box center [1284, 535] width 24 height 24
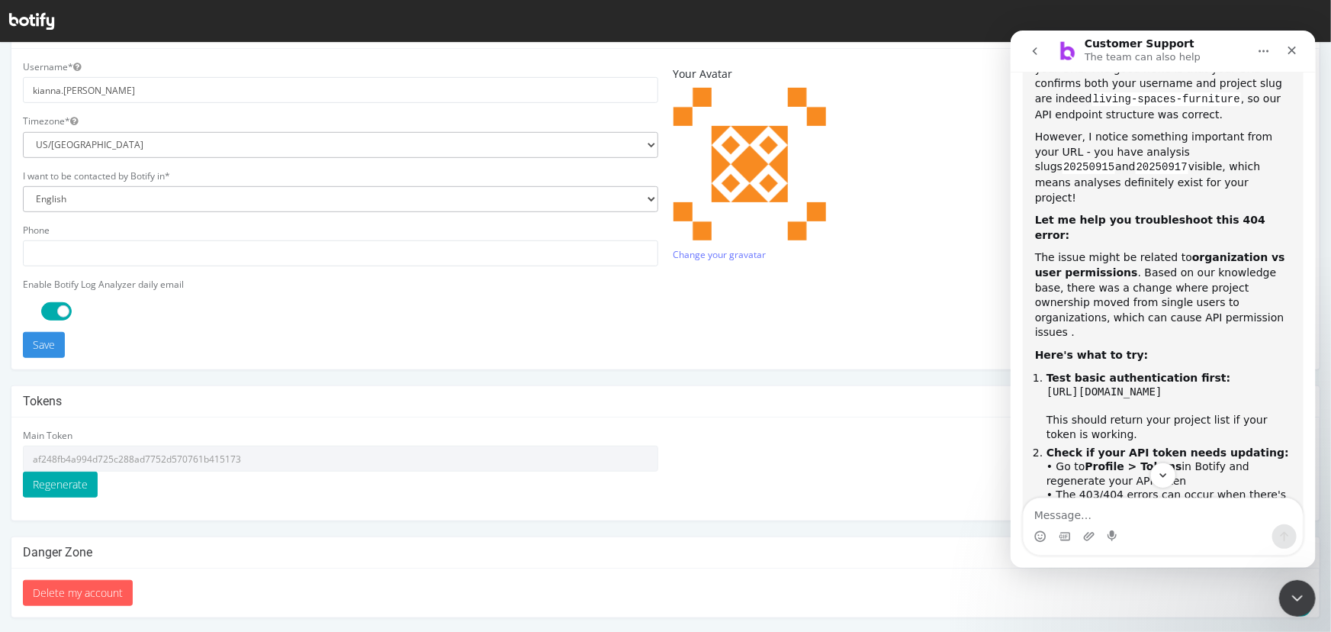
scroll to position [6457, 0]
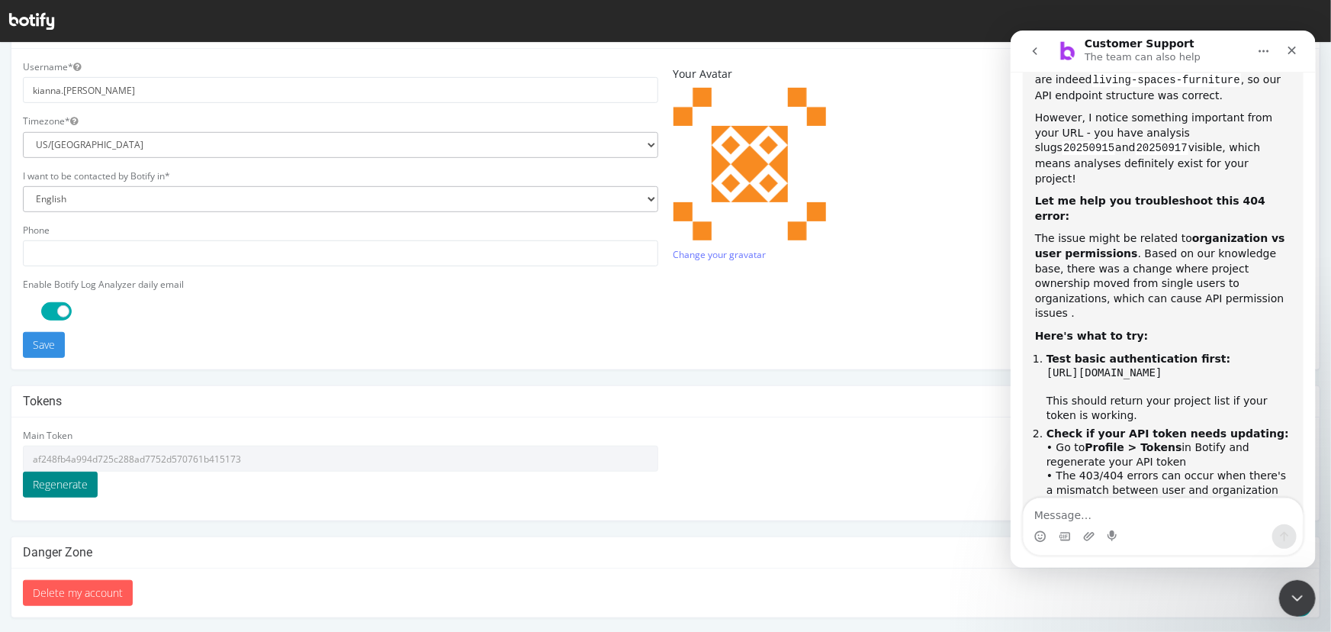
click at [71, 488] on button "Regenerate" at bounding box center [60, 484] width 75 height 26
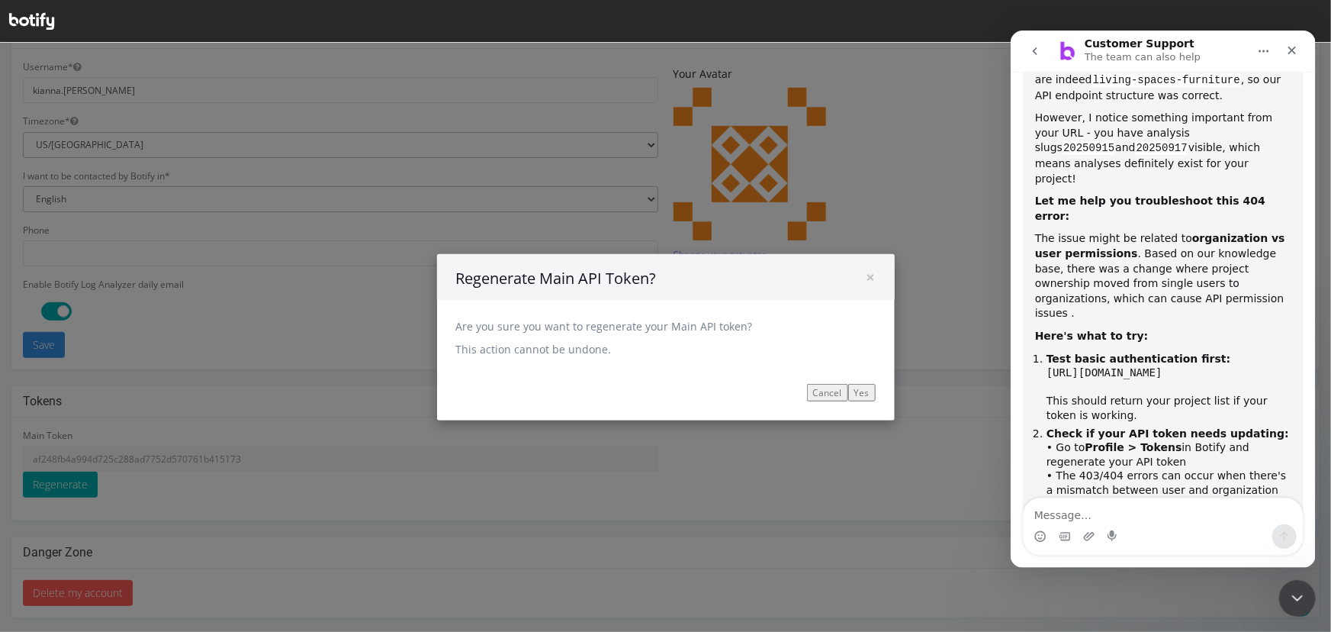
click at [867, 383] on input "Yes" at bounding box center [861, 392] width 27 height 18
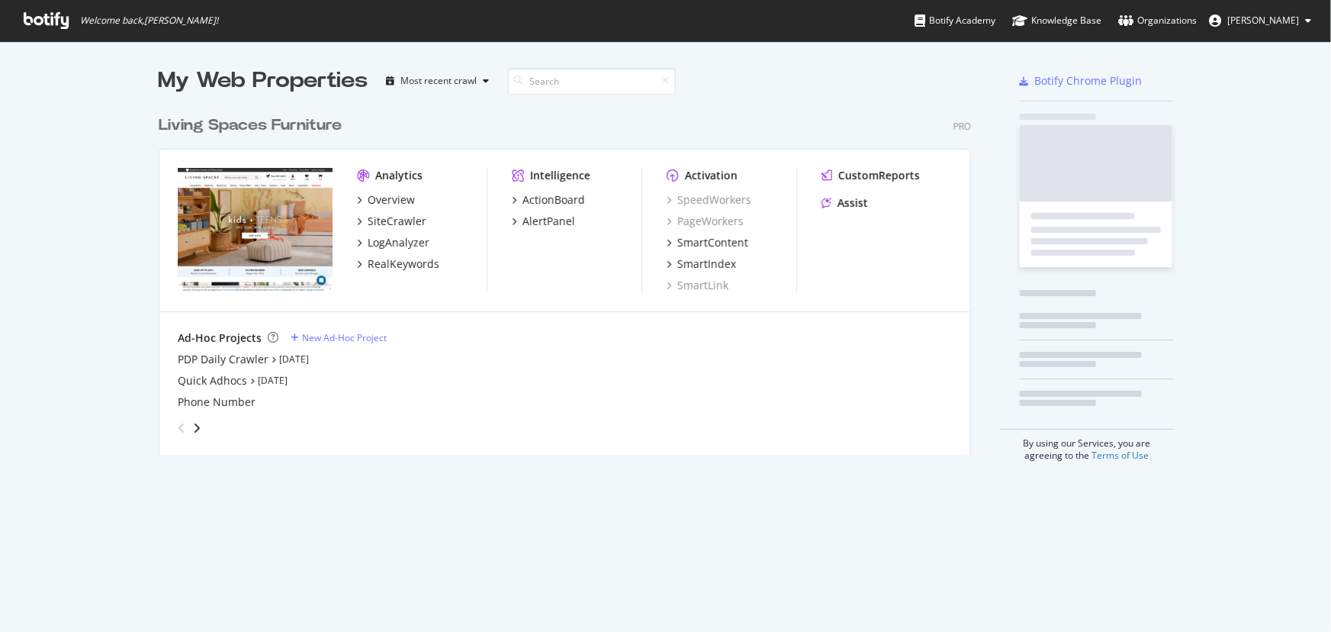
scroll to position [348, 814]
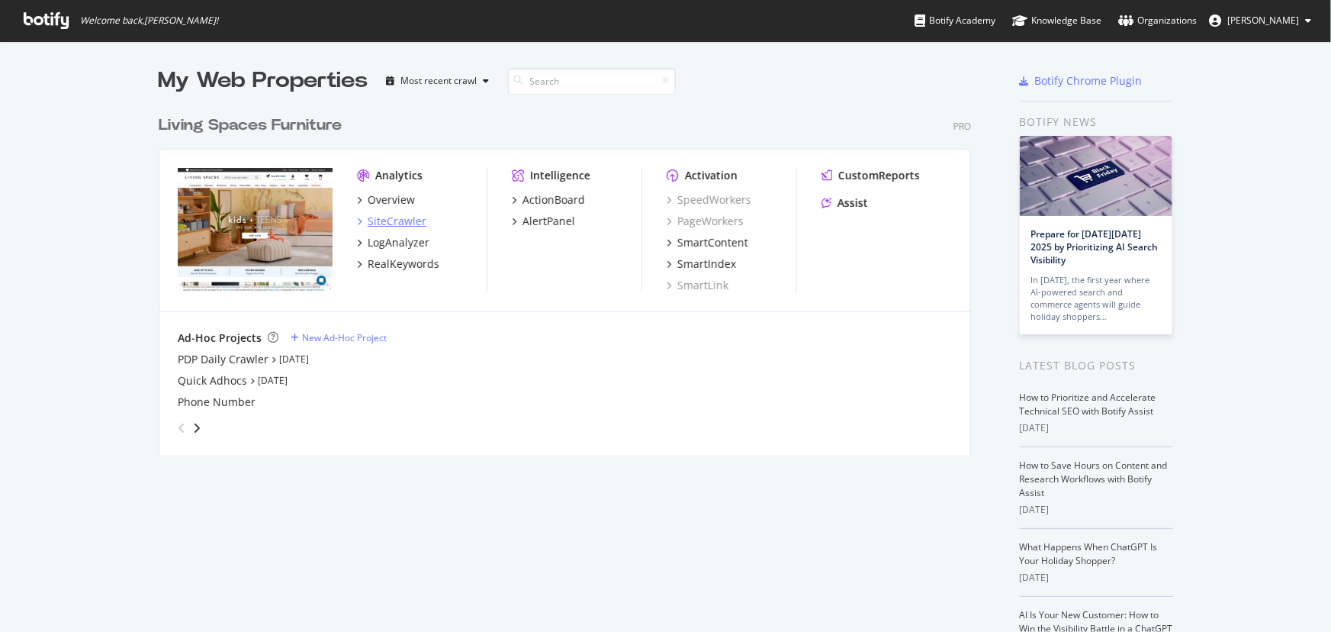
click at [372, 222] on div "SiteCrawler" at bounding box center [397, 221] width 59 height 15
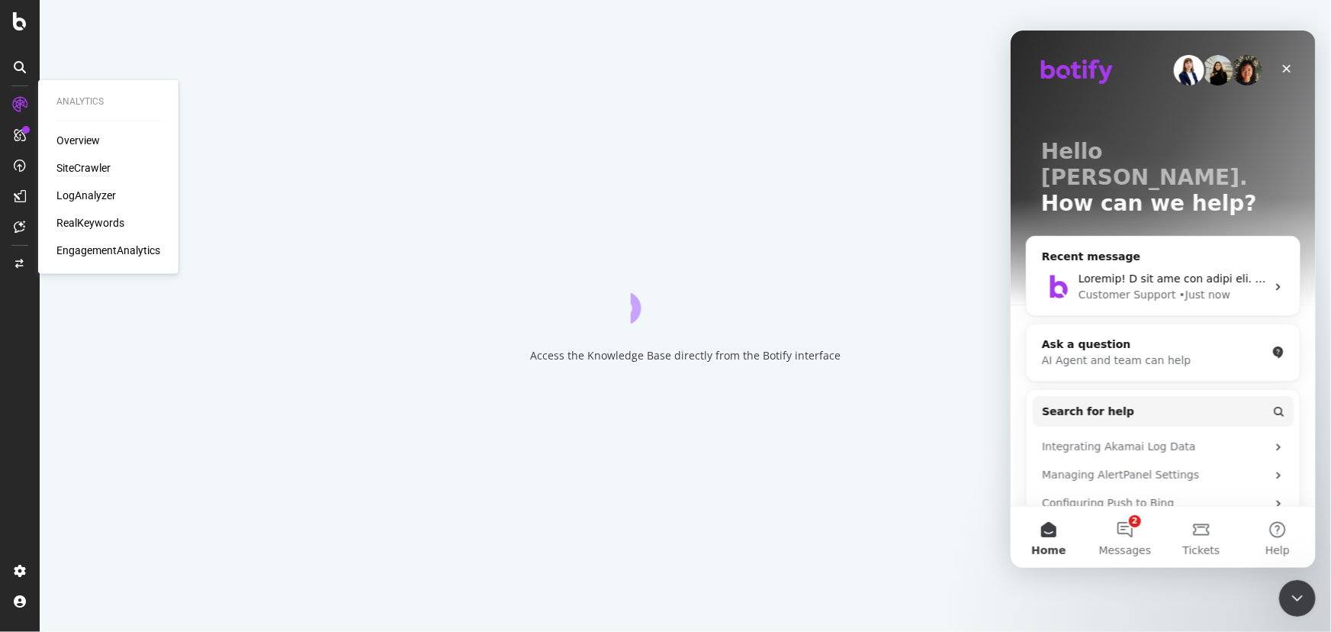
click at [78, 165] on div "SiteCrawler" at bounding box center [83, 168] width 54 height 15
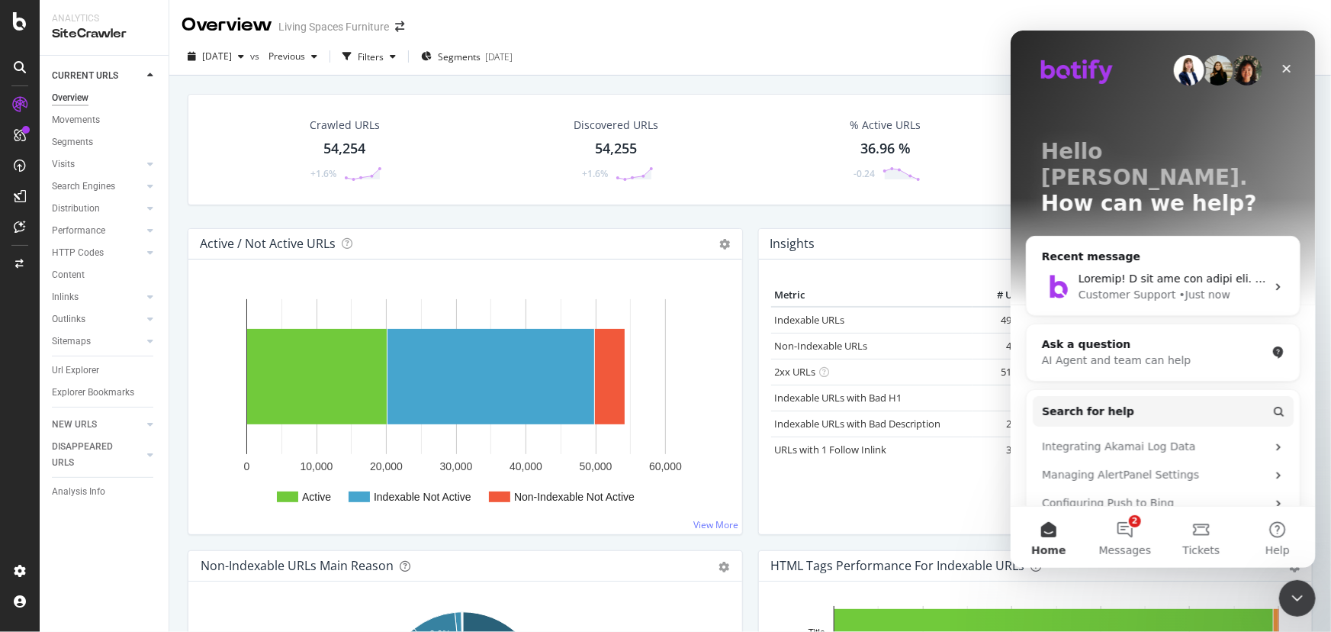
click at [77, 372] on div "Url Explorer" at bounding box center [75, 370] width 47 height 16
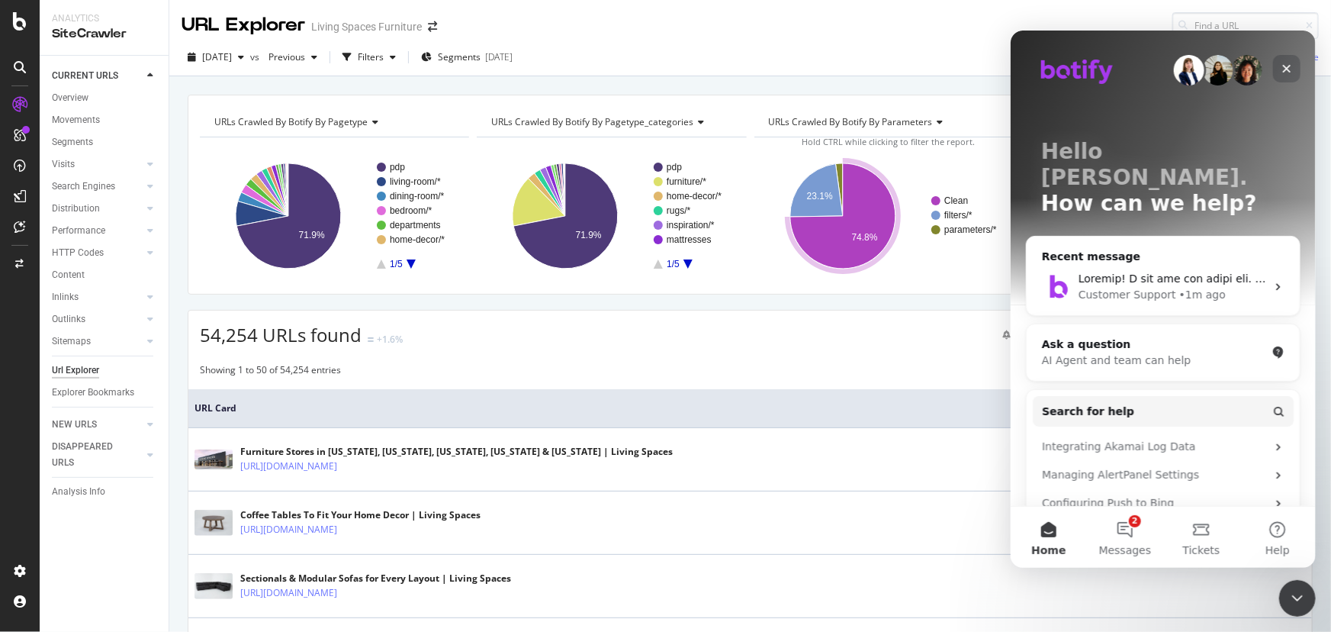
click at [1290, 64] on icon "Close" at bounding box center [1286, 68] width 12 height 12
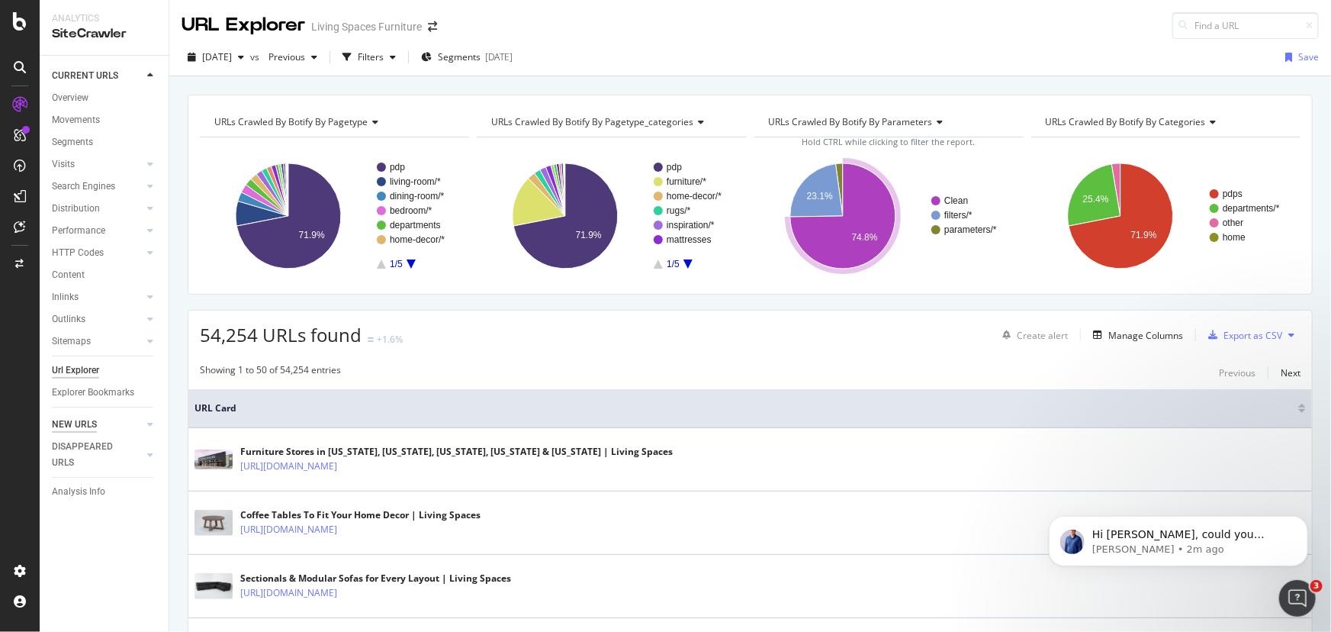
click at [68, 426] on div "NEW URLS" at bounding box center [74, 425] width 45 height 16
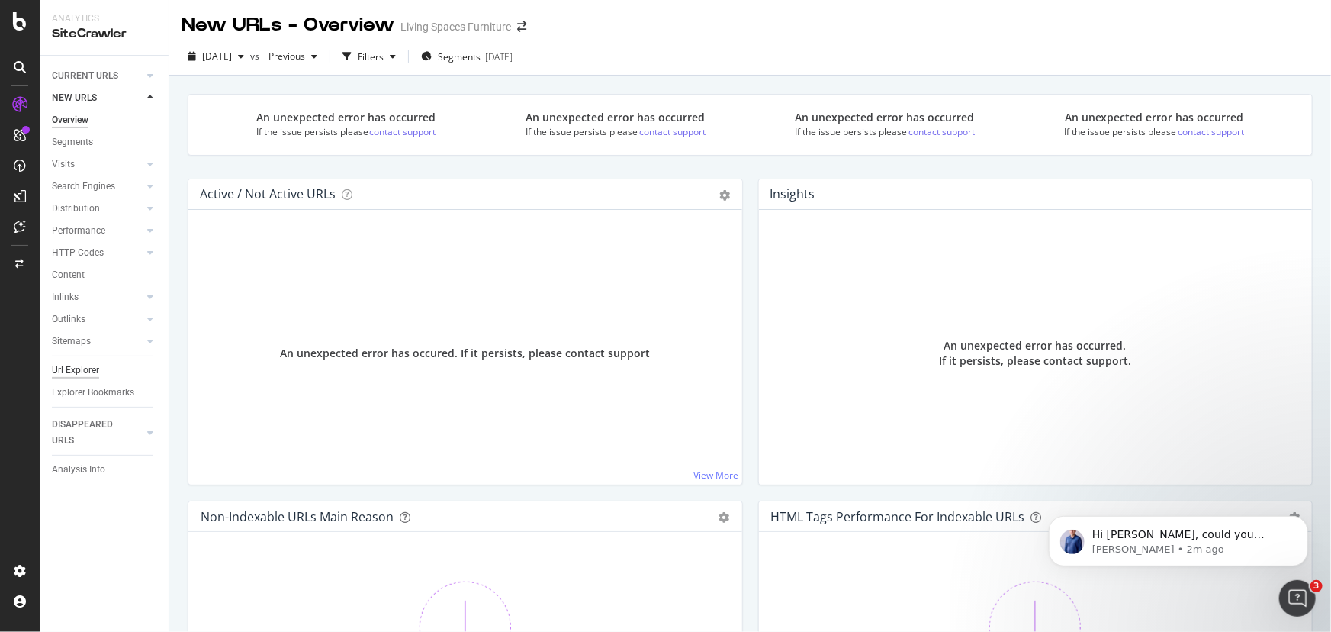
click at [85, 363] on div "Url Explorer" at bounding box center [75, 370] width 47 height 16
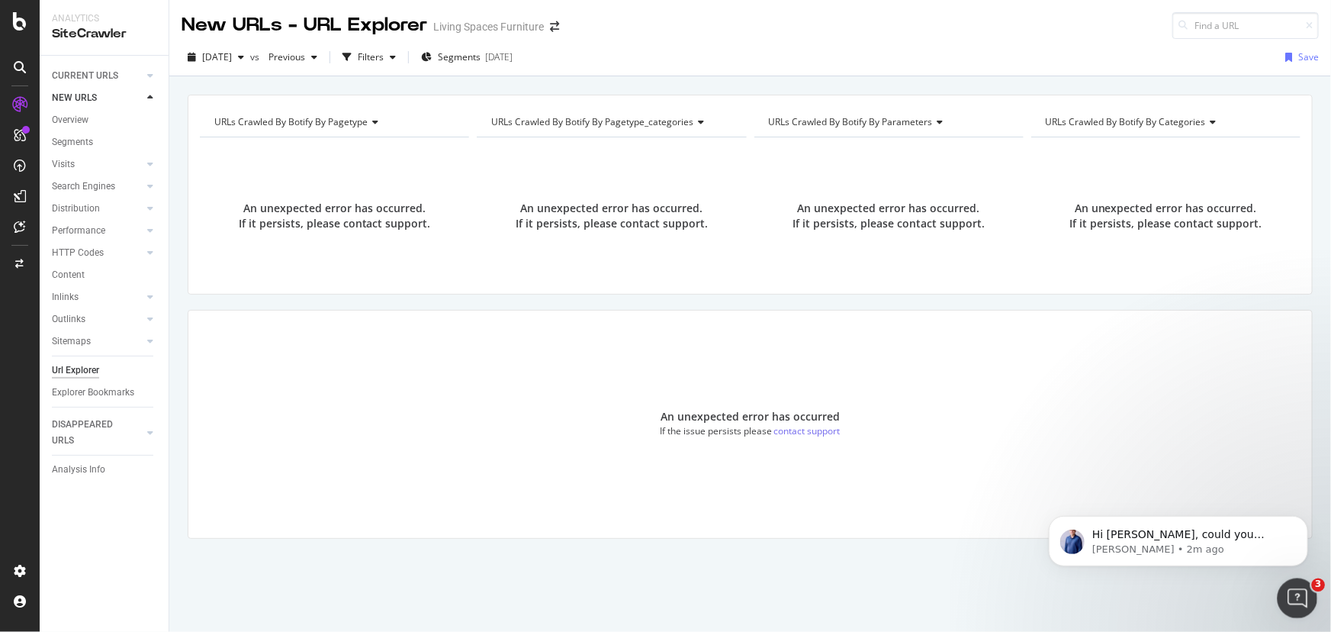
click at [1296, 592] on icon "Open Intercom Messenger" at bounding box center [1295, 596] width 25 height 25
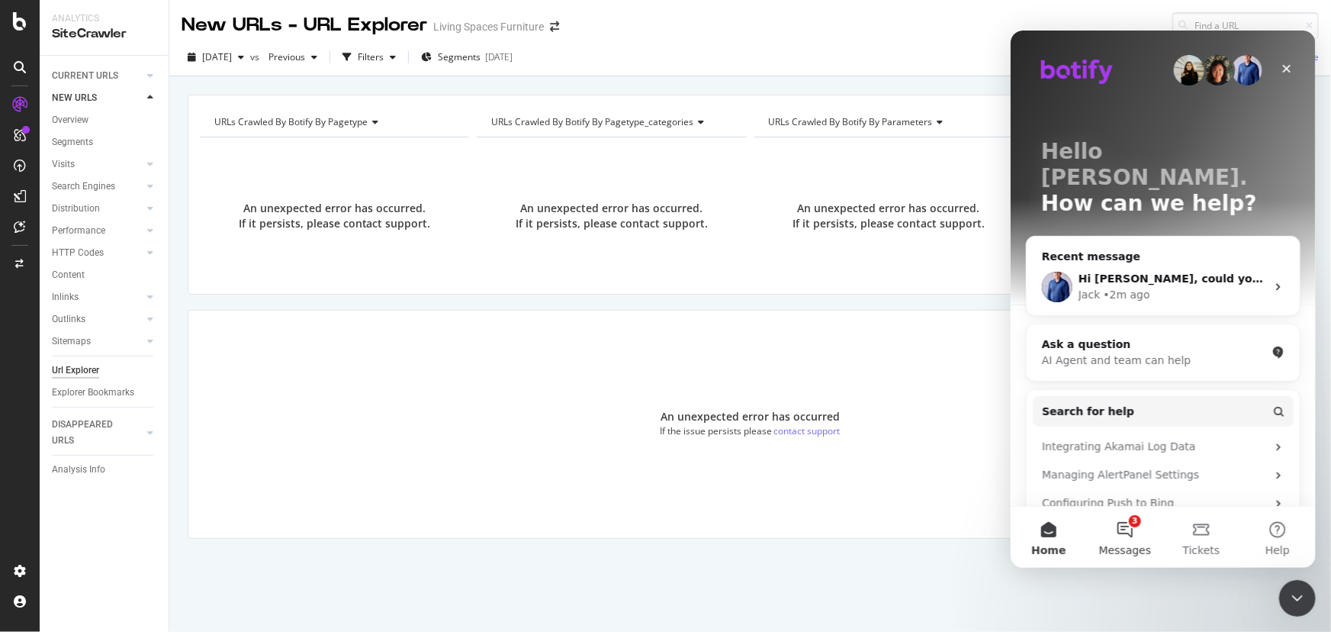
click at [1135, 533] on button "3 Messages" at bounding box center [1124, 536] width 76 height 61
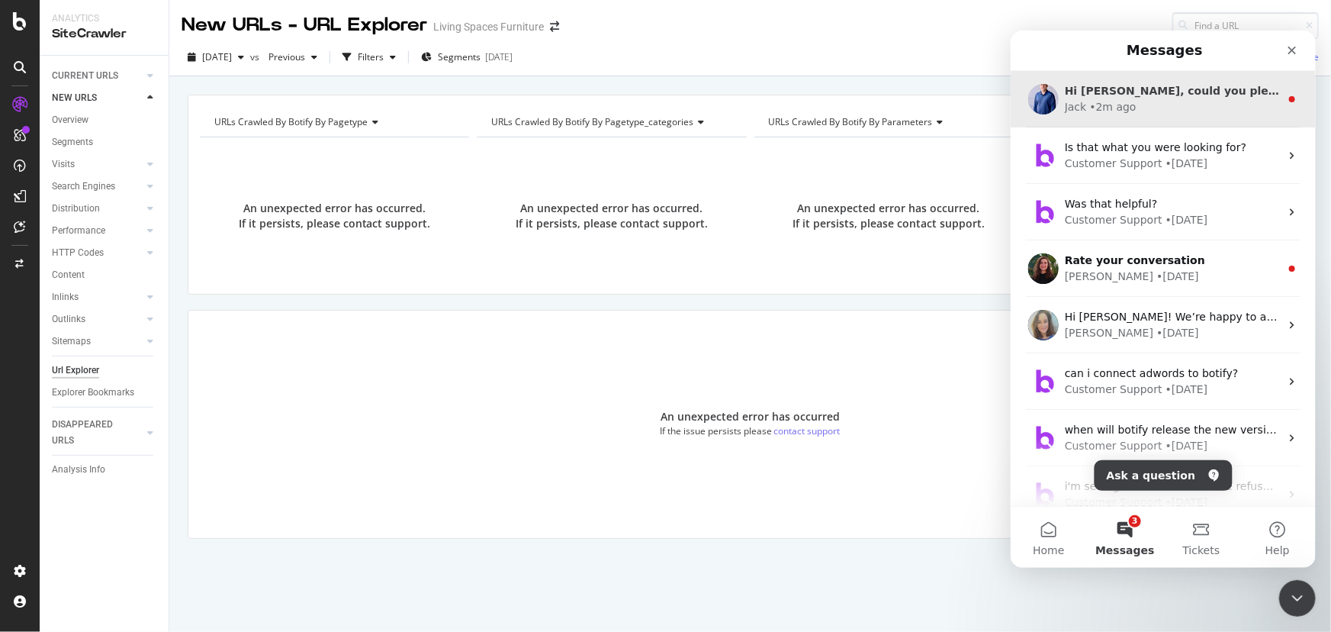
click at [1110, 101] on div "• 2m ago" at bounding box center [1113, 106] width 47 height 16
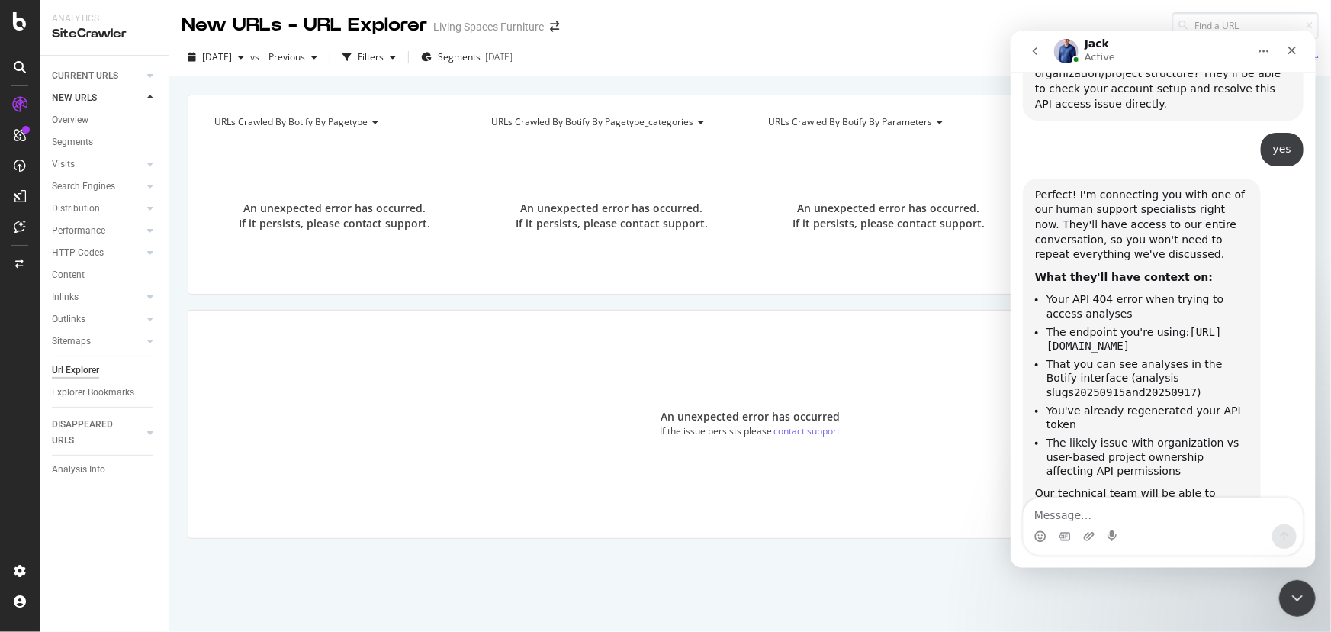
scroll to position [8264, 0]
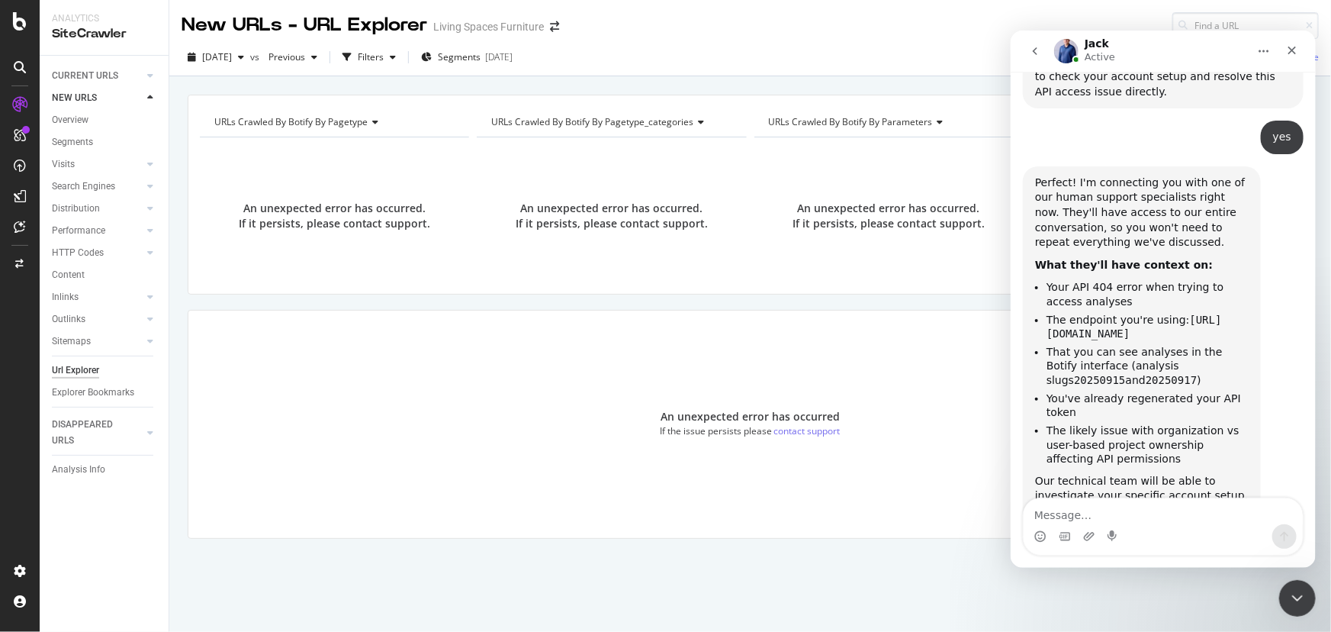
drag, startPoint x: 1097, startPoint y: 424, endPoint x: 1025, endPoint y: 402, distance: 75.1
copy div "Hi [PERSON_NAME], could you please share what query you're using?"
click at [1107, 510] on textarea "Message…" at bounding box center [1162, 510] width 279 height 26
paste textarea "{ "collections": [ "crawl.{{LATEST_ANALYSIS_SLUG}}", "search_console" ], "perio…"
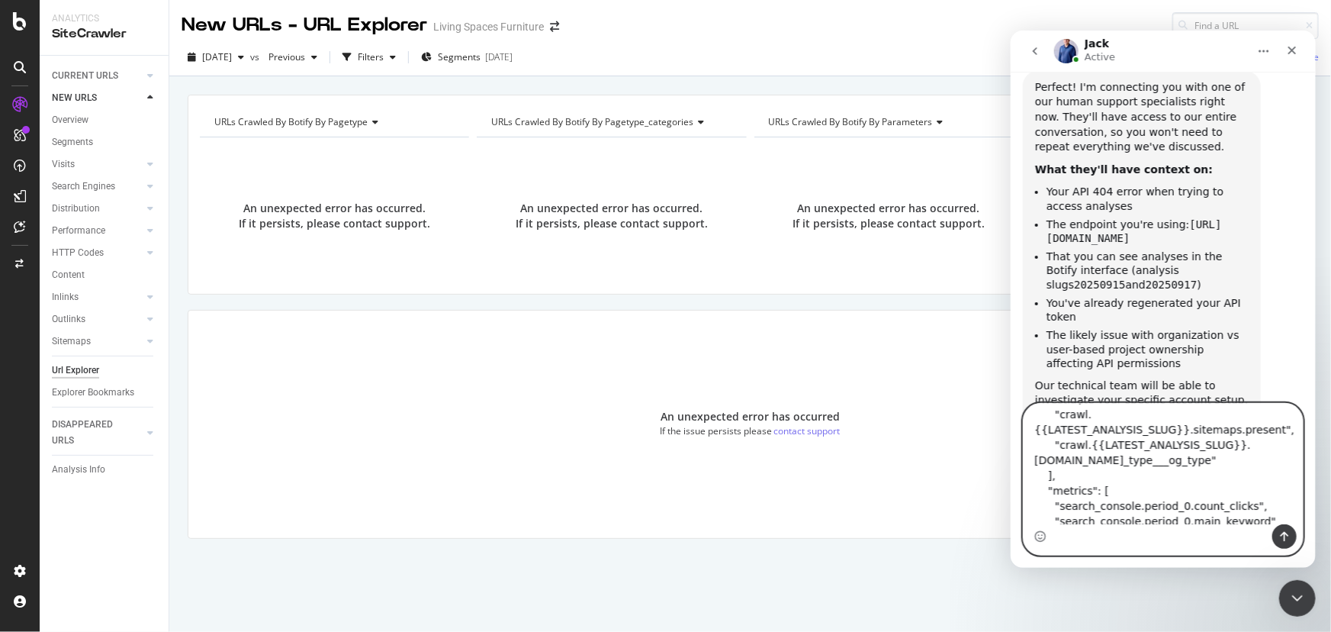
scroll to position [0, 0]
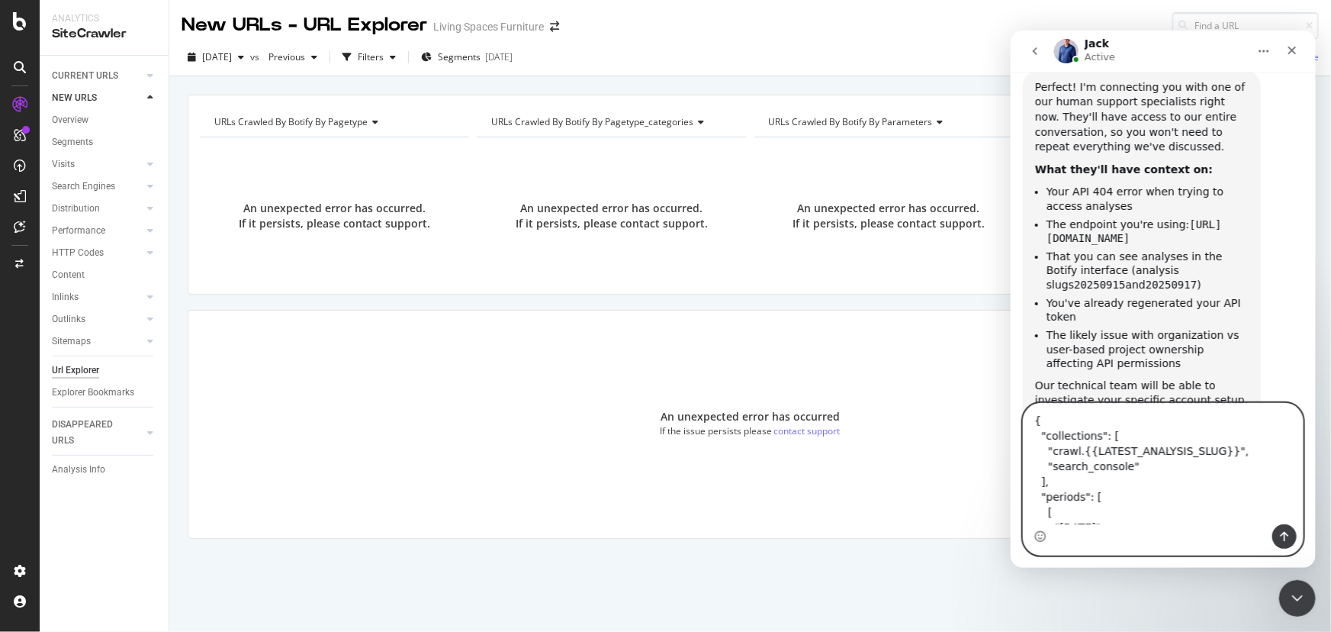
type textarea "{ "collections": [ "crawl.{{LATEST_ANALYSIS_SLUG}}", "search_console" ], "perio…"
click at [1285, 530] on icon "Send a message…" at bounding box center [1284, 536] width 12 height 12
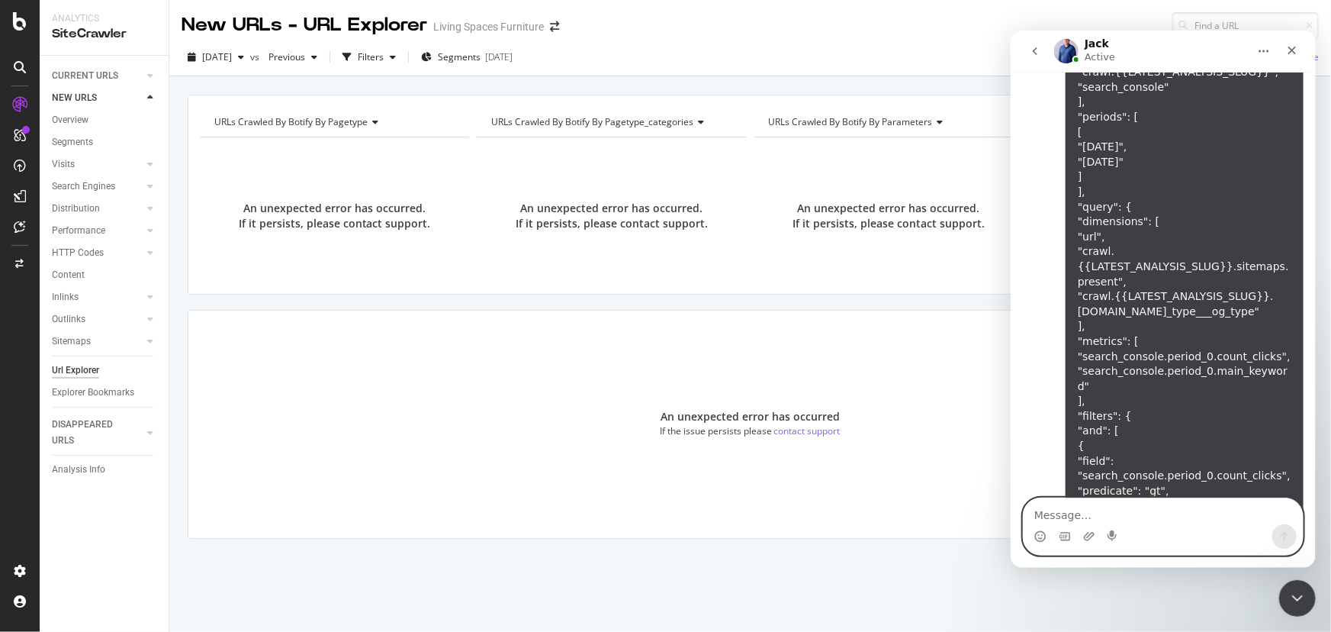
scroll to position [9034, 0]
click at [1133, 510] on textarea "Message…" at bounding box center [1162, 510] width 279 height 26
paste textarea "{{LATEST_ANALYSIS_SLUG}} is replaced dynamically by the script with the most re…"
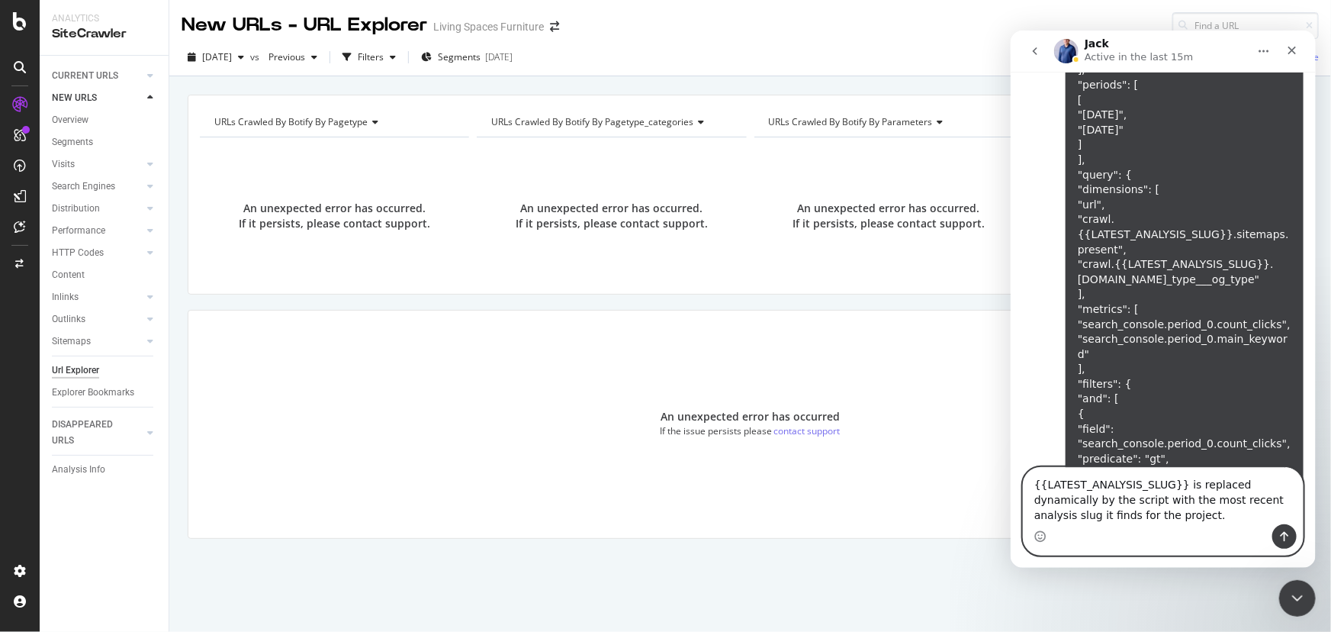
type textarea "{{LATEST_ANALYSIS_SLUG}} is replaced dynamically by the script with the most re…"
click at [1276, 539] on button "Send a message…" at bounding box center [1284, 535] width 24 height 24
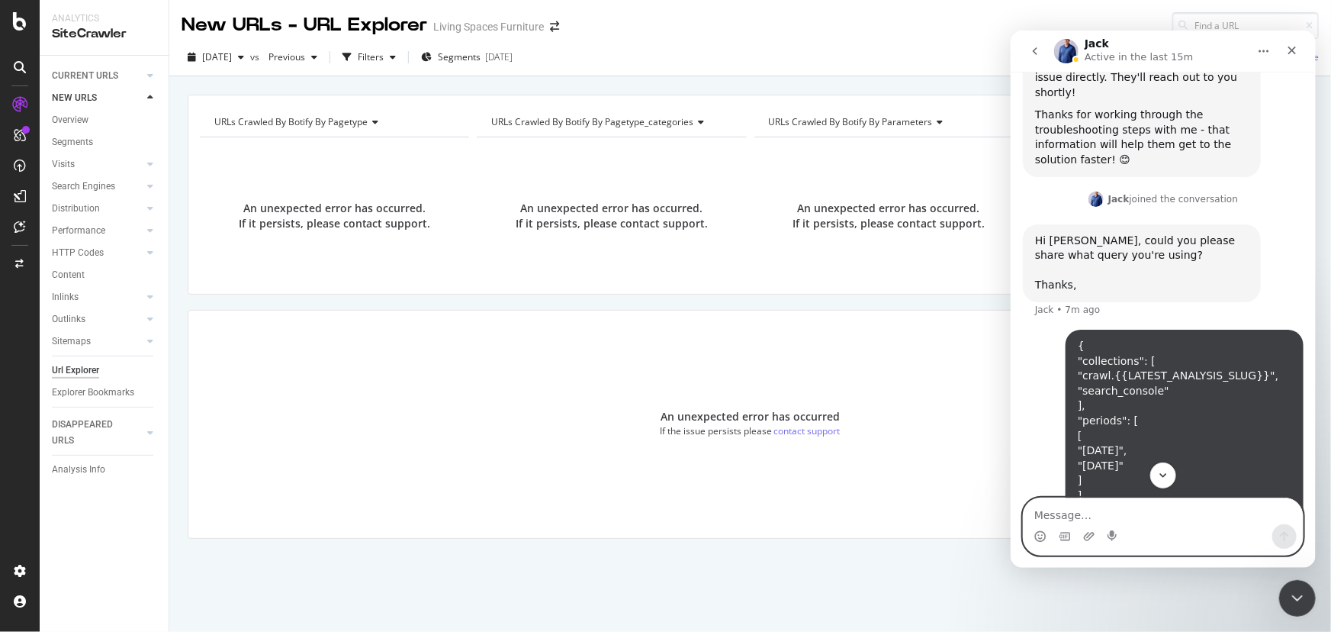
scroll to position [8612, 0]
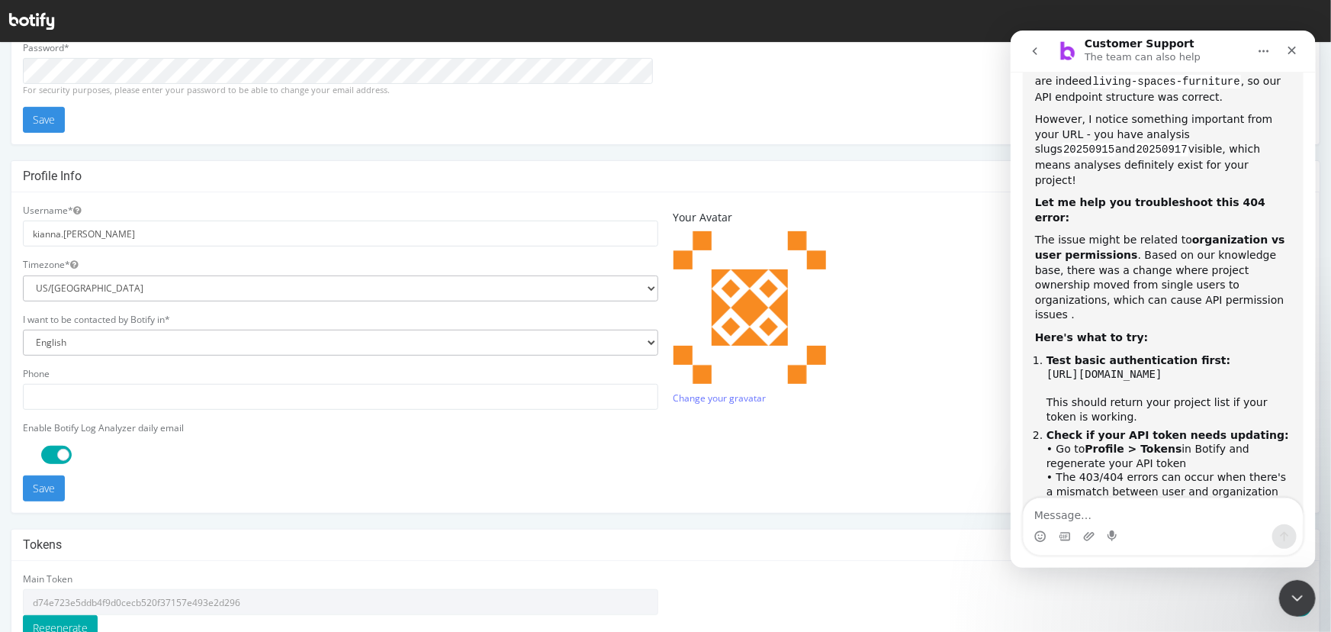
scroll to position [346, 0]
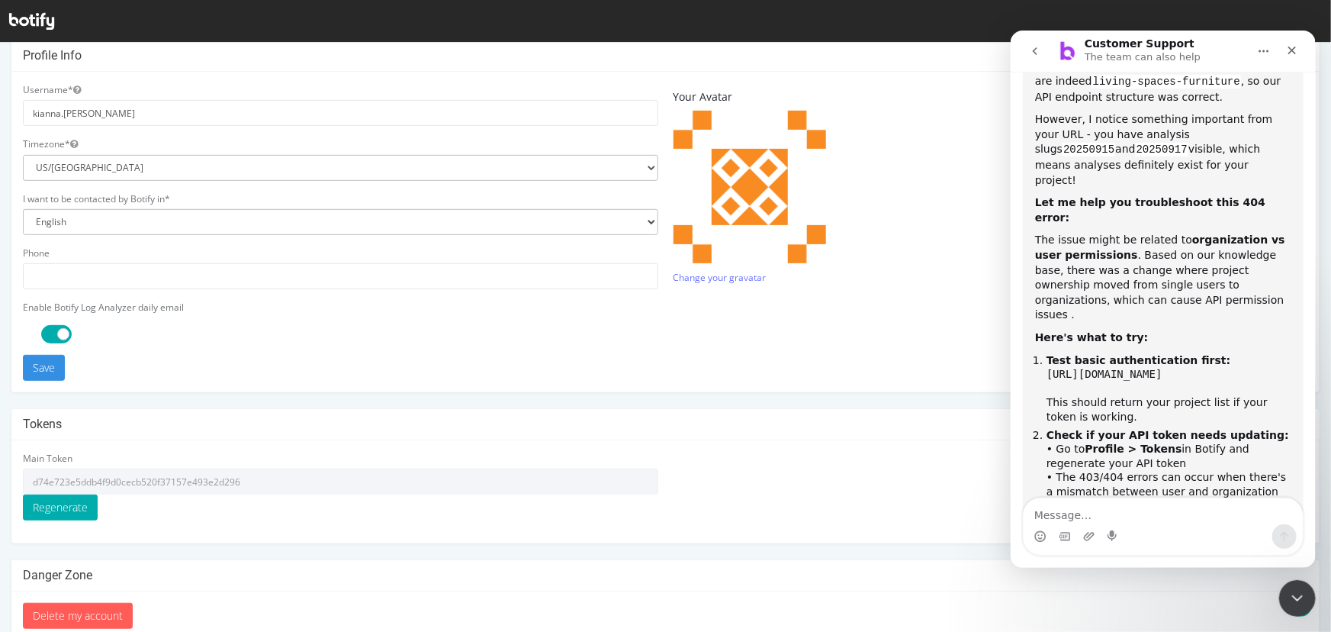
type input "[EMAIL_ADDRESS][PERSON_NAME][DOMAIN_NAME]"
drag, startPoint x: 257, startPoint y: 478, endPoint x: 10, endPoint y: 473, distance: 247.3
click at [11, 473] on div "Tokens Main Token d74e723e5ddb4f9d0cecb520f37157e493e2d296 Regenerate" at bounding box center [666, 475] width 1310 height 136
click at [1076, 515] on textarea "Message…" at bounding box center [1162, 510] width 279 height 26
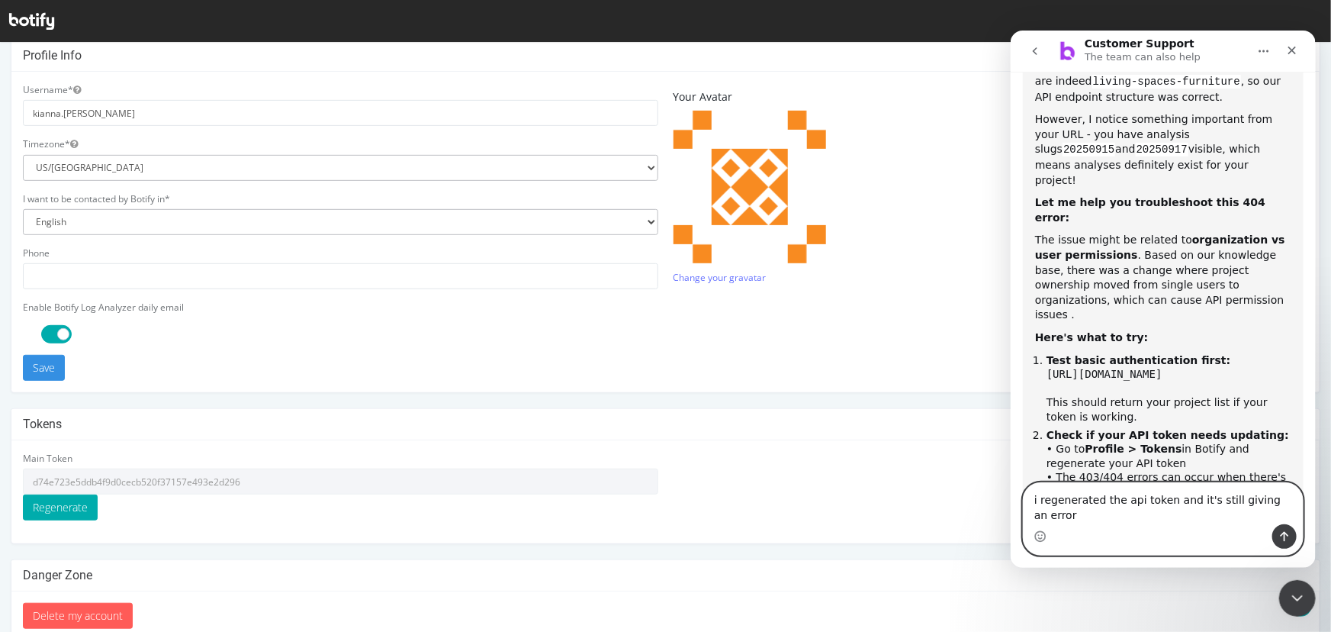
click at [1299, 508] on textarea "i regenerated the api token and it's still giving an error" at bounding box center [1162, 502] width 279 height 41
paste textarea "2:16:05 PM Info --- Starting API Test for Listing Analyses (As per Support) ---…"
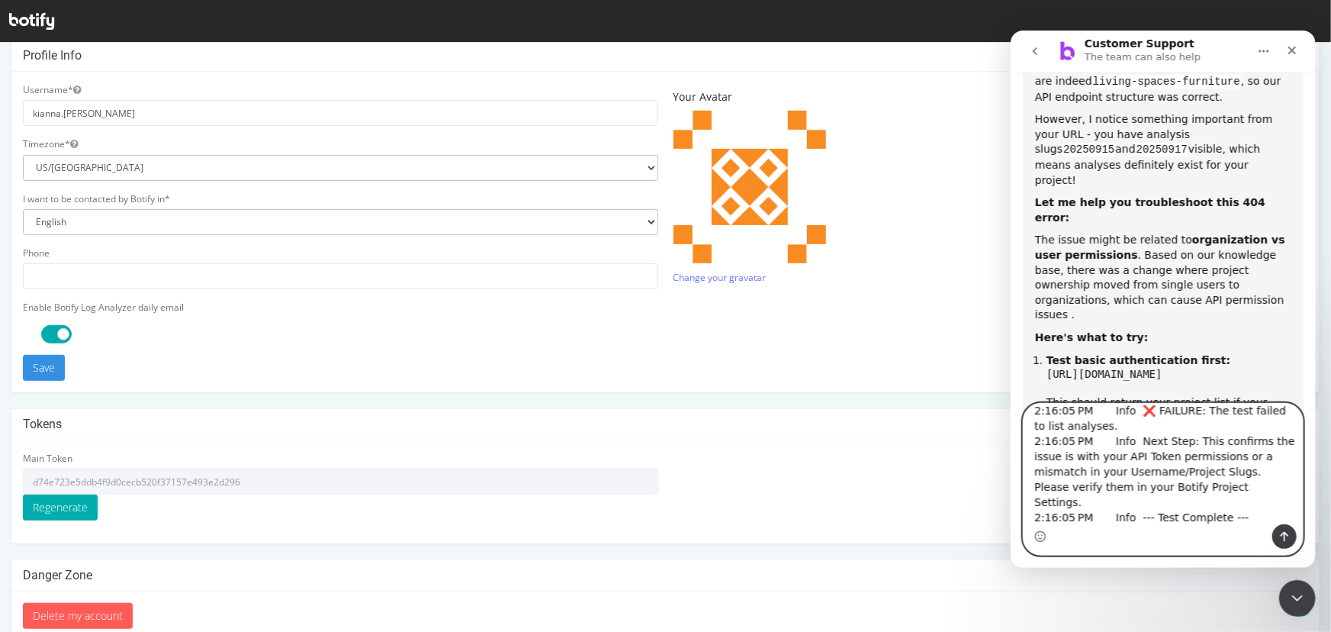
scroll to position [6552, 0]
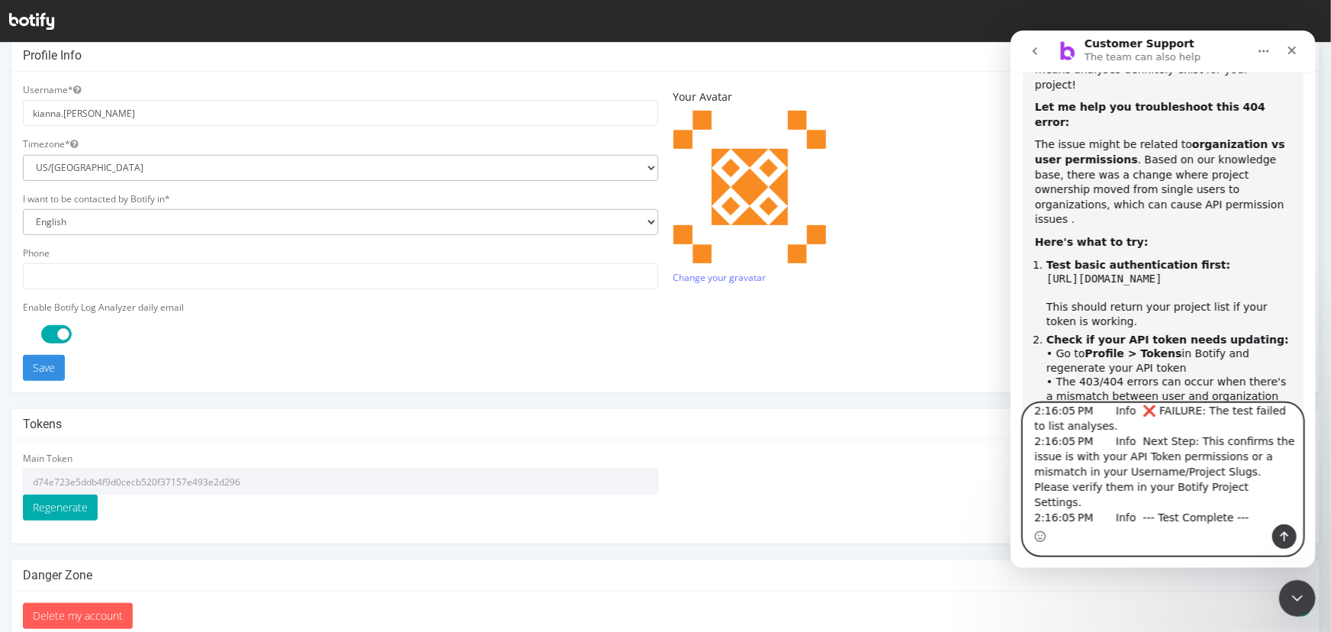
type textarea "i regenerated the api token and it's still giving an error 2:16:05 PM Info --- …"
click at [1285, 531] on icon "Send a message…" at bounding box center [1284, 536] width 8 height 10
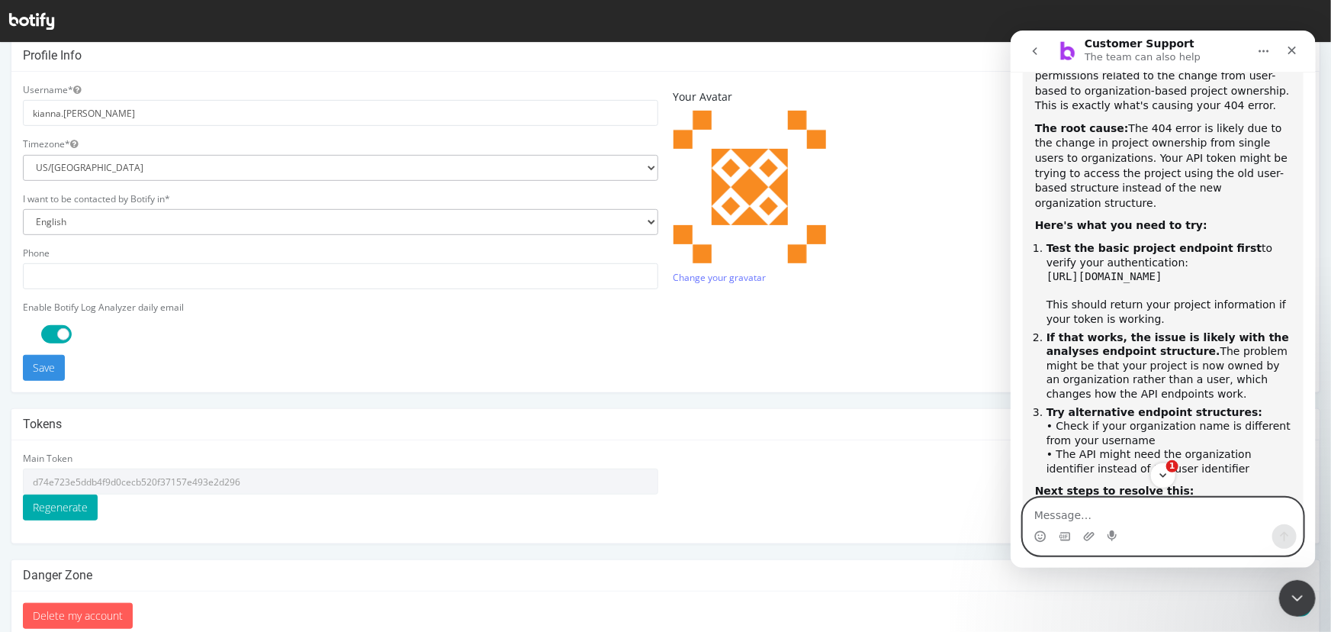
scroll to position [7582, 0]
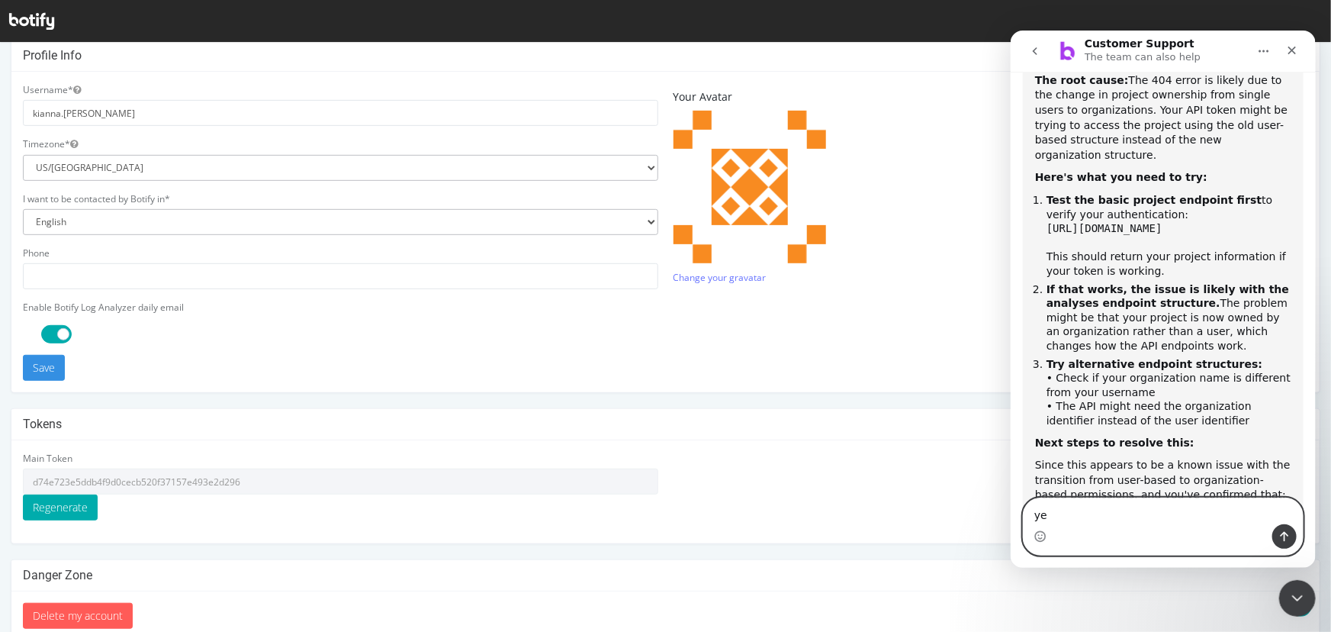
type textarea "yes"
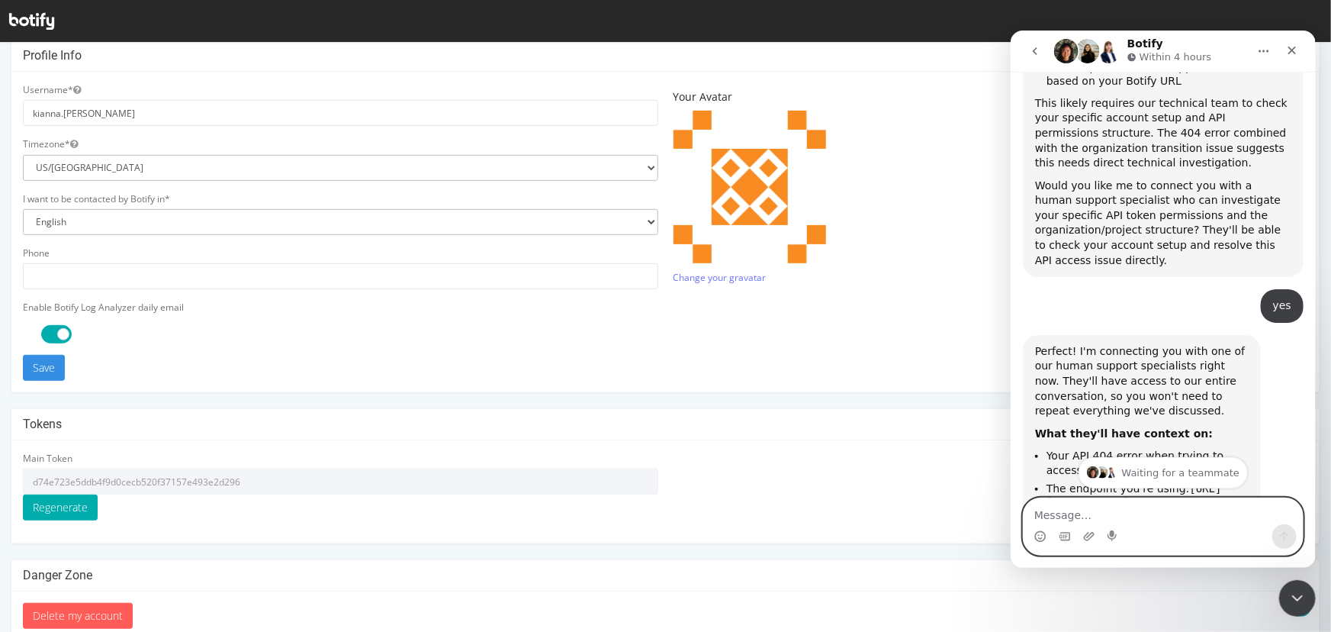
scroll to position [8157, 0]
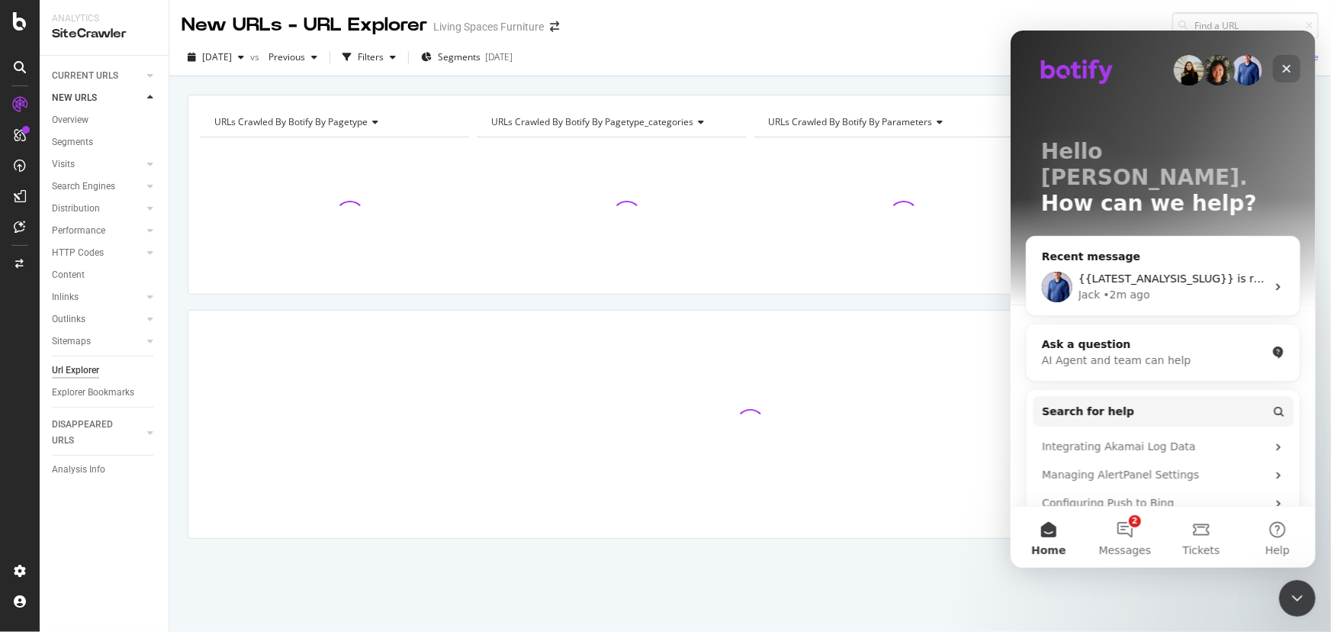
click at [1280, 71] on icon "Close" at bounding box center [1286, 68] width 12 height 12
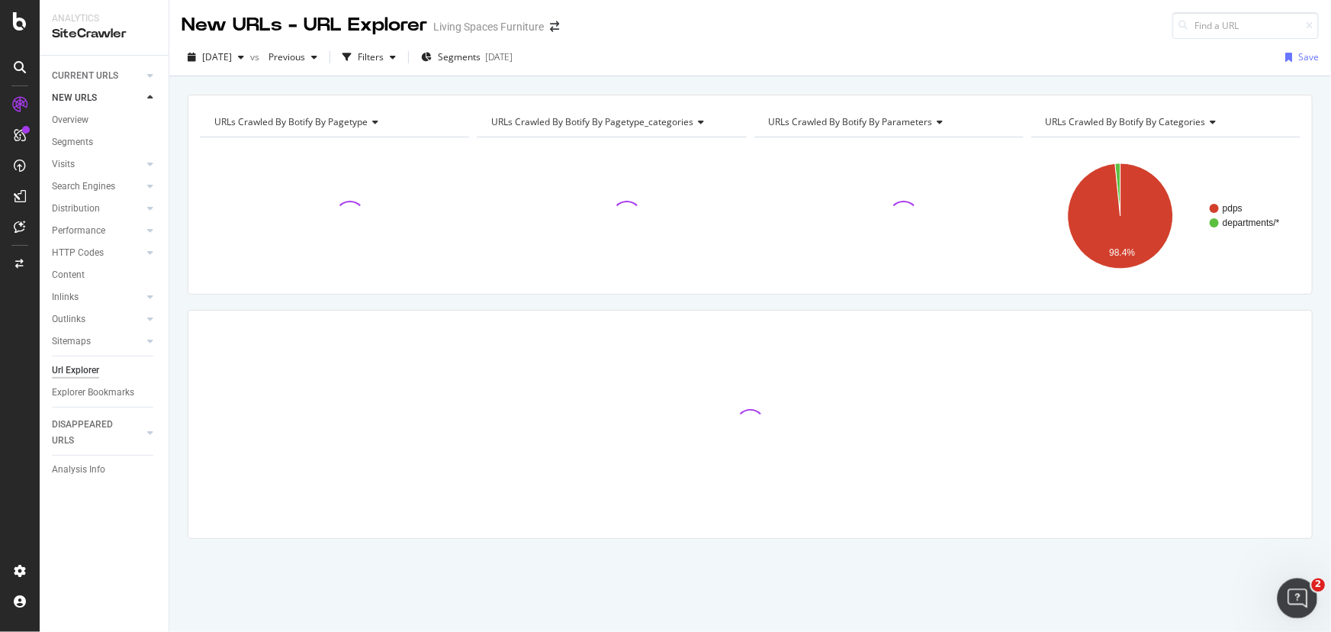
click at [1312, 594] on div "Open Intercom Messenger" at bounding box center [1295, 596] width 50 height 50
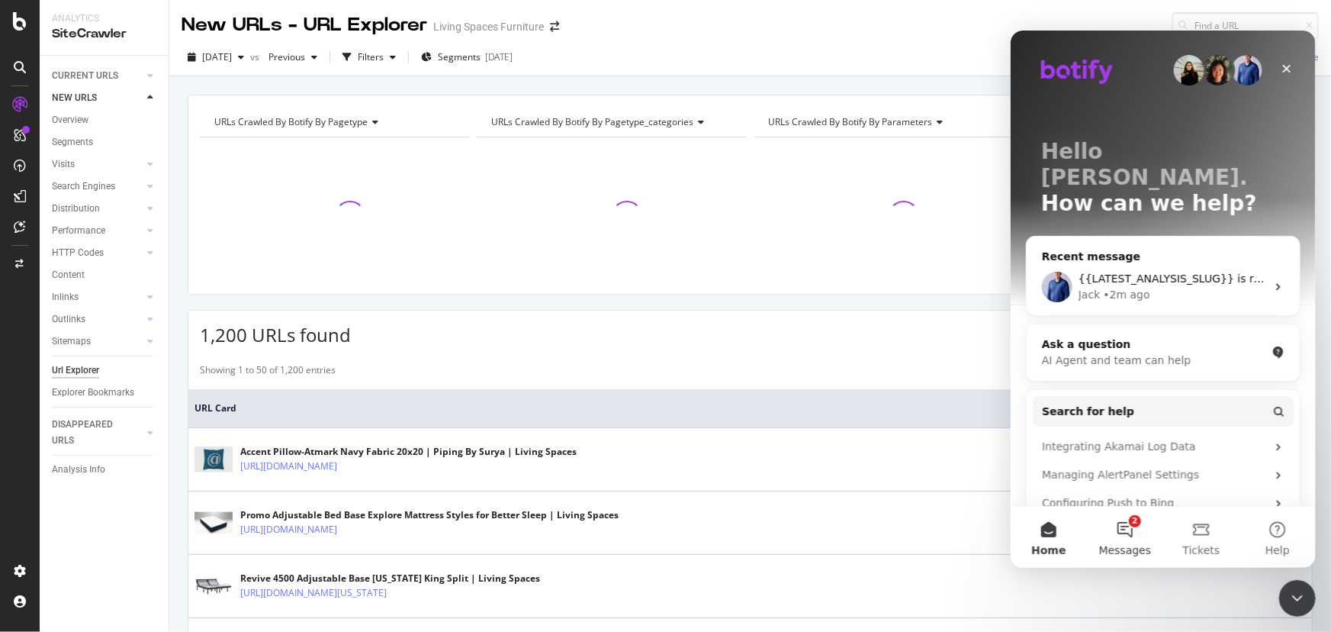
click at [1127, 540] on button "2 Messages" at bounding box center [1124, 536] width 76 height 61
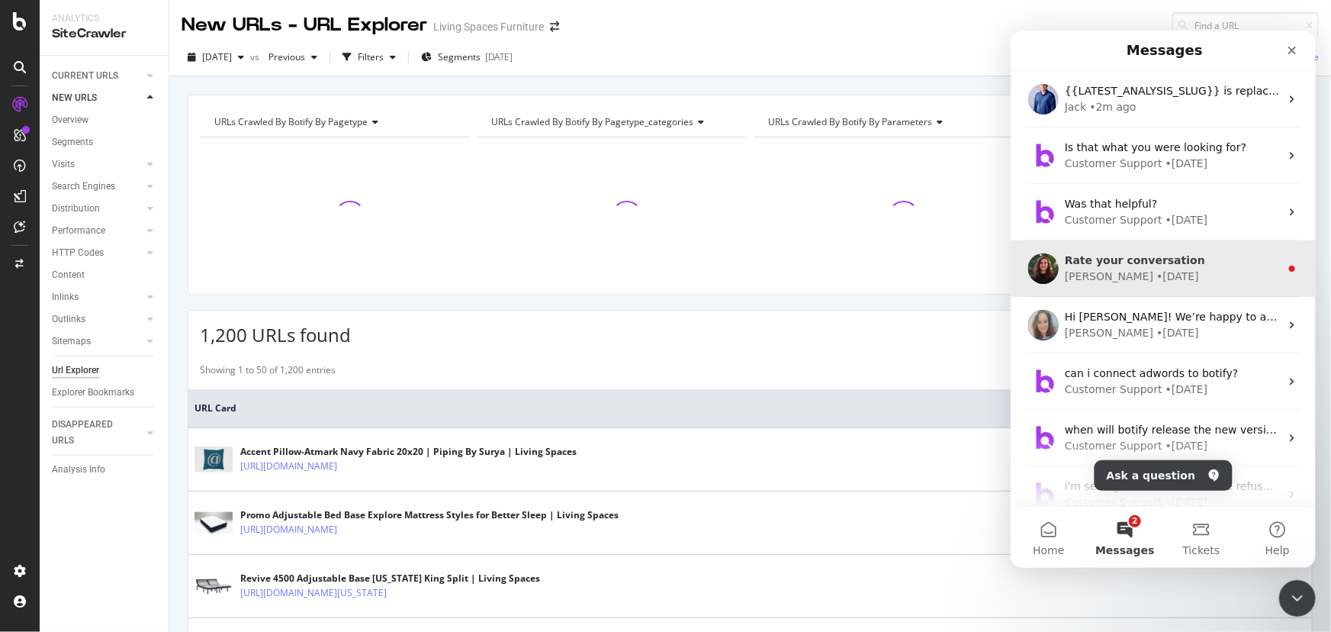
click at [1165, 283] on div "[PERSON_NAME] • [DATE]" at bounding box center [1171, 276] width 215 height 16
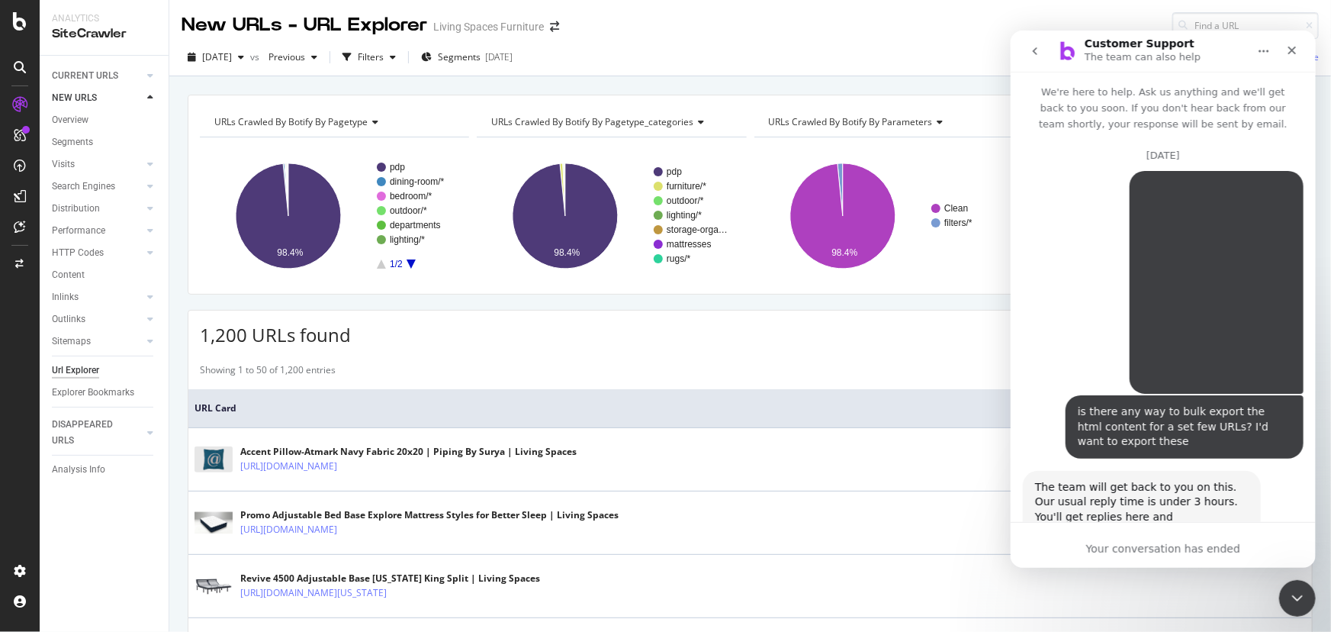
scroll to position [94, 0]
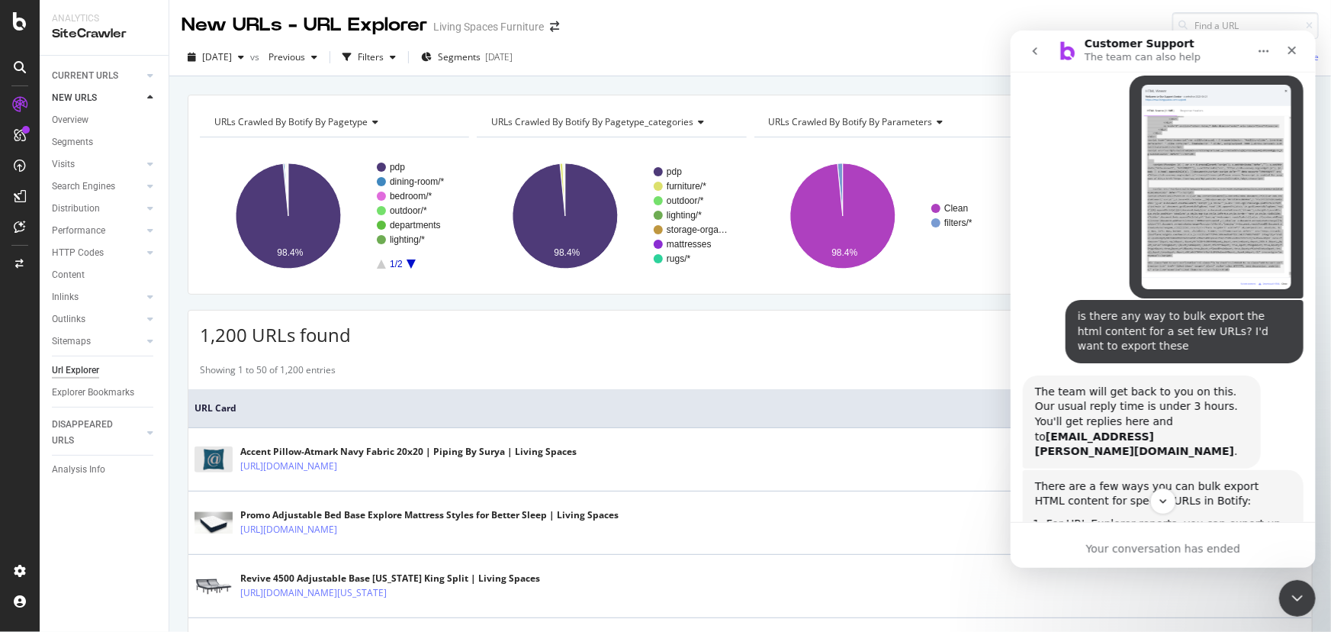
click at [1032, 47] on icon "go back" at bounding box center [1034, 50] width 12 height 12
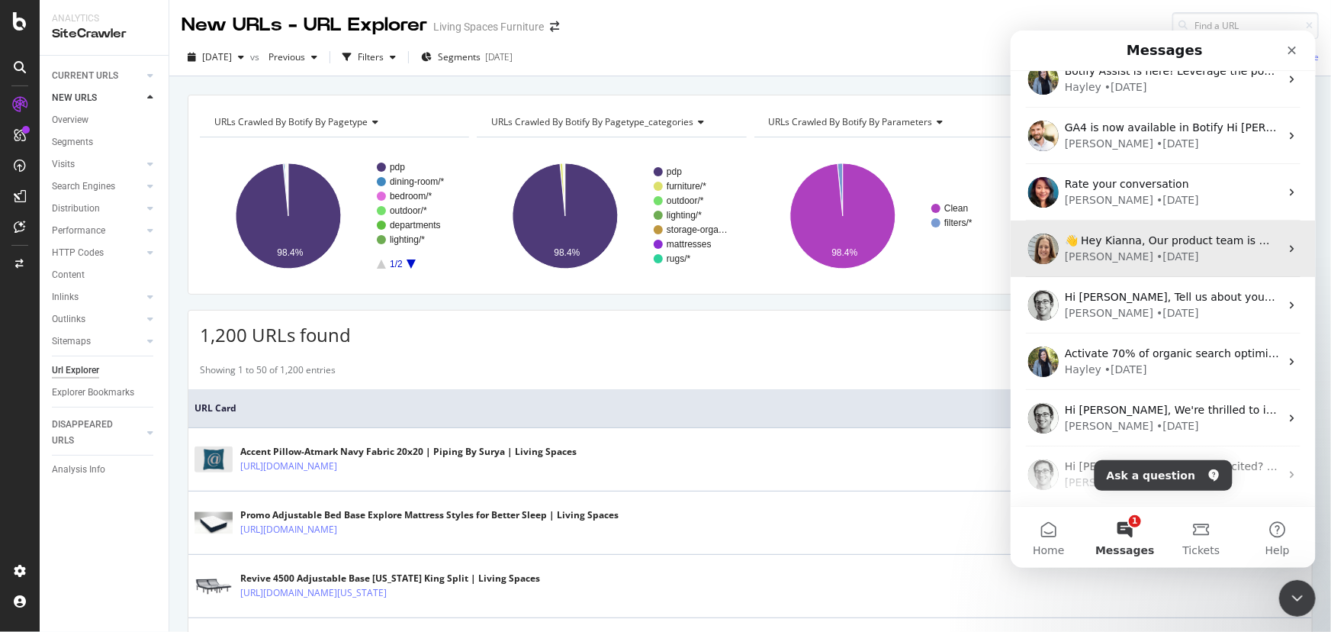
scroll to position [2197, 0]
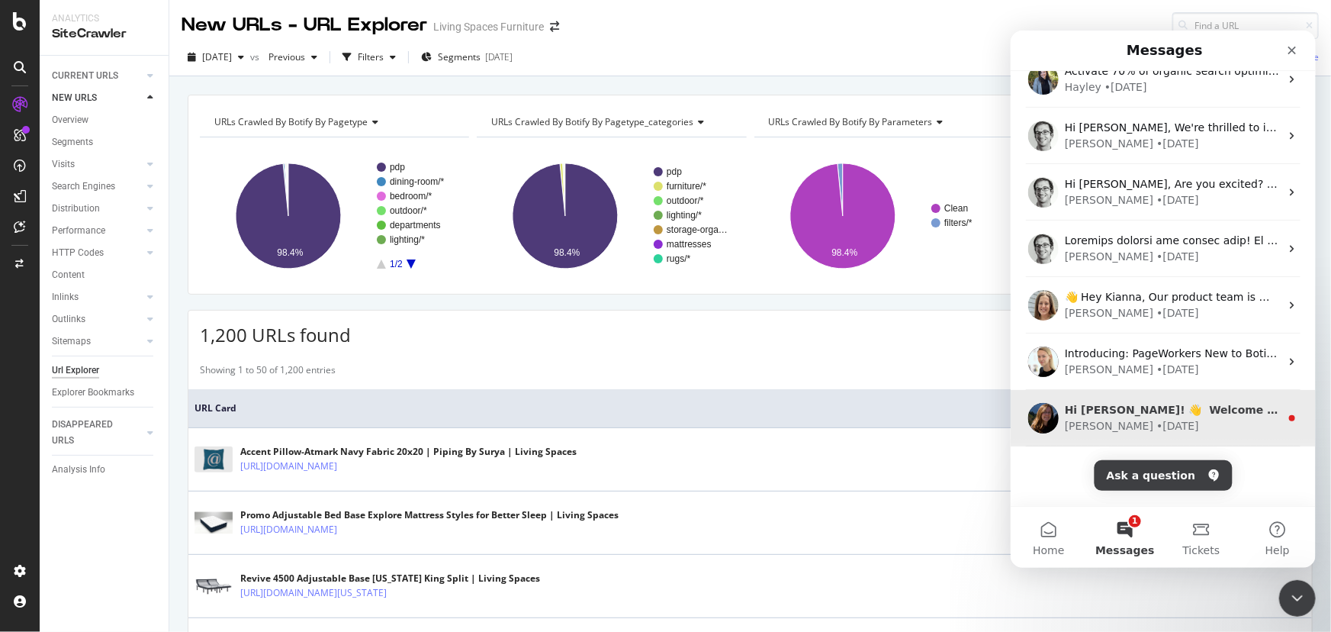
click at [1167, 423] on div "[PERSON_NAME] • [DATE]" at bounding box center [1171, 425] width 215 height 16
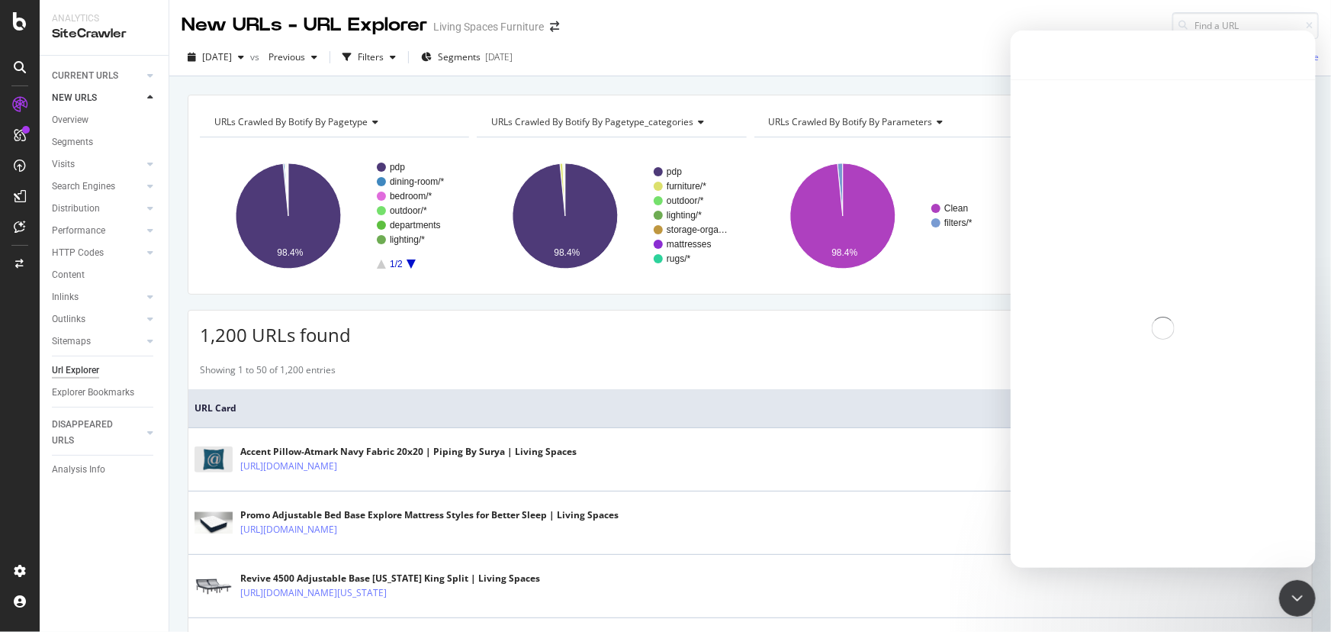
scroll to position [2136, 0]
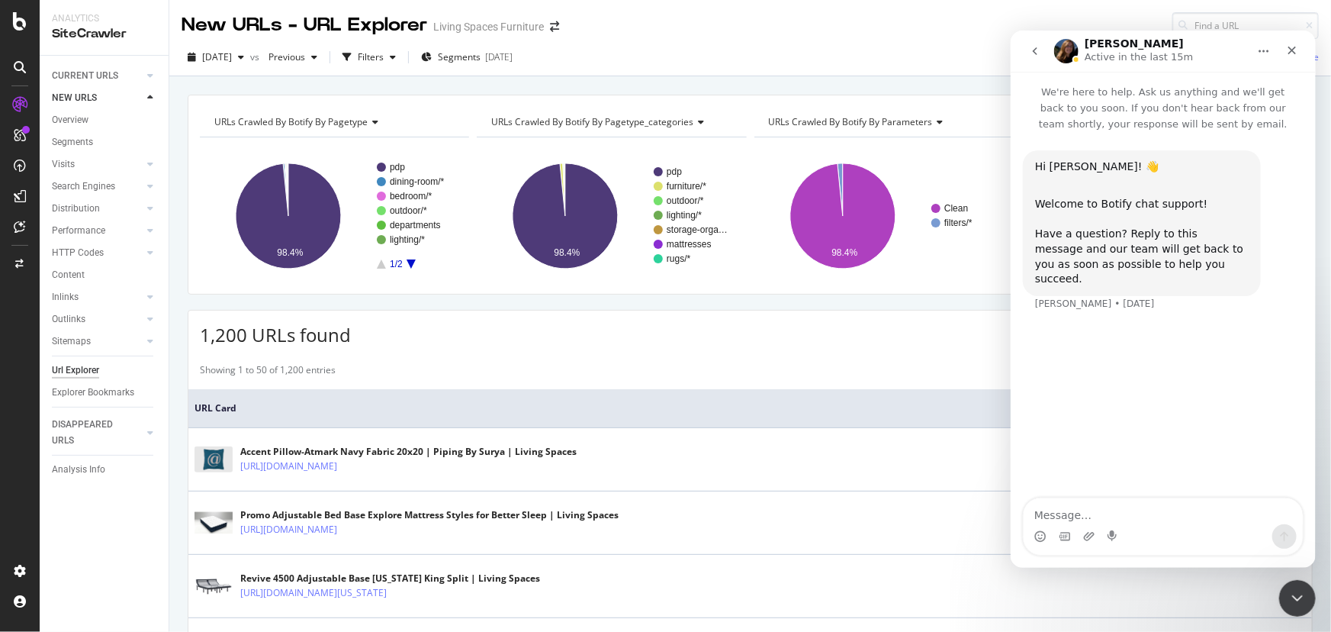
click at [1031, 52] on icon "go back" at bounding box center [1034, 50] width 12 height 12
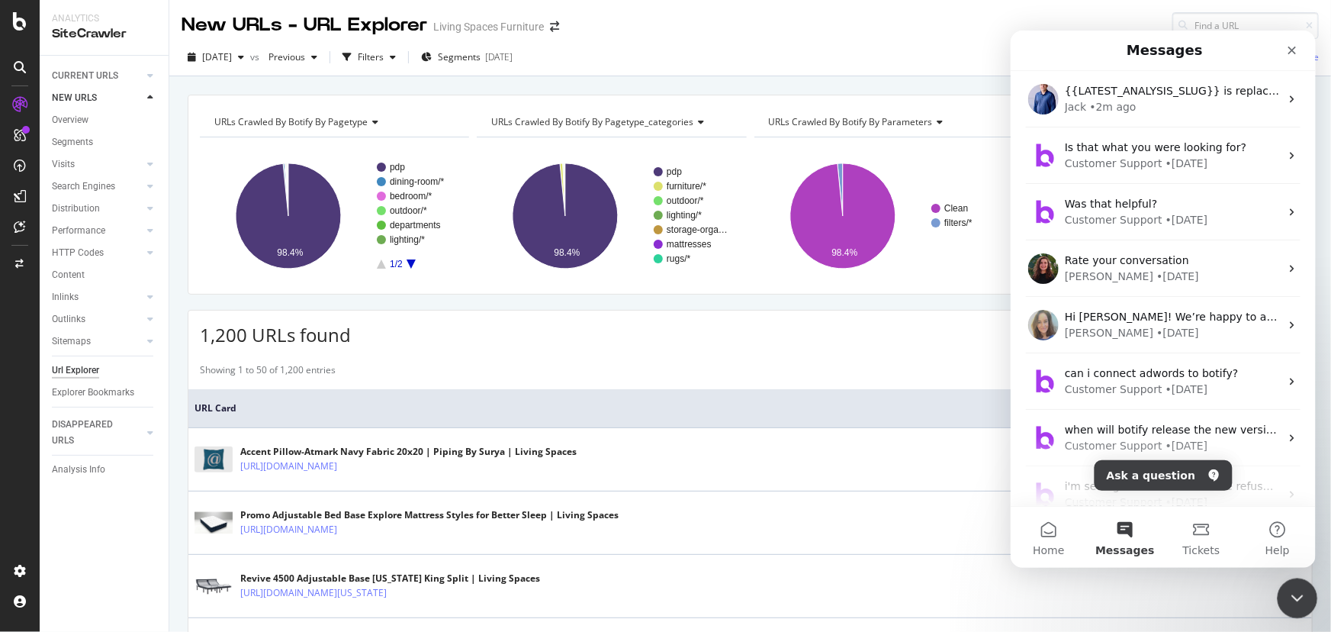
drag, startPoint x: 1301, startPoint y: 589, endPoint x: 1289, endPoint y: 591, distance: 12.3
click at [1302, 587] on icon "Close Intercom Messenger" at bounding box center [1295, 596] width 18 height 18
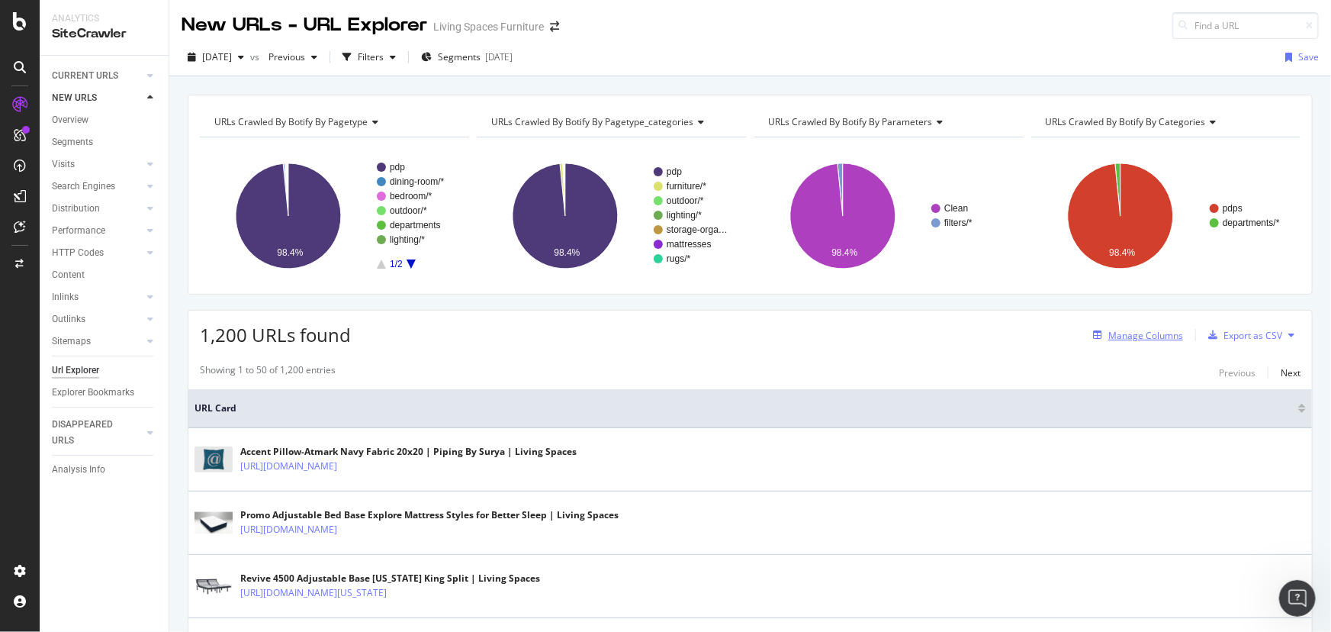
click at [1138, 333] on div "Manage Columns" at bounding box center [1146, 335] width 75 height 13
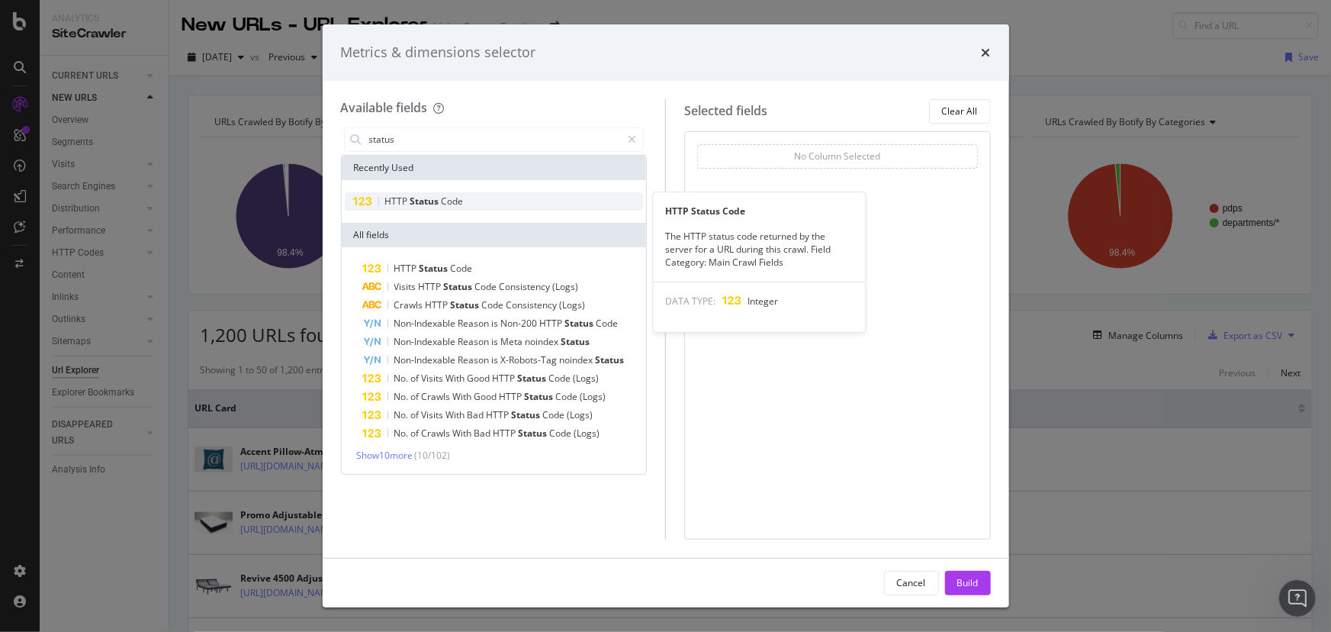
click at [525, 195] on div "HTTP Status Code" at bounding box center [494, 201] width 299 height 18
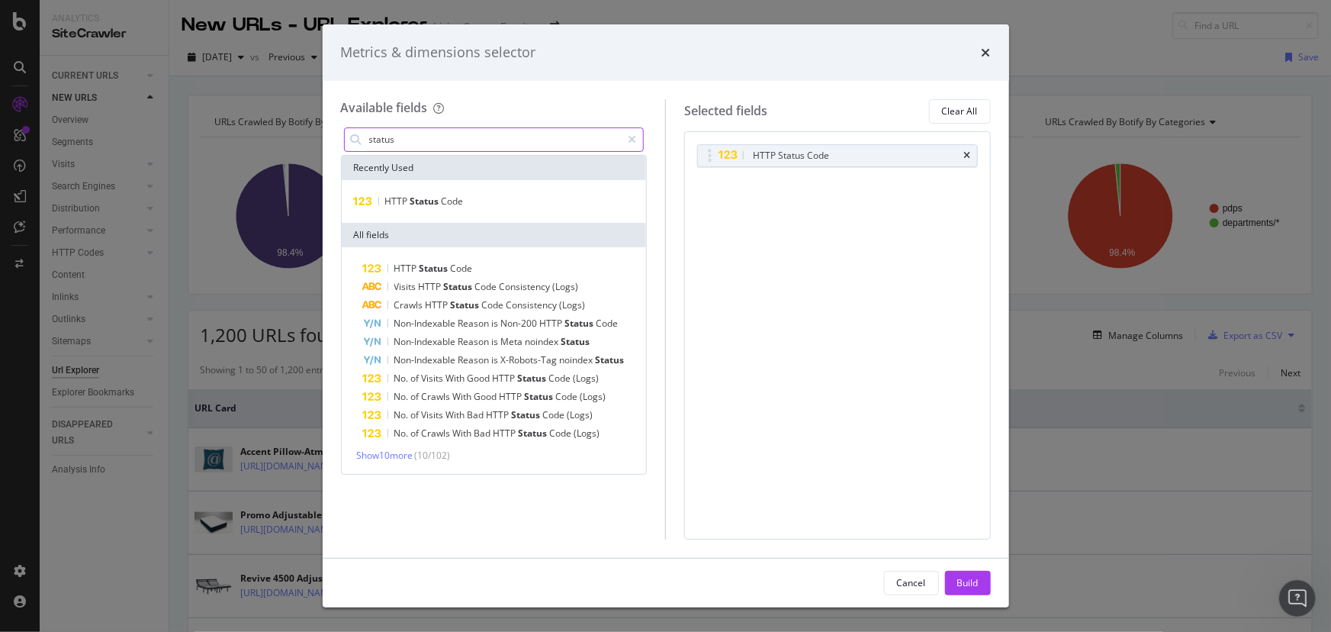
click at [482, 142] on input "status" at bounding box center [495, 139] width 254 height 23
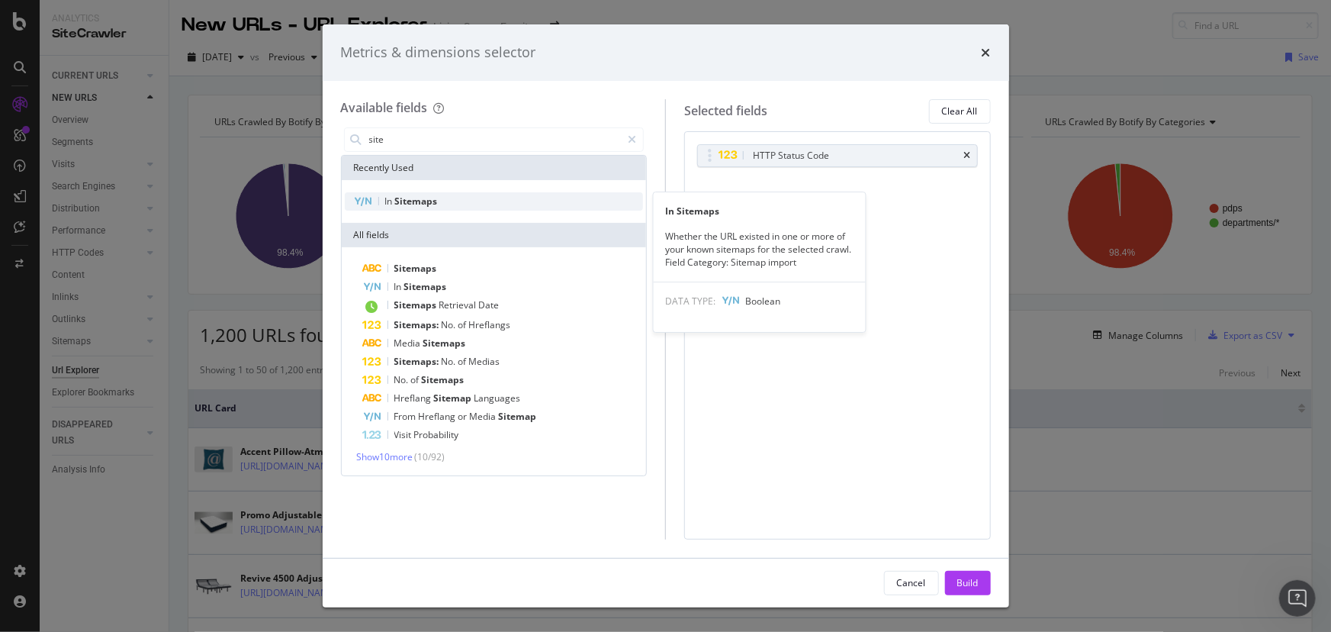
click at [462, 201] on div "In Sitemaps" at bounding box center [494, 201] width 299 height 18
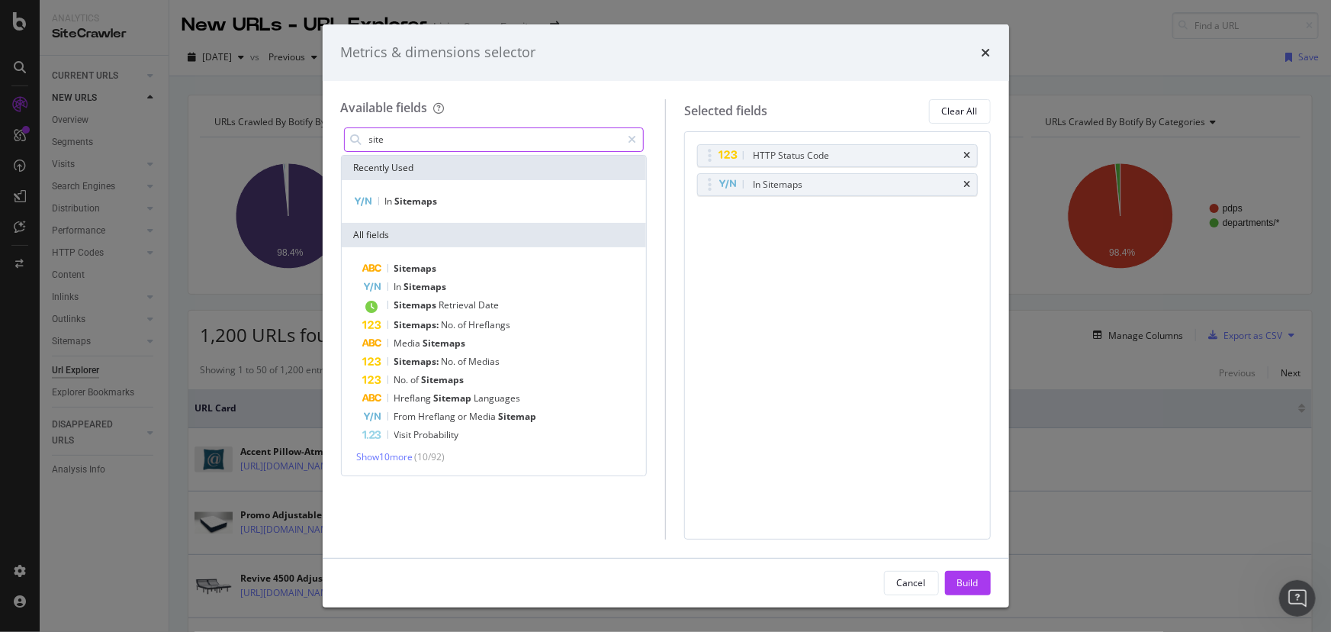
click at [443, 143] on input "site" at bounding box center [495, 139] width 254 height 23
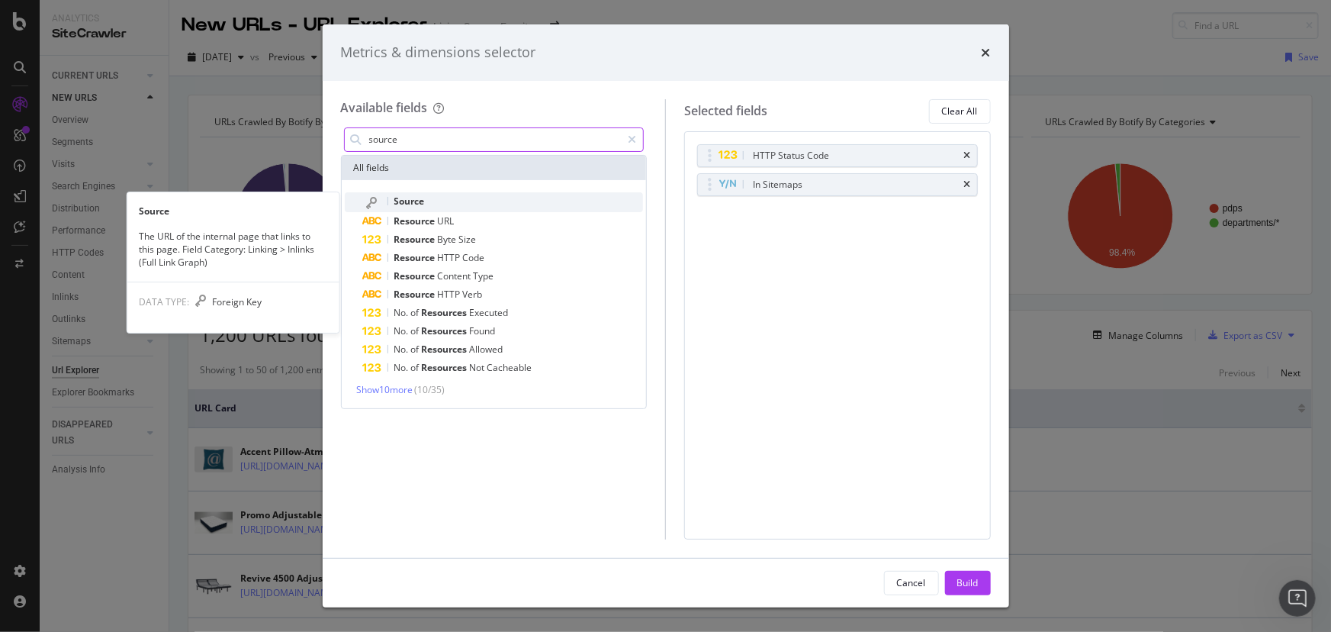
type input "source"
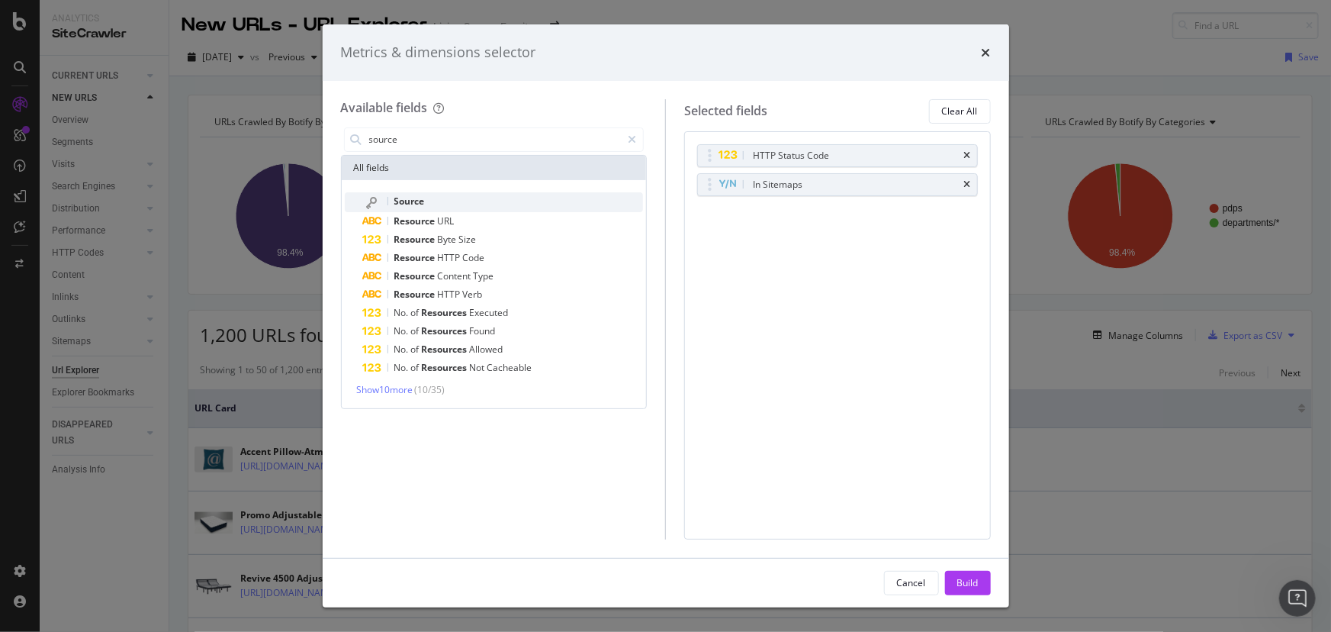
click at [448, 201] on div "Source" at bounding box center [503, 202] width 281 height 20
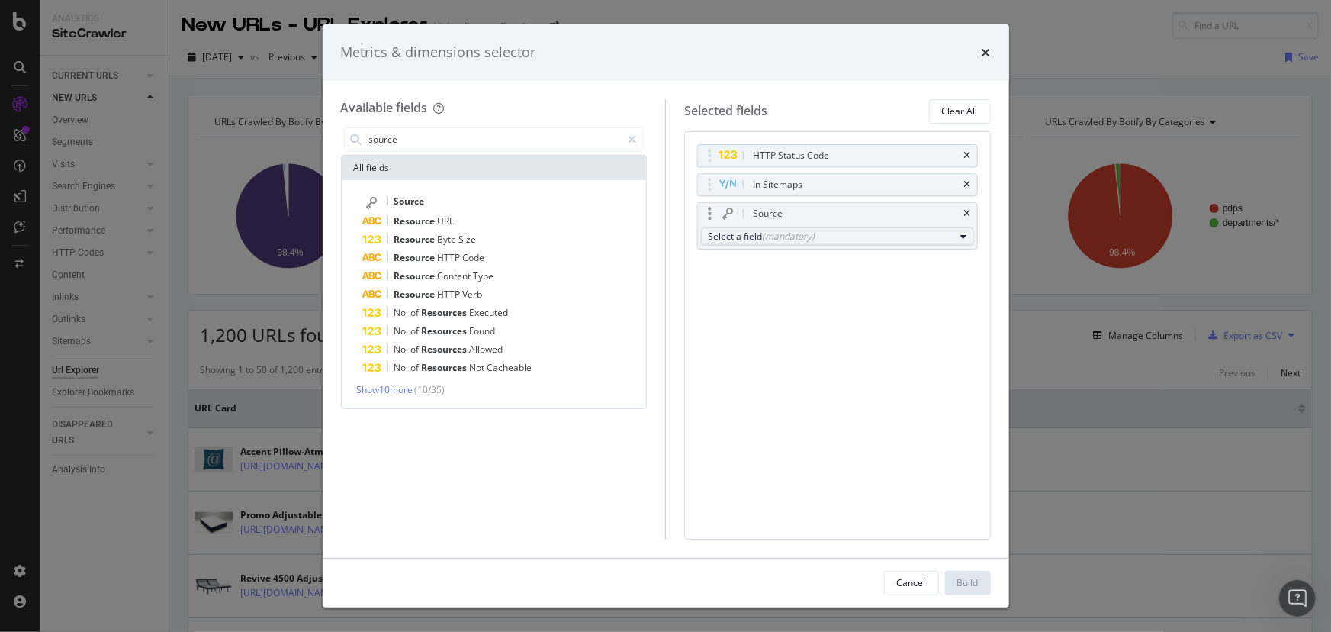
click at [760, 237] on div "Select a field (mandatory)" at bounding box center [831, 236] width 247 height 13
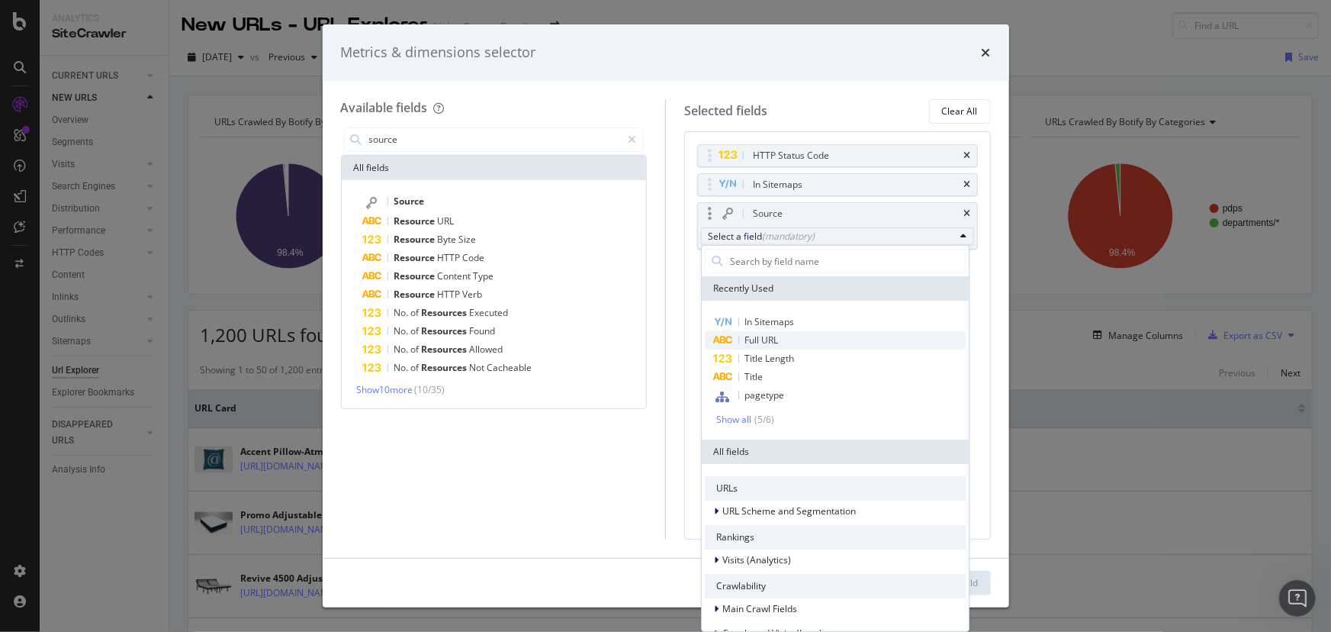
click at [777, 346] on span "Full URL" at bounding box center [762, 339] width 34 height 13
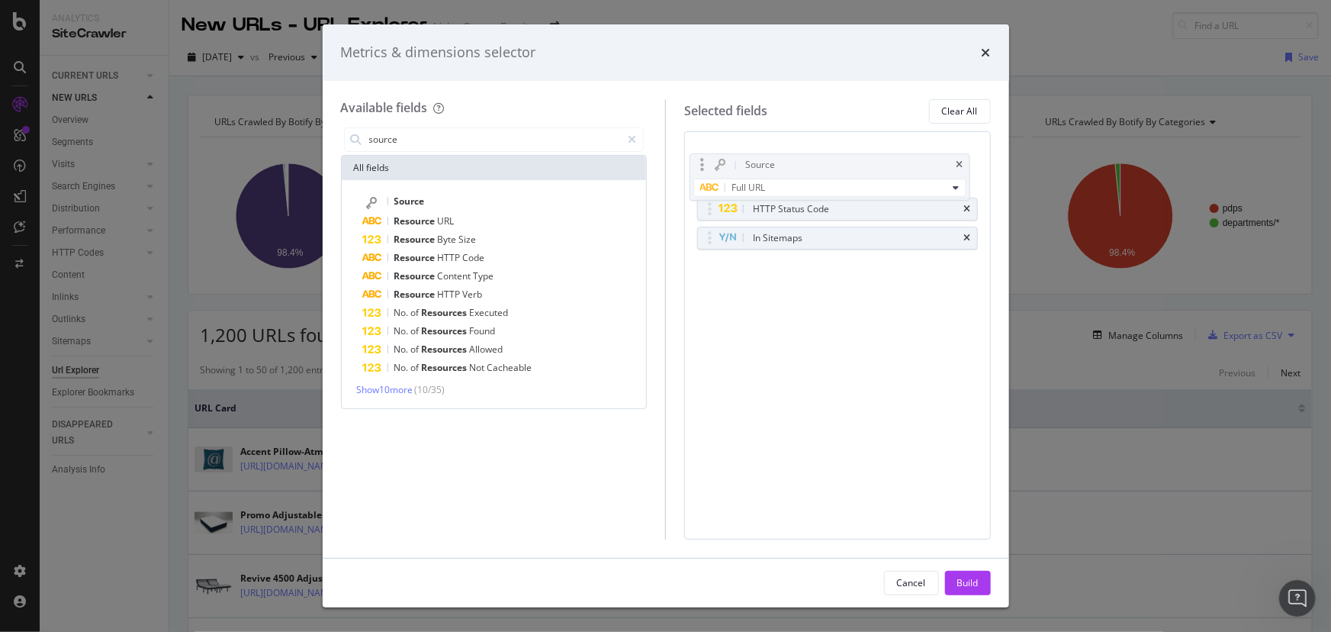
drag, startPoint x: 709, startPoint y: 211, endPoint x: 701, endPoint y: 160, distance: 50.9
click at [701, 160] on body "Analytics SiteCrawler CURRENT URLS Overview Movements Segments Visits Analysis …" at bounding box center [665, 316] width 1331 height 632
click at [965, 585] on div "Build" at bounding box center [968, 582] width 21 height 13
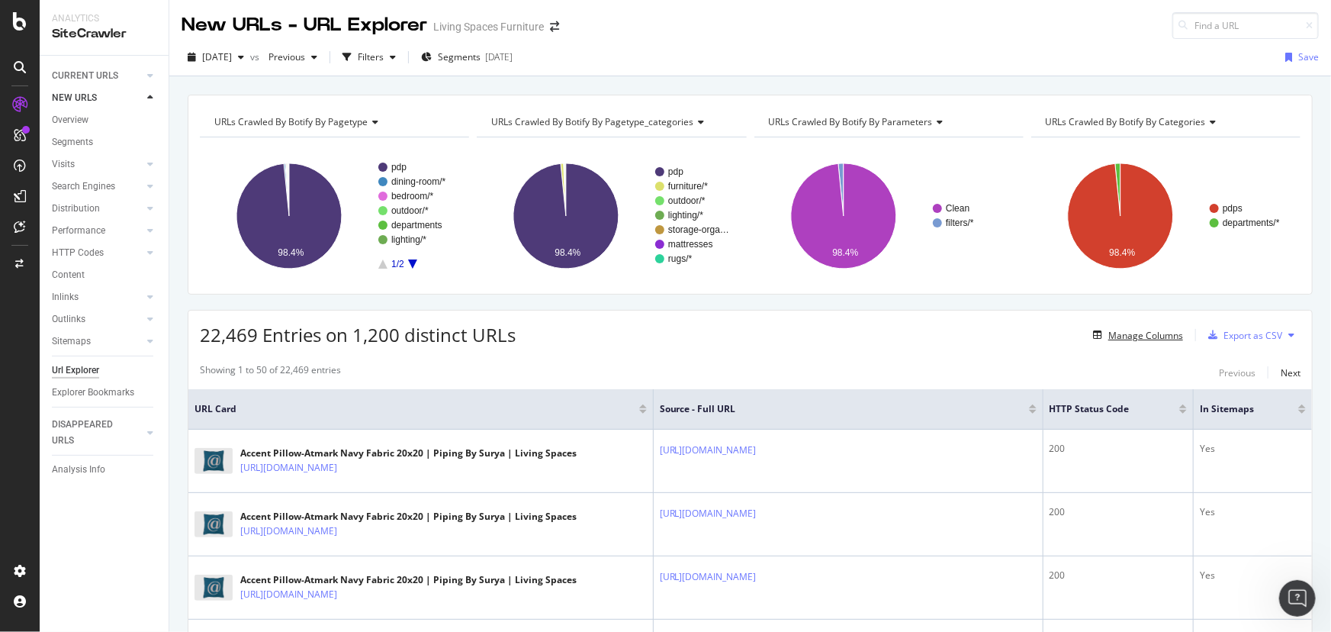
scroll to position [208, 0]
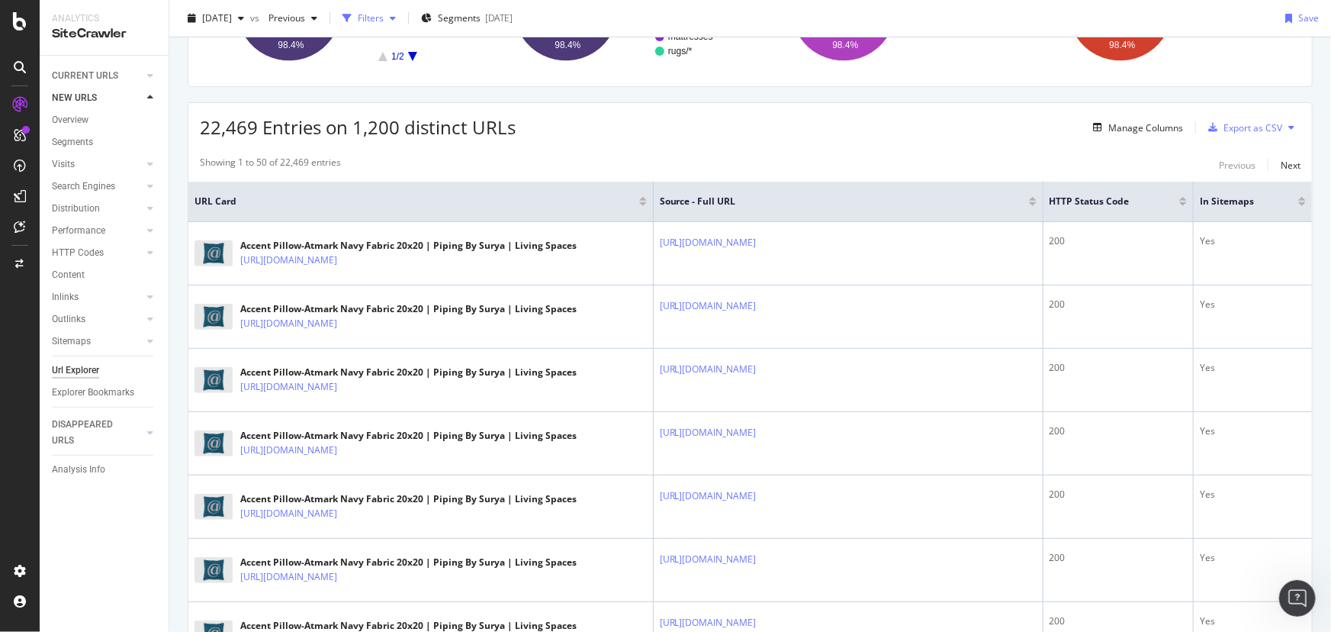
click at [402, 26] on div "Filters" at bounding box center [369, 18] width 66 height 23
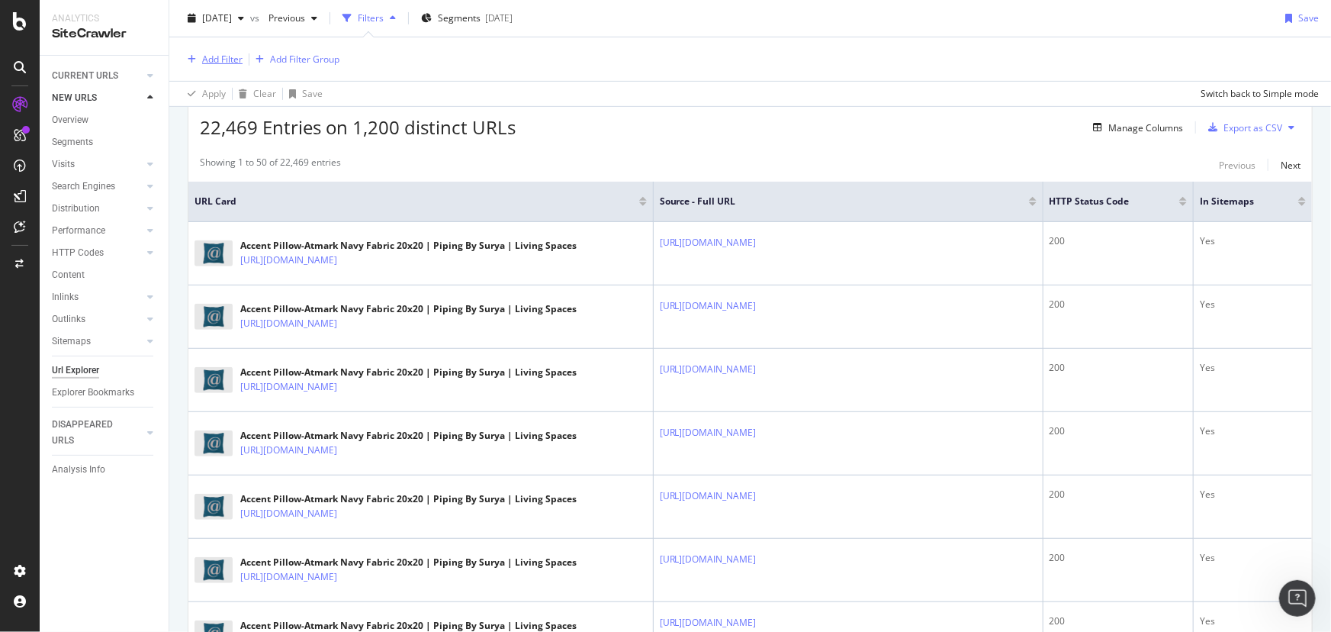
click at [237, 61] on div "Add Filter" at bounding box center [222, 59] width 40 height 13
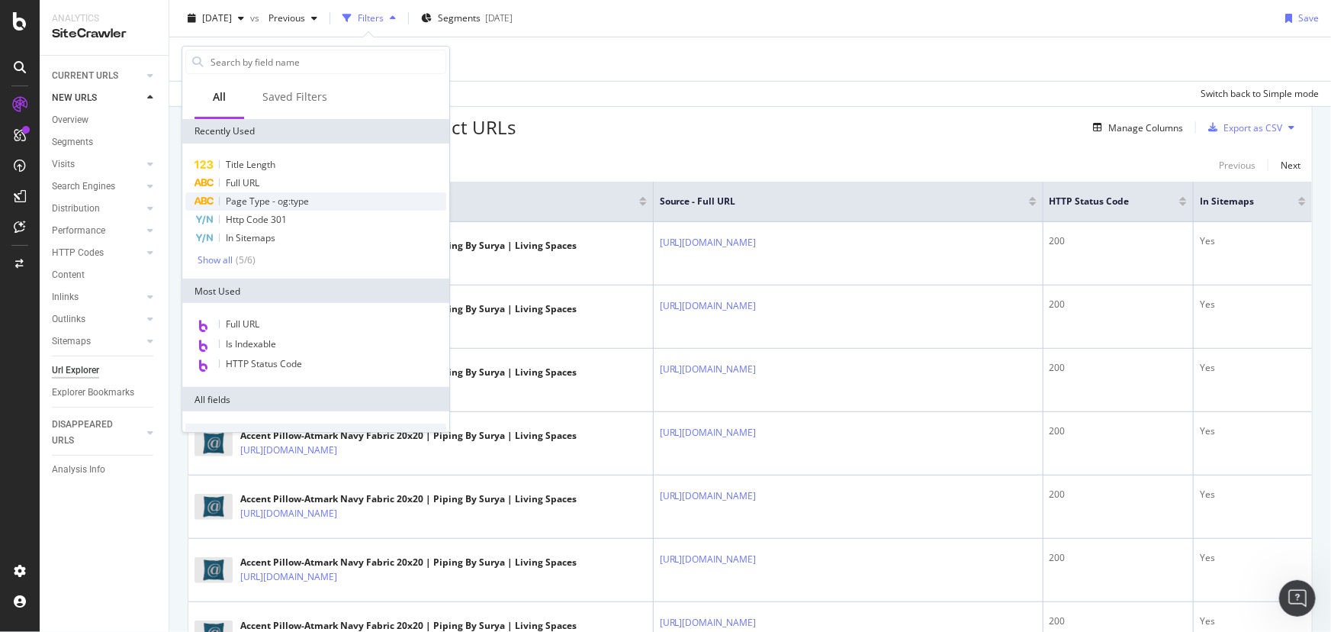
click at [275, 200] on span "Page Type - og:type" at bounding box center [267, 201] width 83 height 13
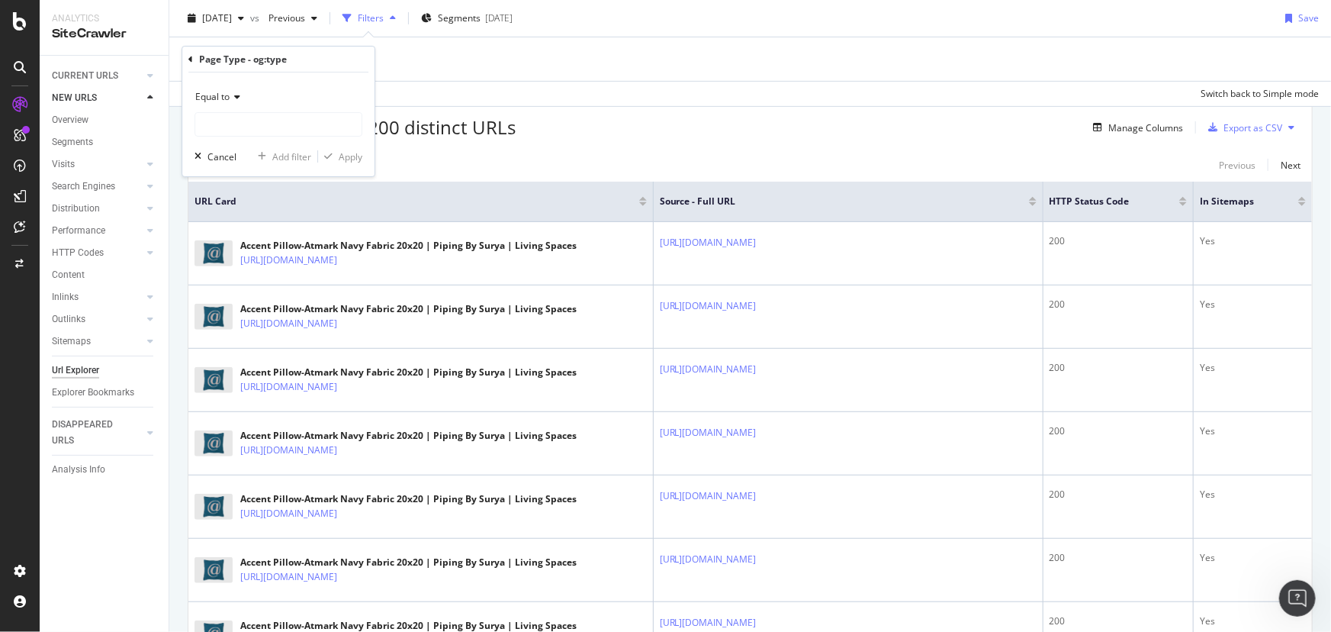
click at [229, 101] on span "Equal to" at bounding box center [212, 96] width 34 height 13
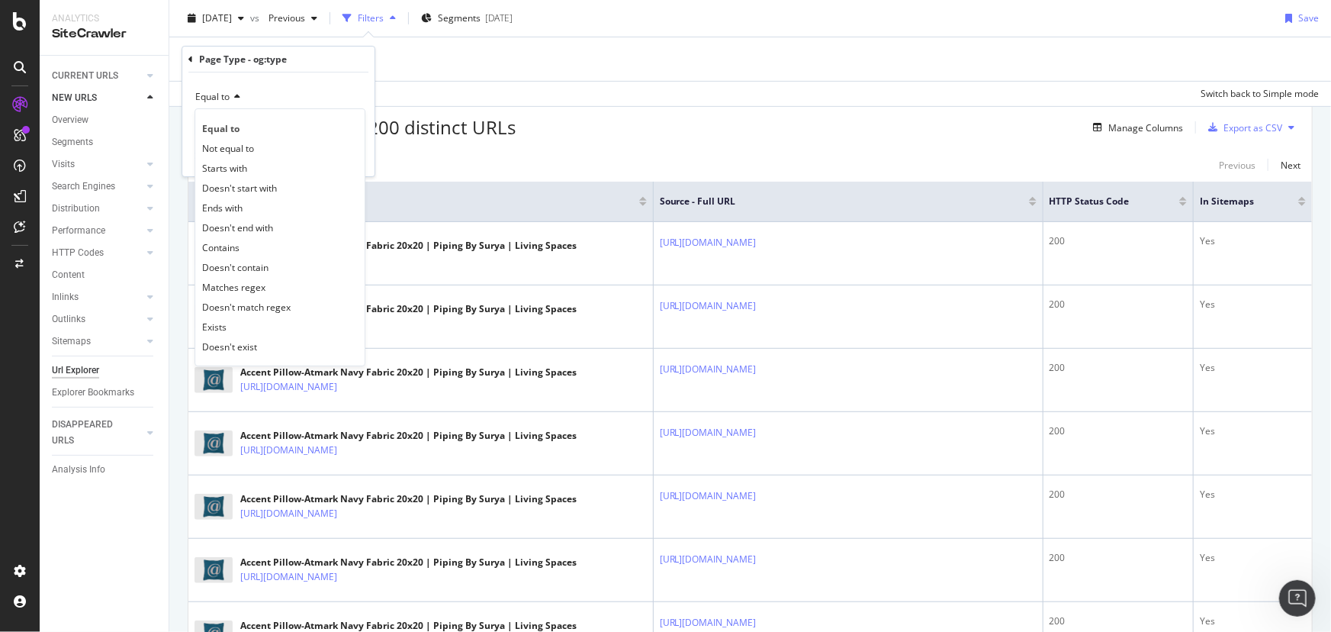
click at [242, 146] on span "Not equal to" at bounding box center [228, 148] width 52 height 13
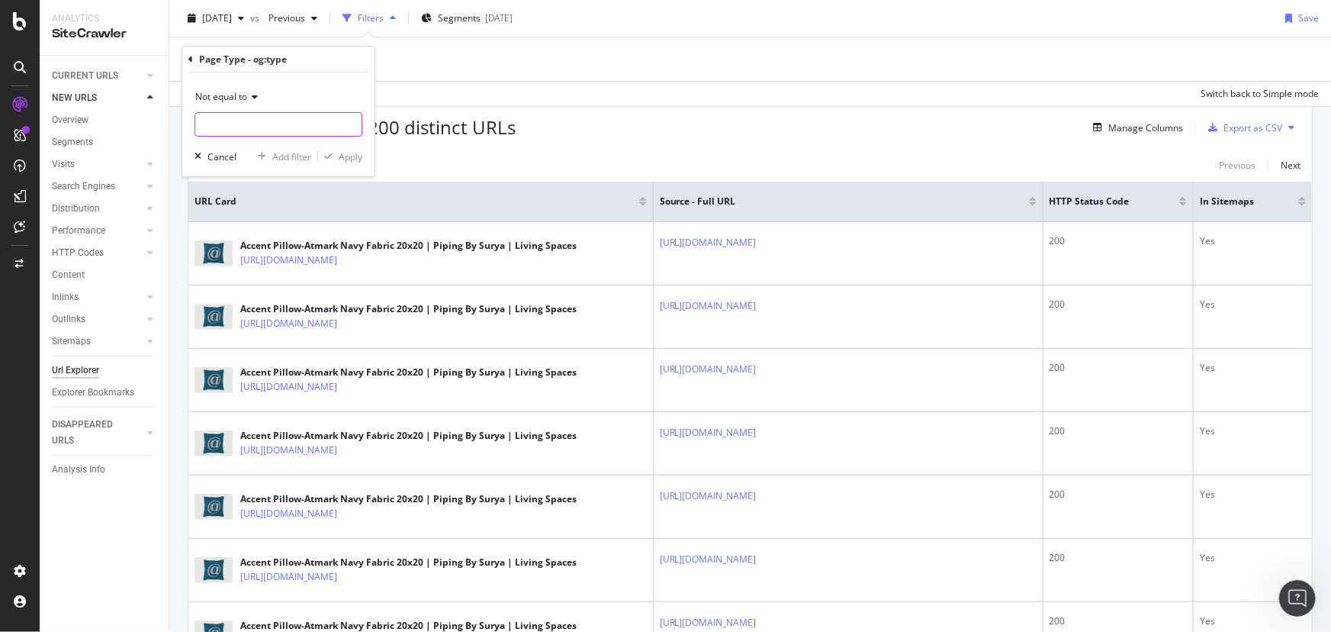
click at [246, 127] on input "text" at bounding box center [278, 124] width 166 height 24
click at [244, 144] on span "product" at bounding box center [255, 144] width 112 height 13
type input "product"
click at [350, 160] on div "Apply" at bounding box center [351, 156] width 24 height 13
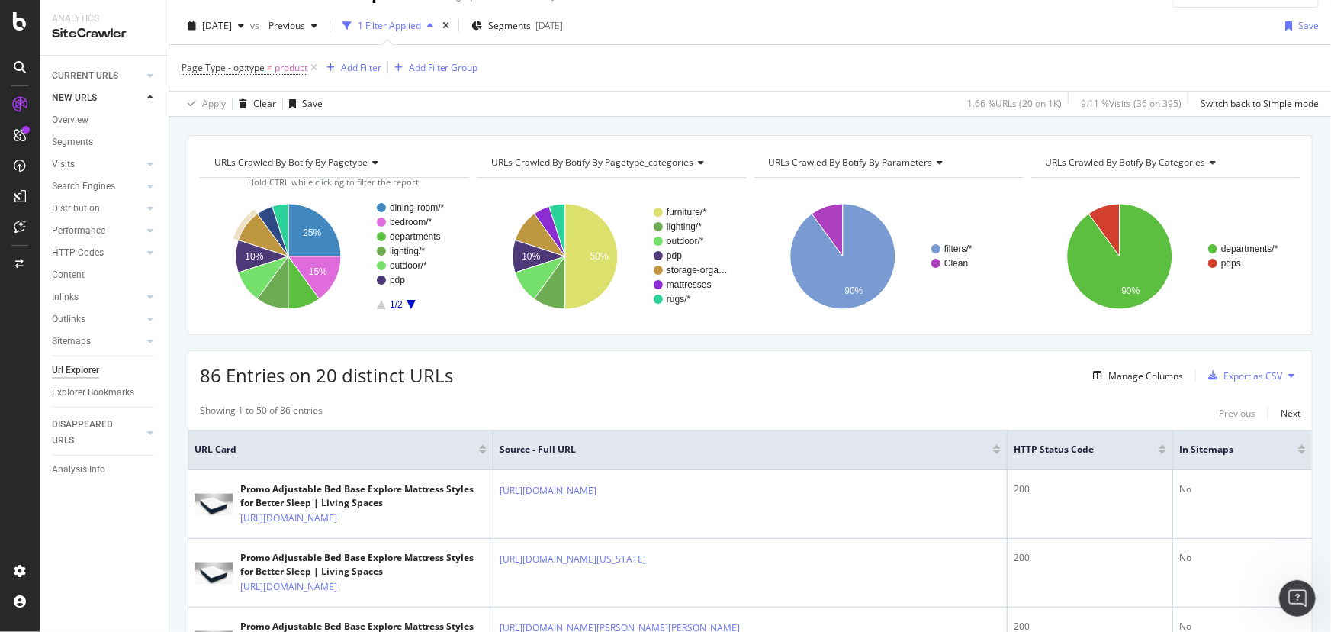
scroll to position [280, 0]
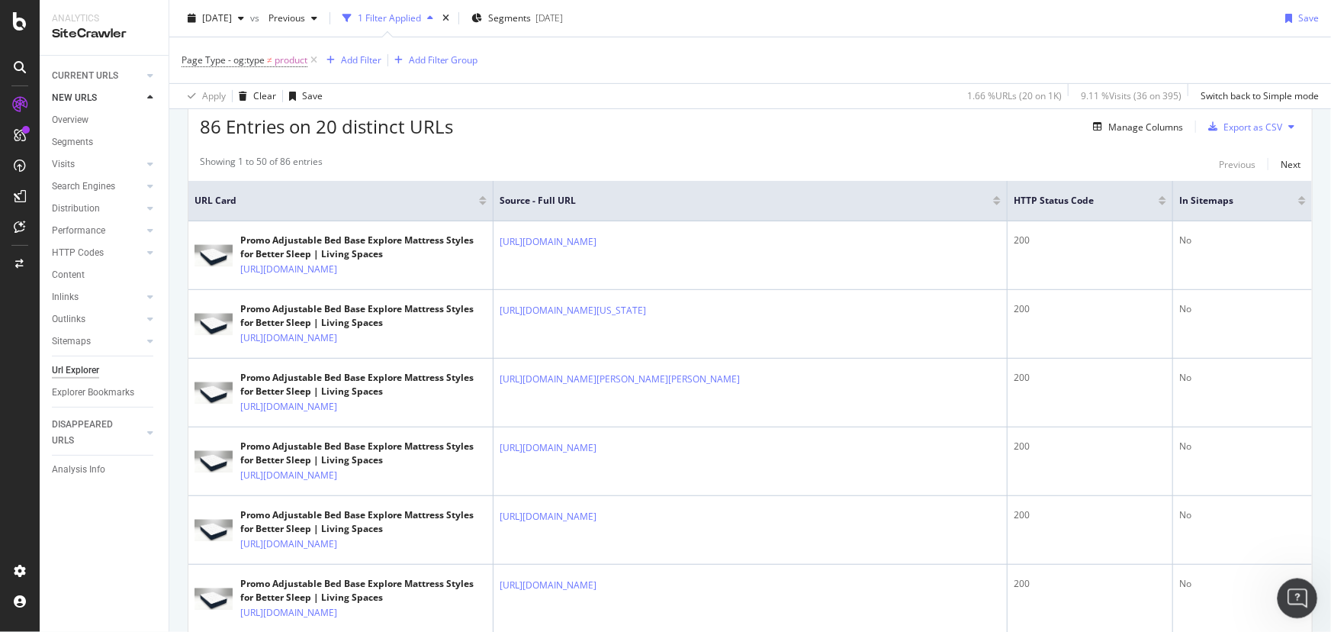
click at [1297, 594] on icon "Open Intercom Messenger" at bounding box center [1295, 596] width 11 height 12
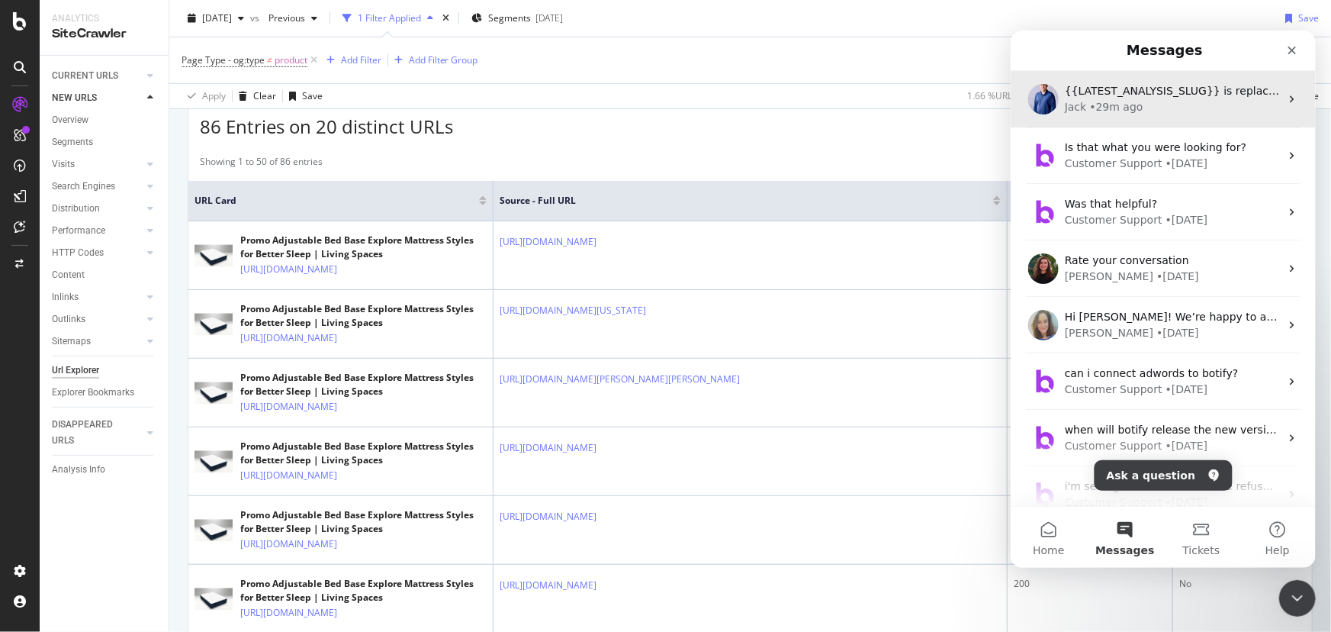
click at [1174, 104] on div "[PERSON_NAME] • 29m ago" at bounding box center [1171, 106] width 215 height 16
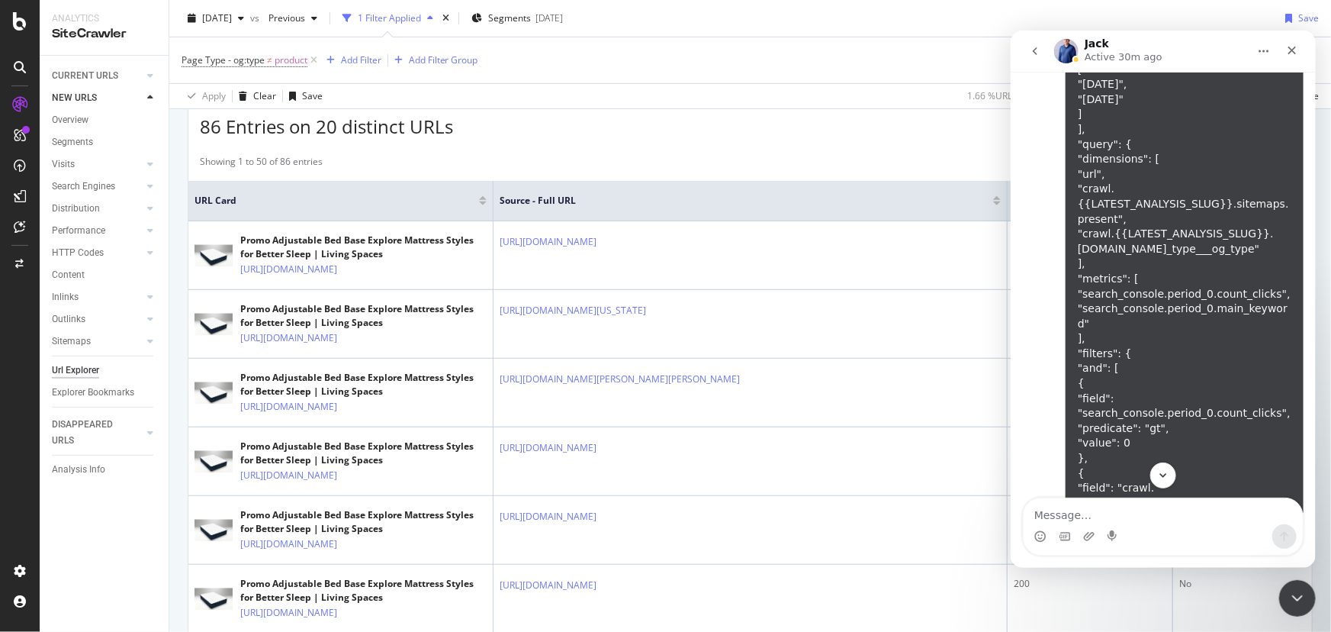
scroll to position [9098, 0]
click at [1290, 591] on icon "Close Intercom Messenger" at bounding box center [1295, 596] width 18 height 18
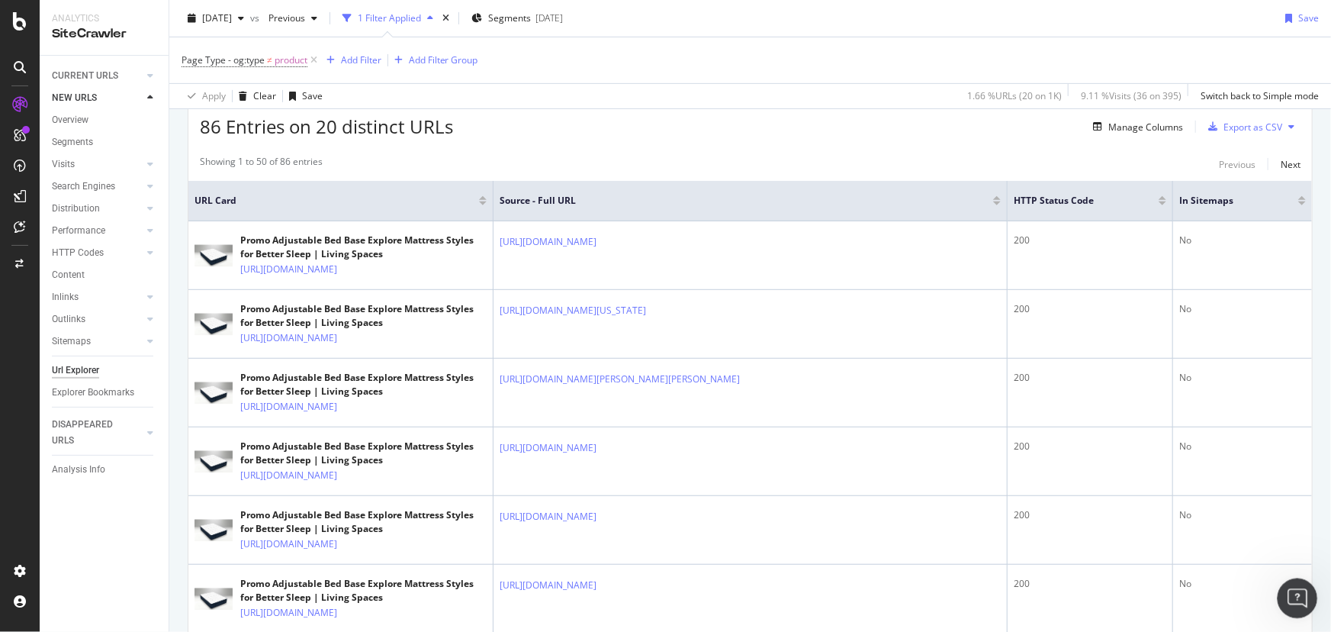
click at [1294, 600] on icon "Open Intercom Messenger" at bounding box center [1295, 596] width 25 height 25
